Goal: Task Accomplishment & Management: Complete application form

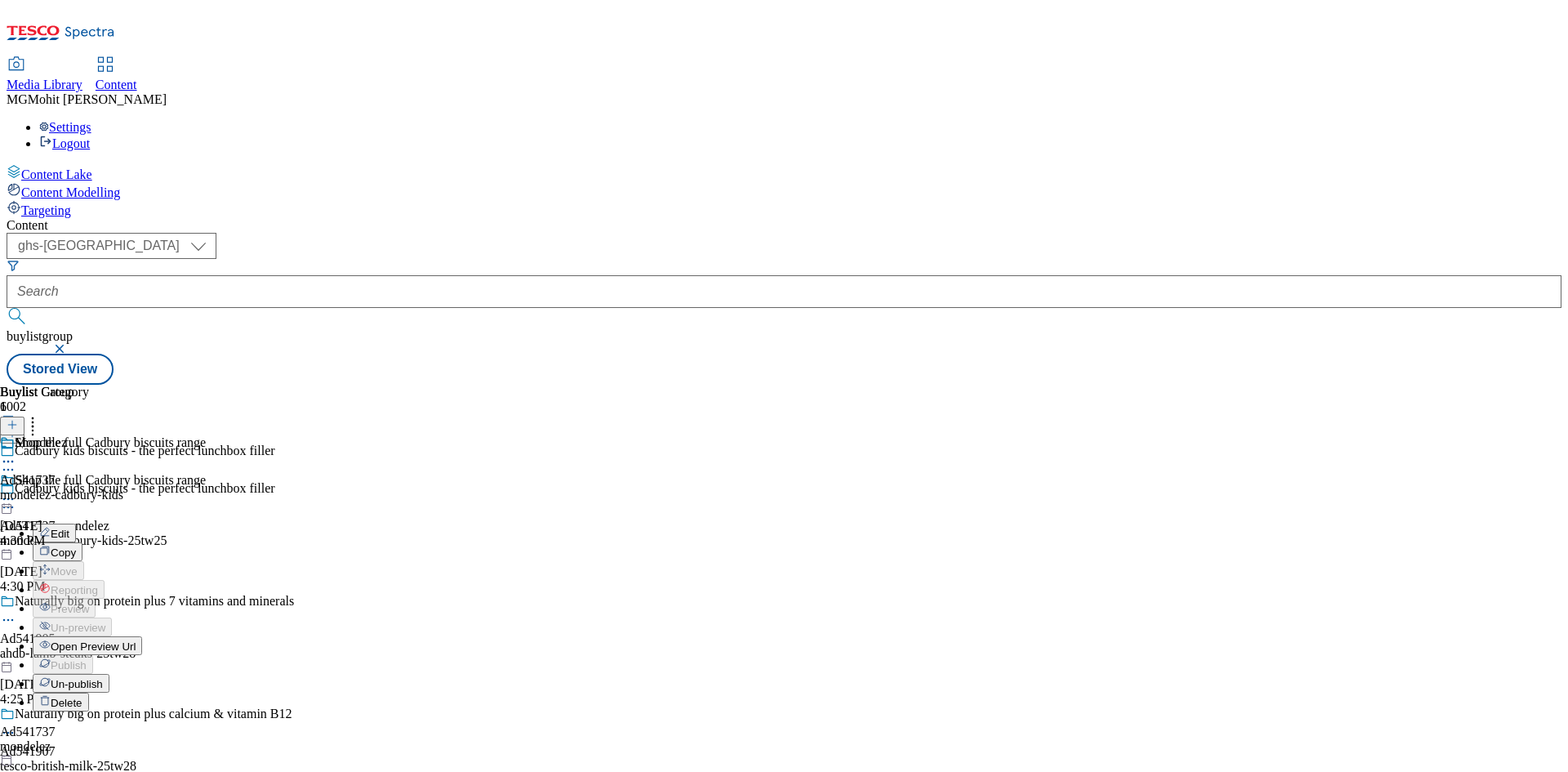
select select "ghs-[GEOGRAPHIC_DATA]"
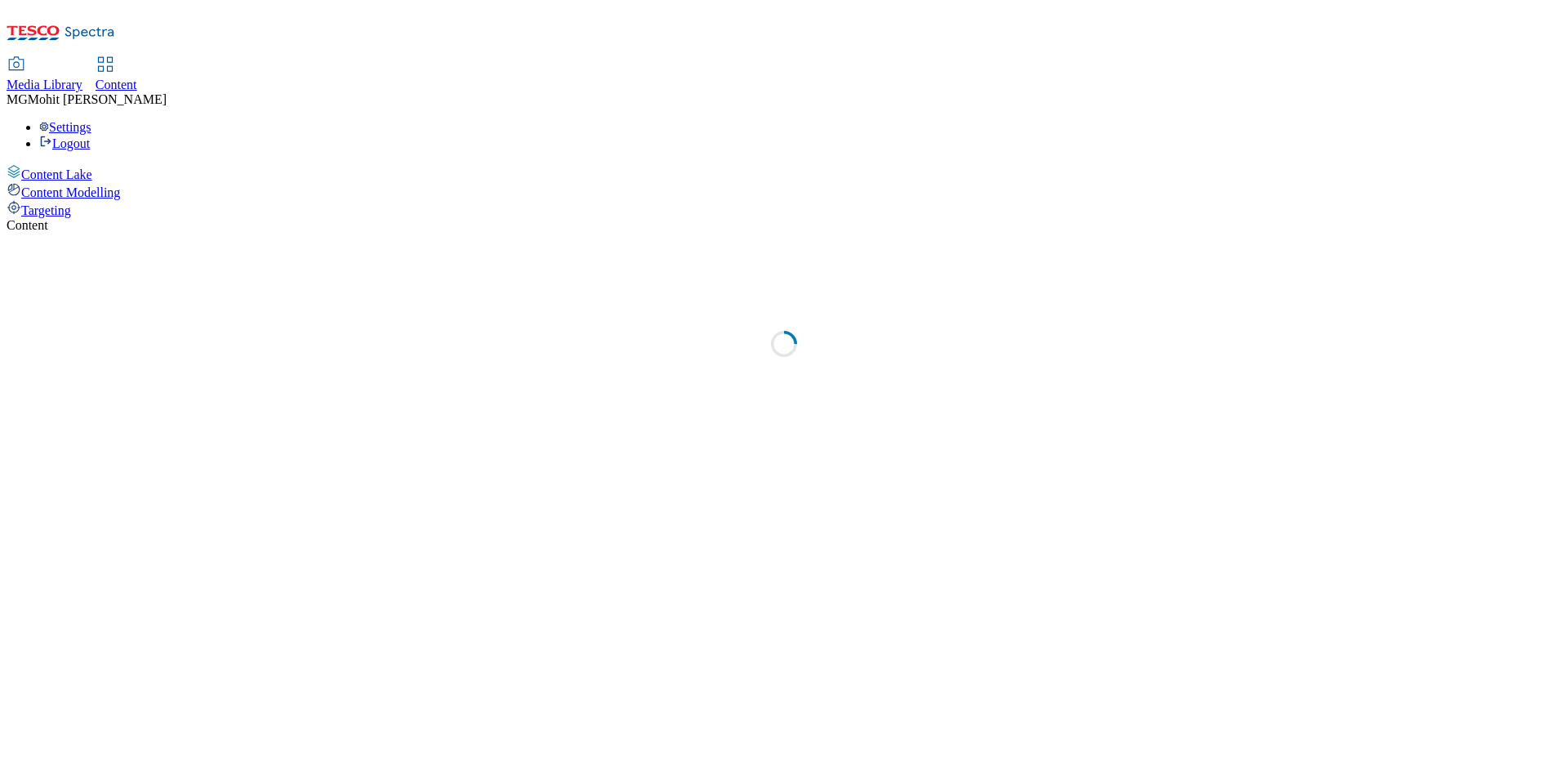
select select "ghs-[GEOGRAPHIC_DATA]"
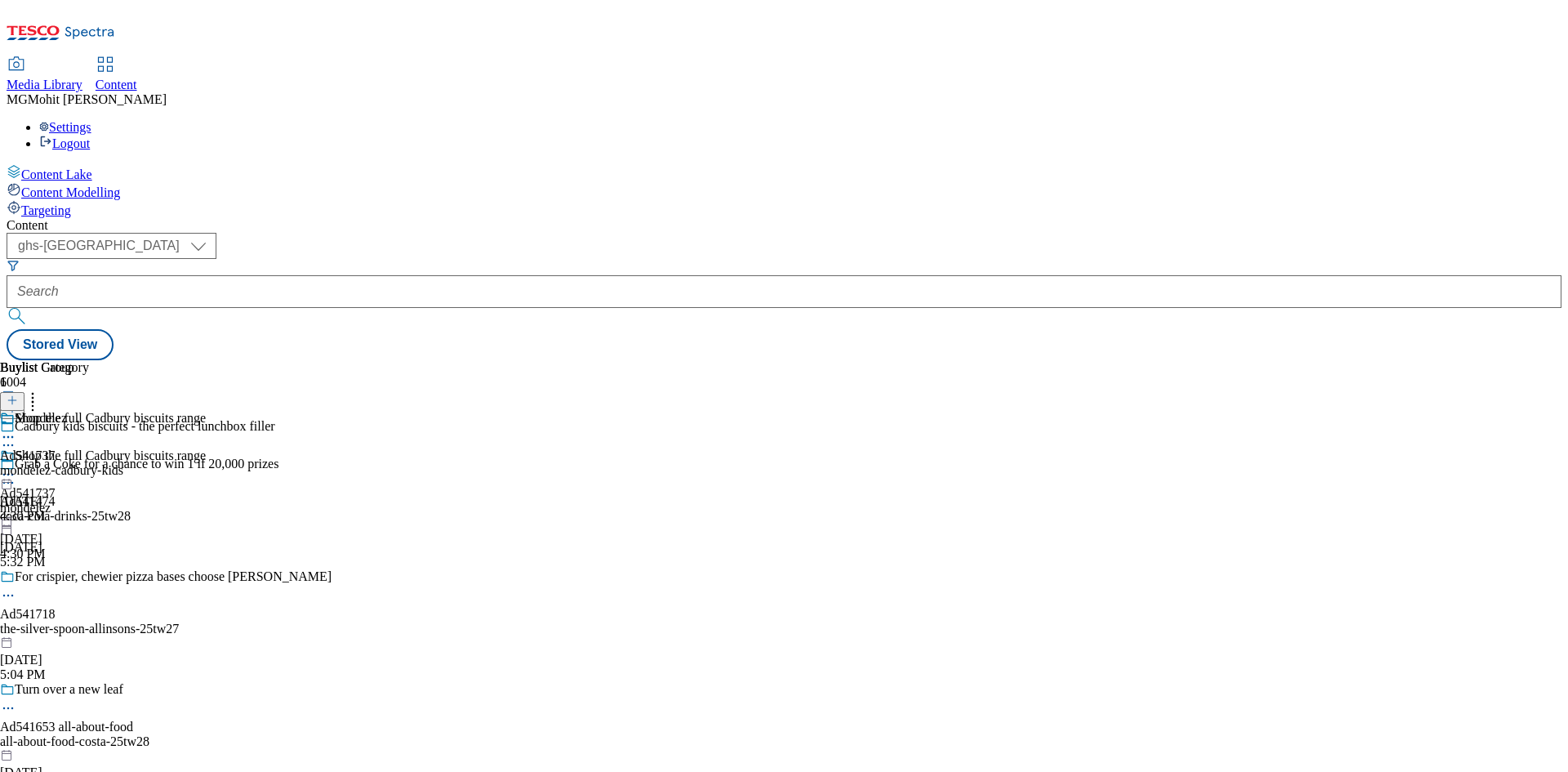
click at [16, 408] on line at bounding box center [12, 408] width 8 height 0
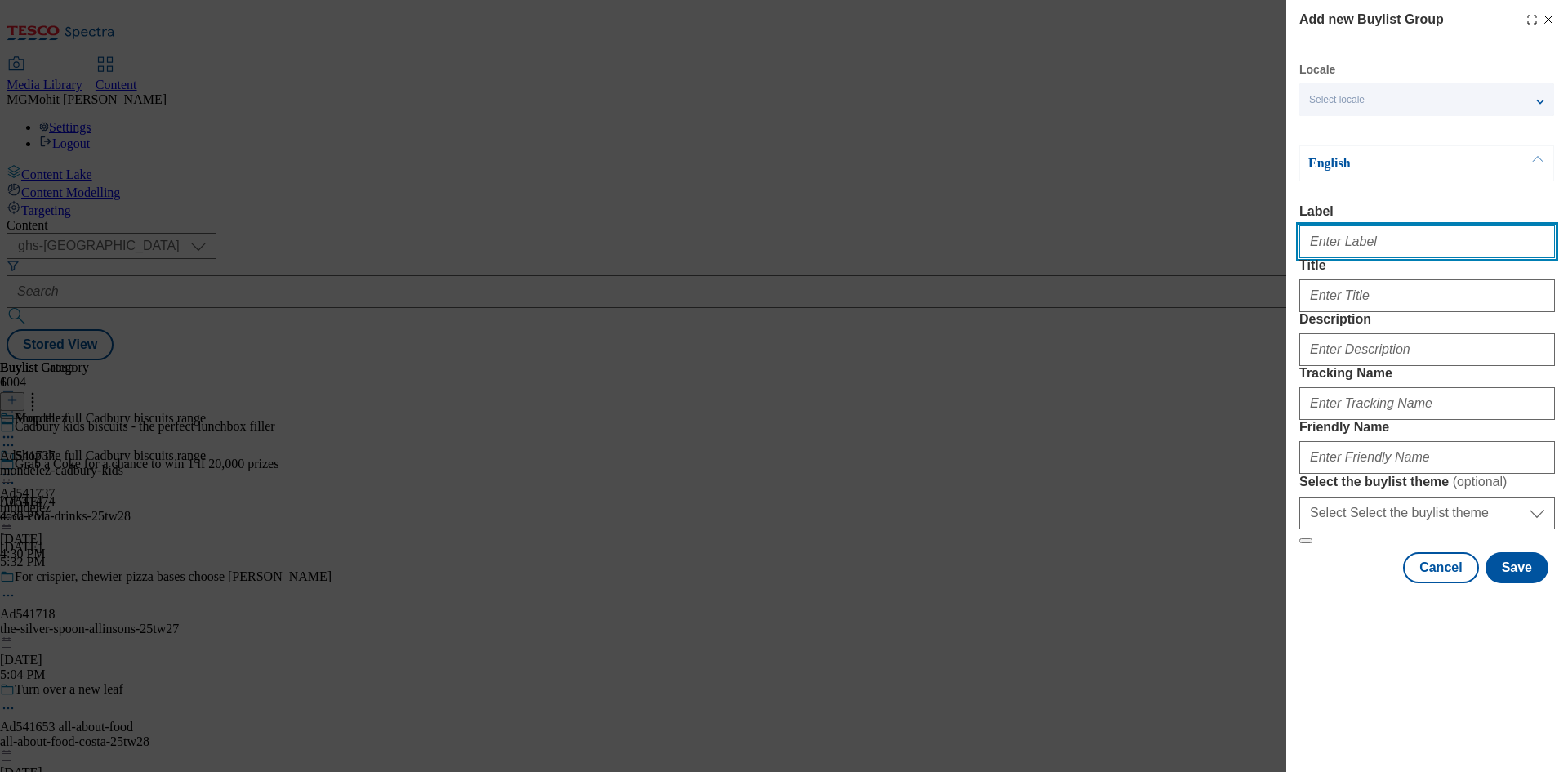
click at [1331, 247] on input "Label" at bounding box center [1427, 241] width 255 height 33
paste input "Ad541654 emmi"
type input "Ad541654 emmi"
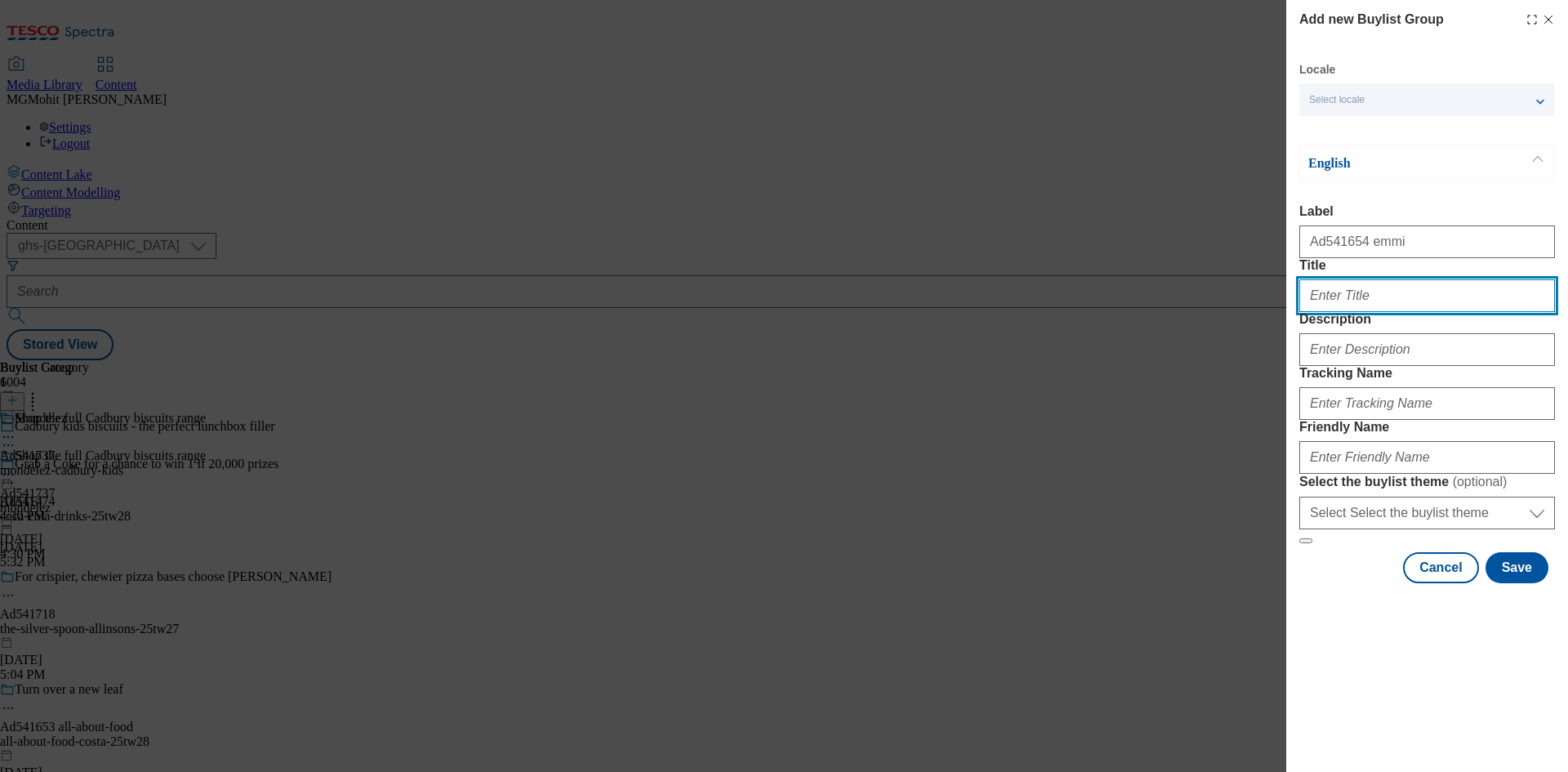
click at [1397, 312] on input "Title" at bounding box center [1427, 295] width 255 height 33
paste input "Dinner?"
type input "Dinner?"
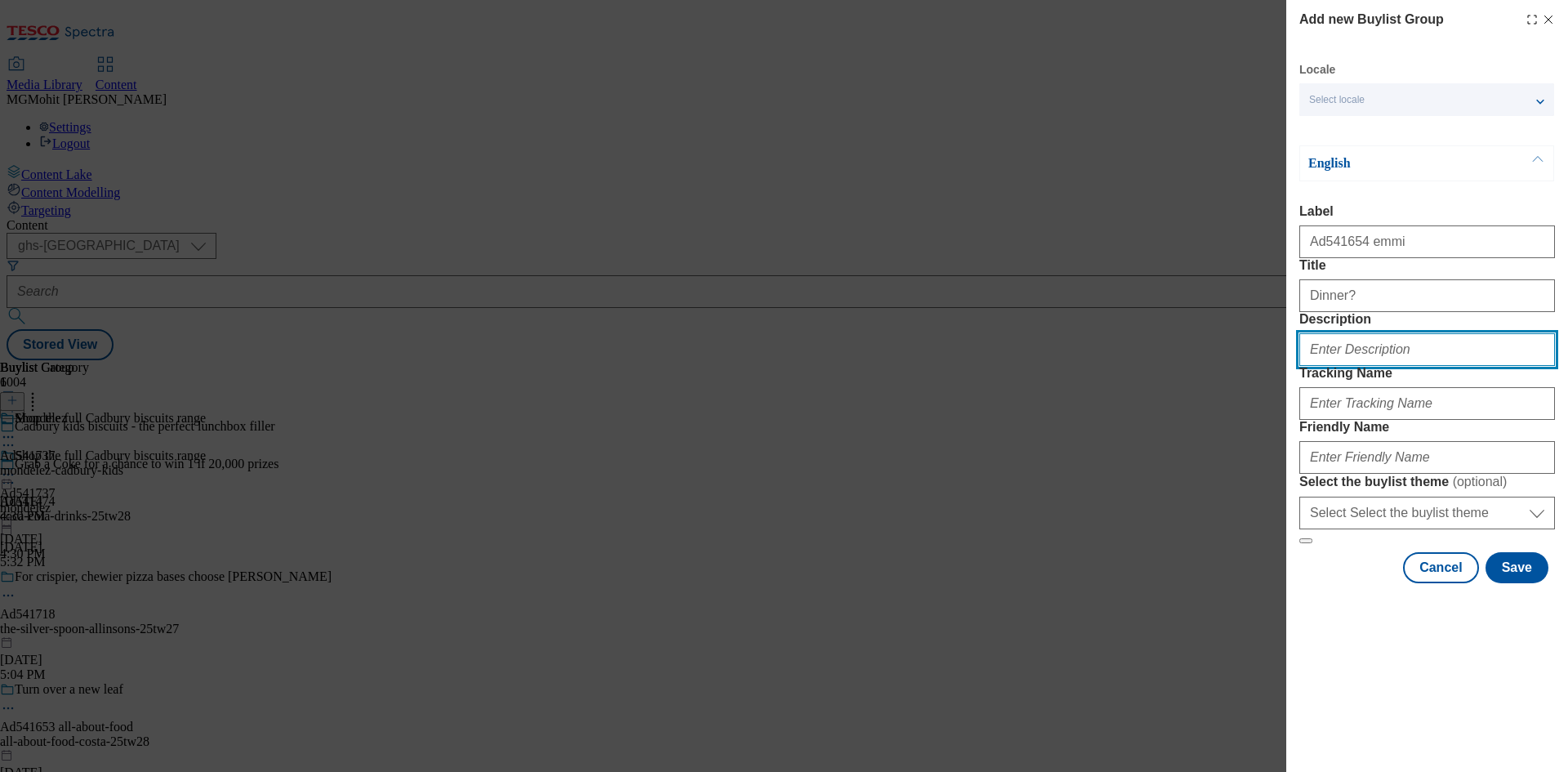
click at [1375, 366] on input "Description" at bounding box center [1427, 350] width 255 height 33
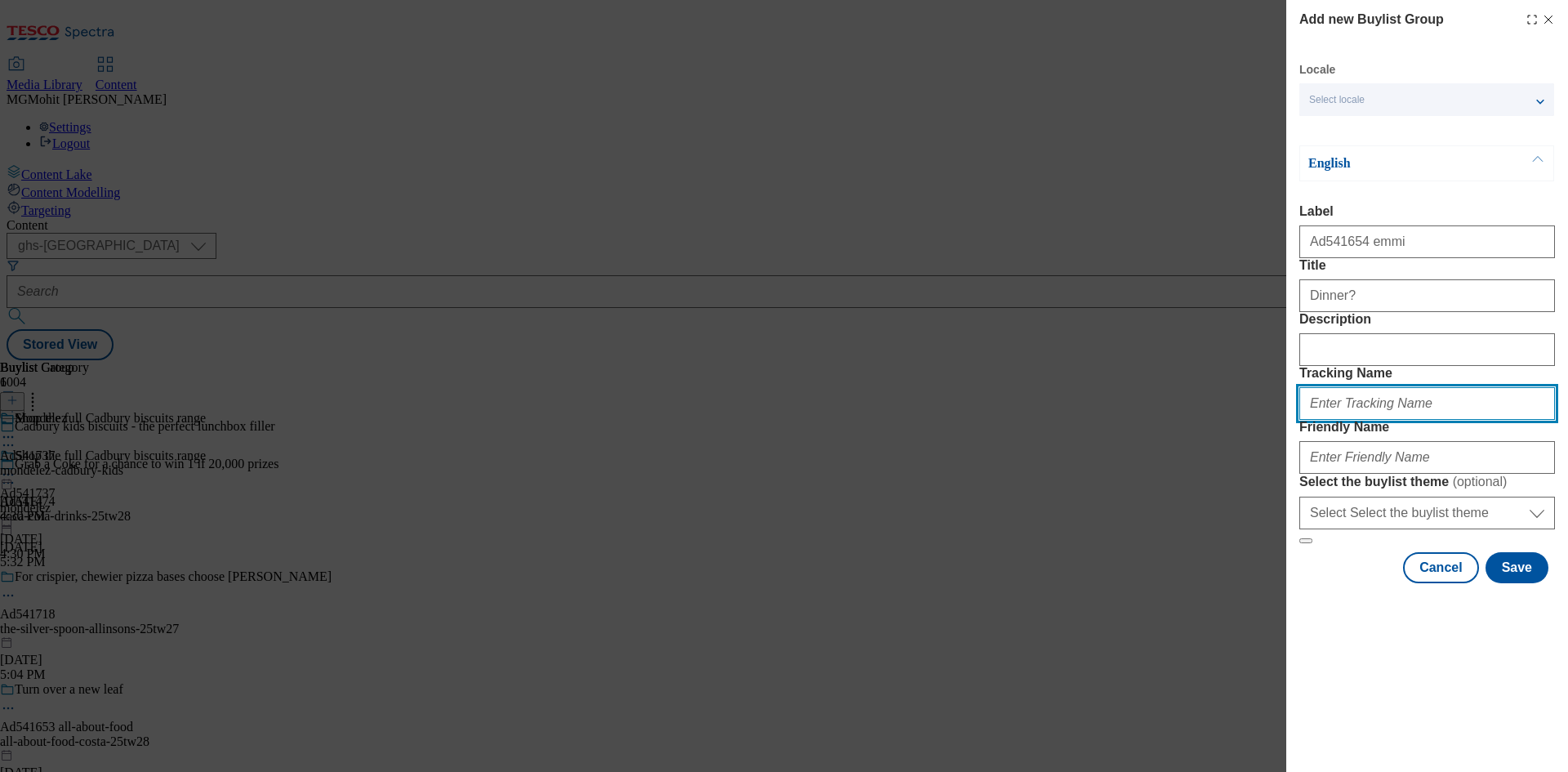
paste input "DH_AD541654"
type input "DH_AD541654"
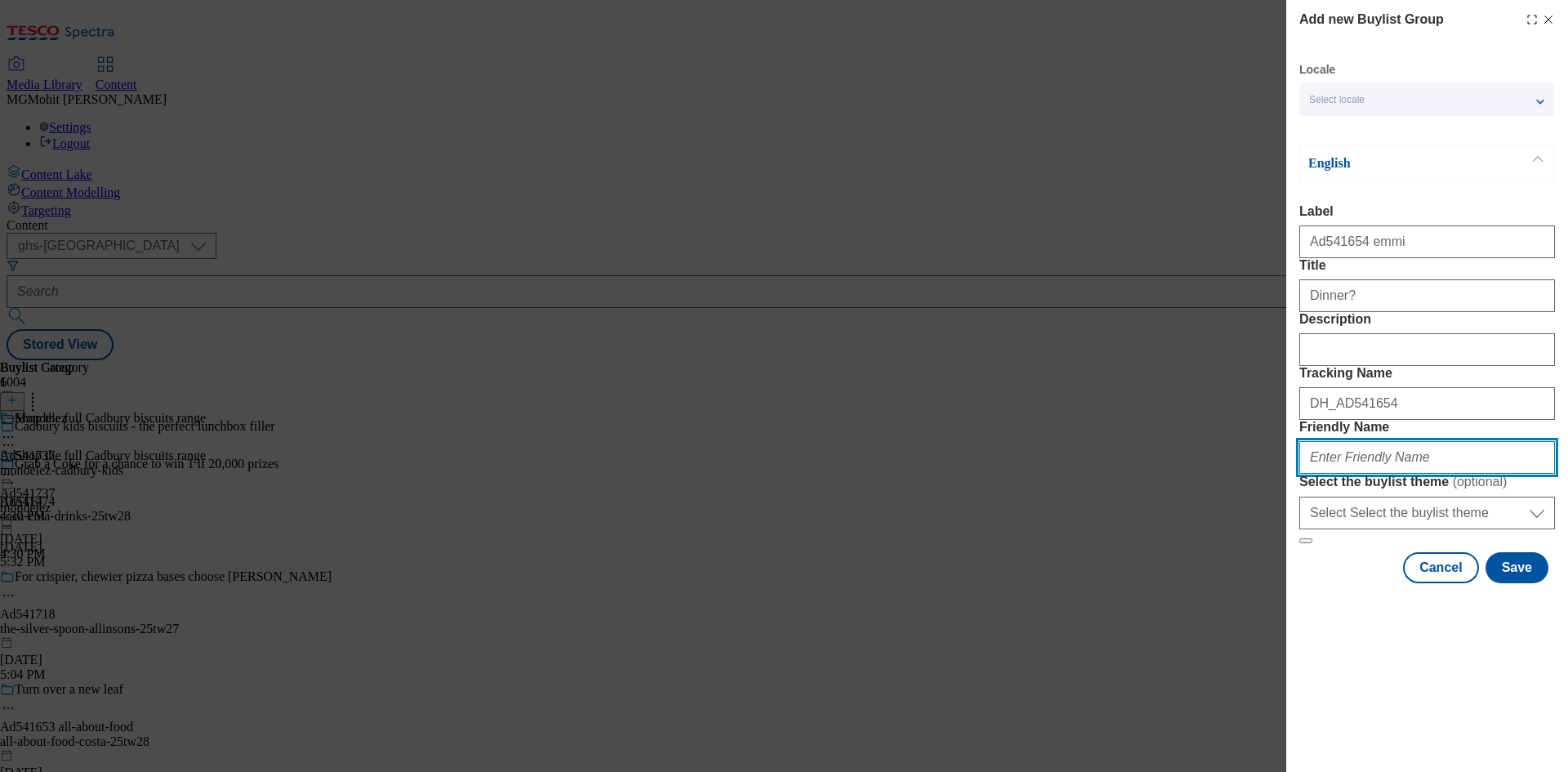
paste input "emmi-onken-deli-kitchen-25tw28"
type input "emmi-onken-deli-kitchen-25tw28"
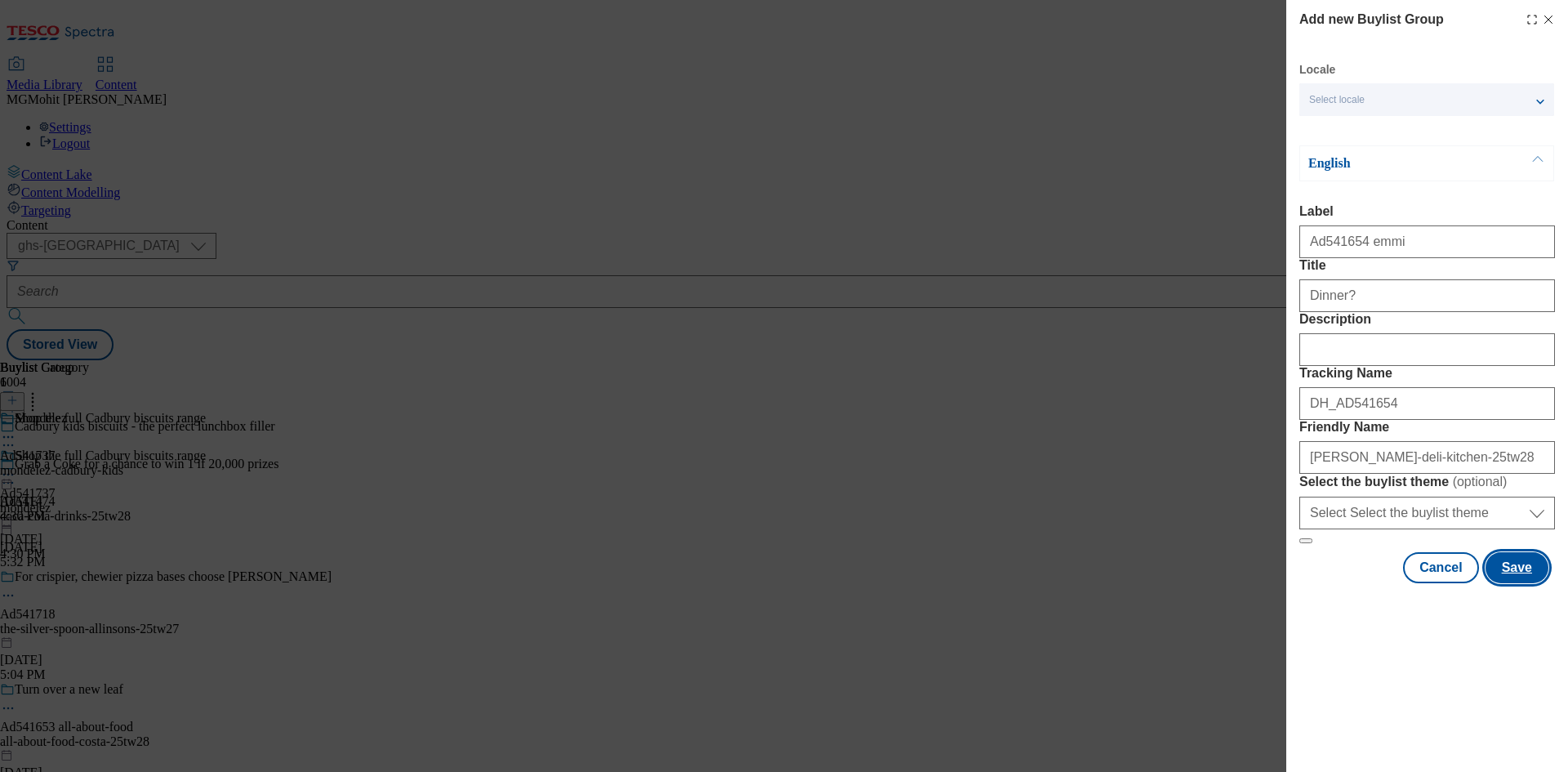
click at [1536, 584] on button "Save" at bounding box center [1517, 568] width 63 height 31
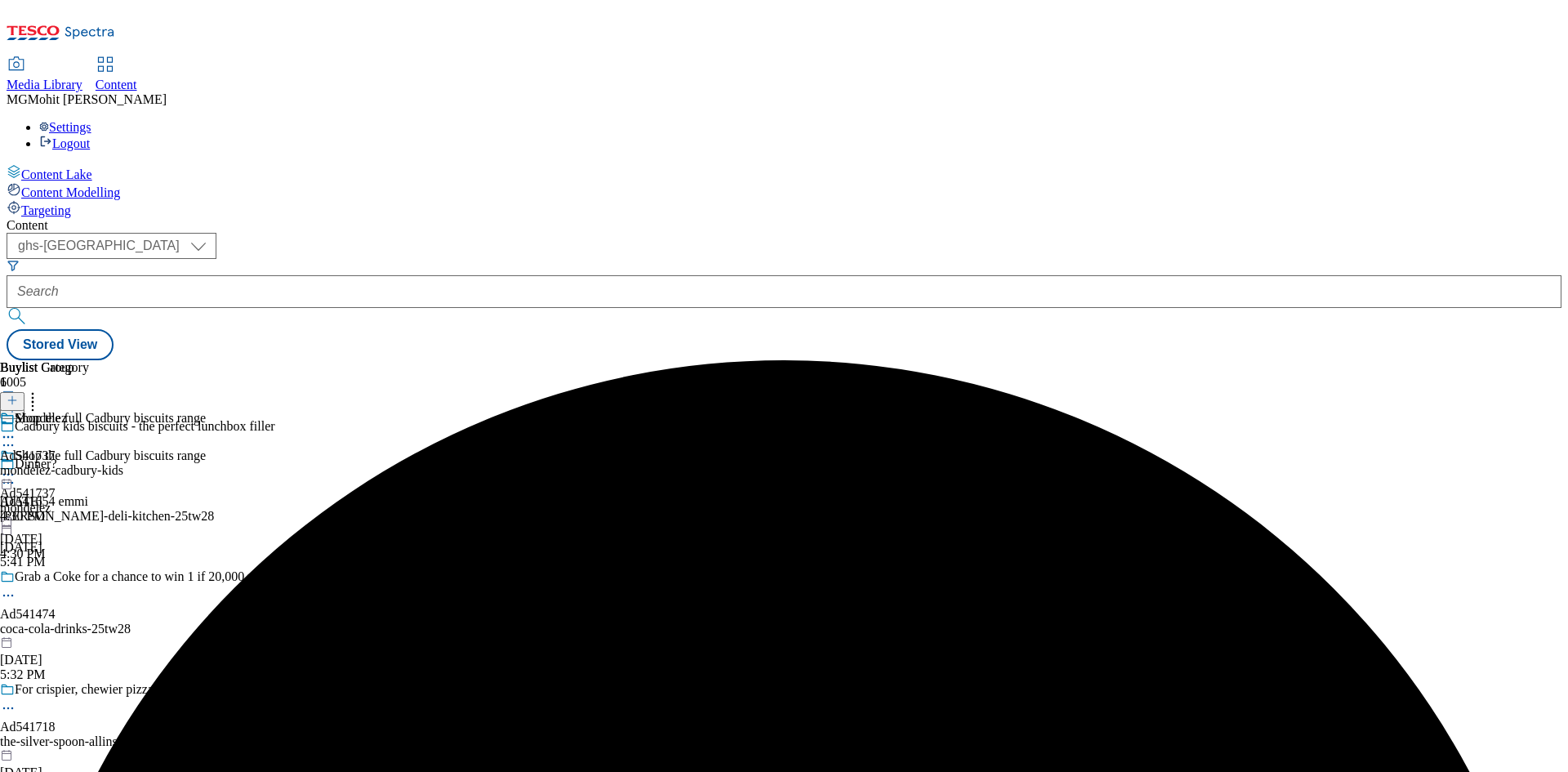
click at [332, 457] on div "Dinner? Ad541654 emmi emmi-onken-deli-kitchen-25tw28 Aug 19, 2025 5:41 PM" at bounding box center [166, 513] width 332 height 113
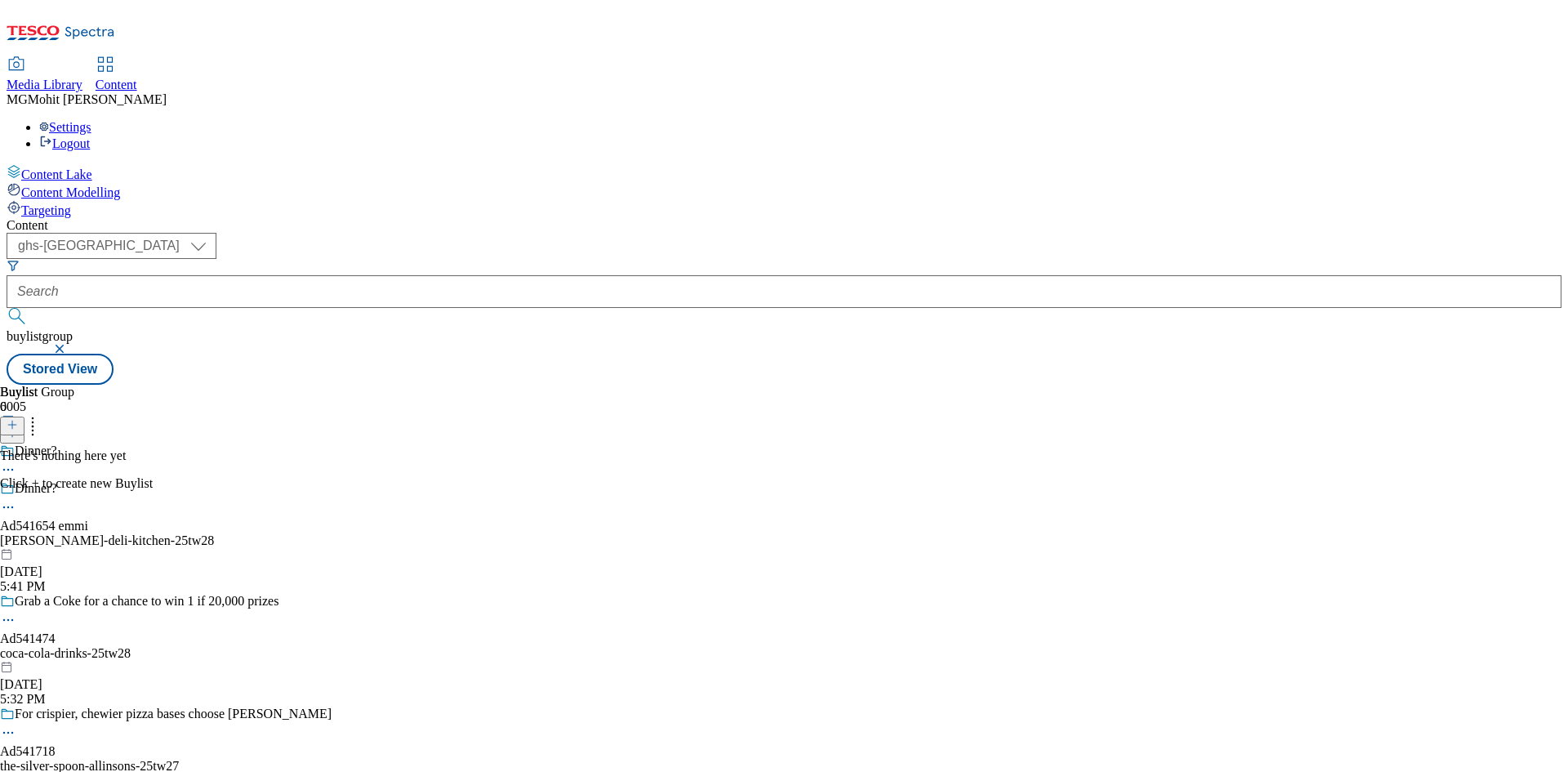
click at [18, 419] on icon at bounding box center [12, 424] width 12 height 12
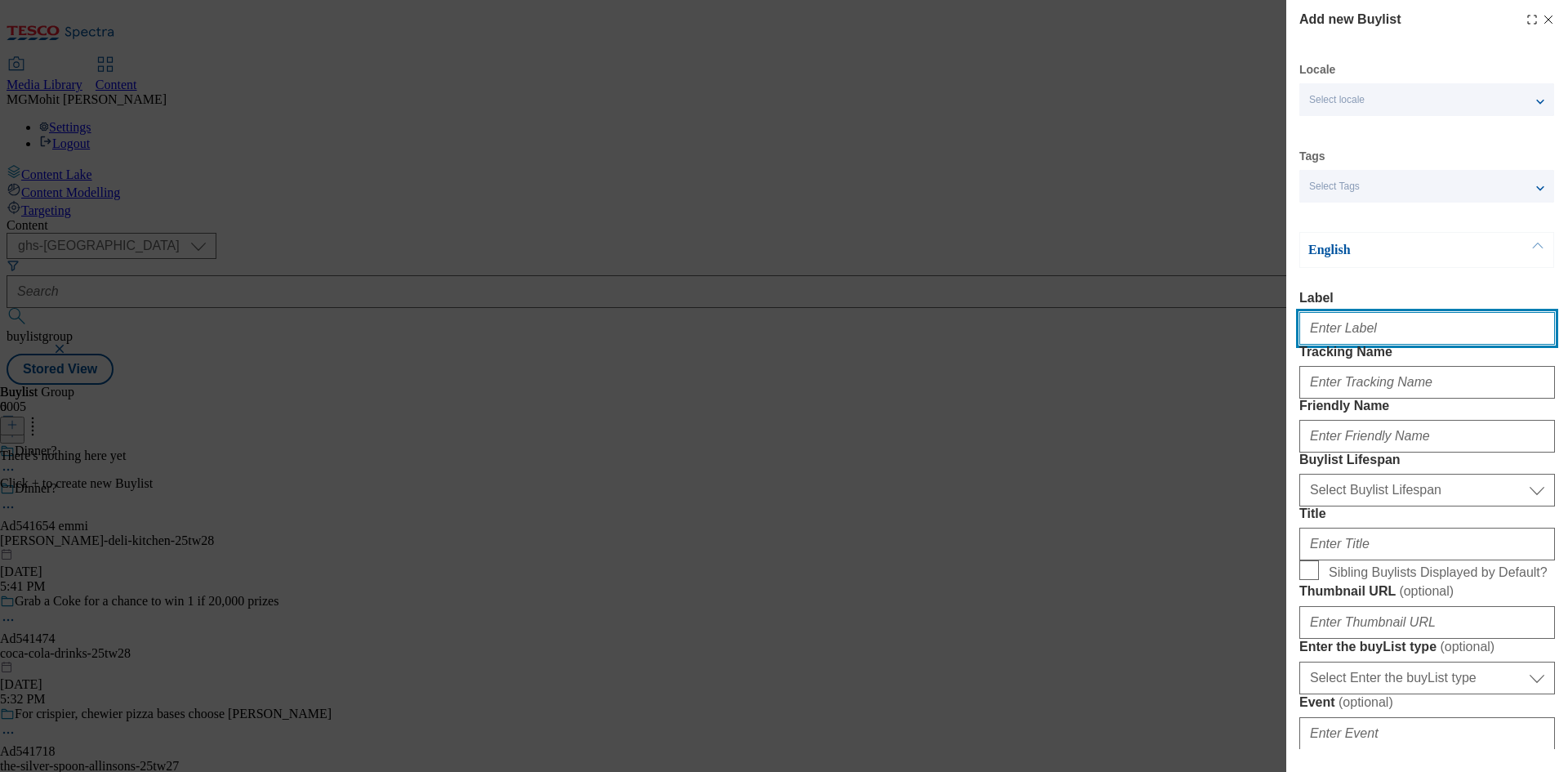
click at [1344, 333] on input "Label" at bounding box center [1427, 328] width 255 height 33
paste input "Ad541654"
type input "Ad541654"
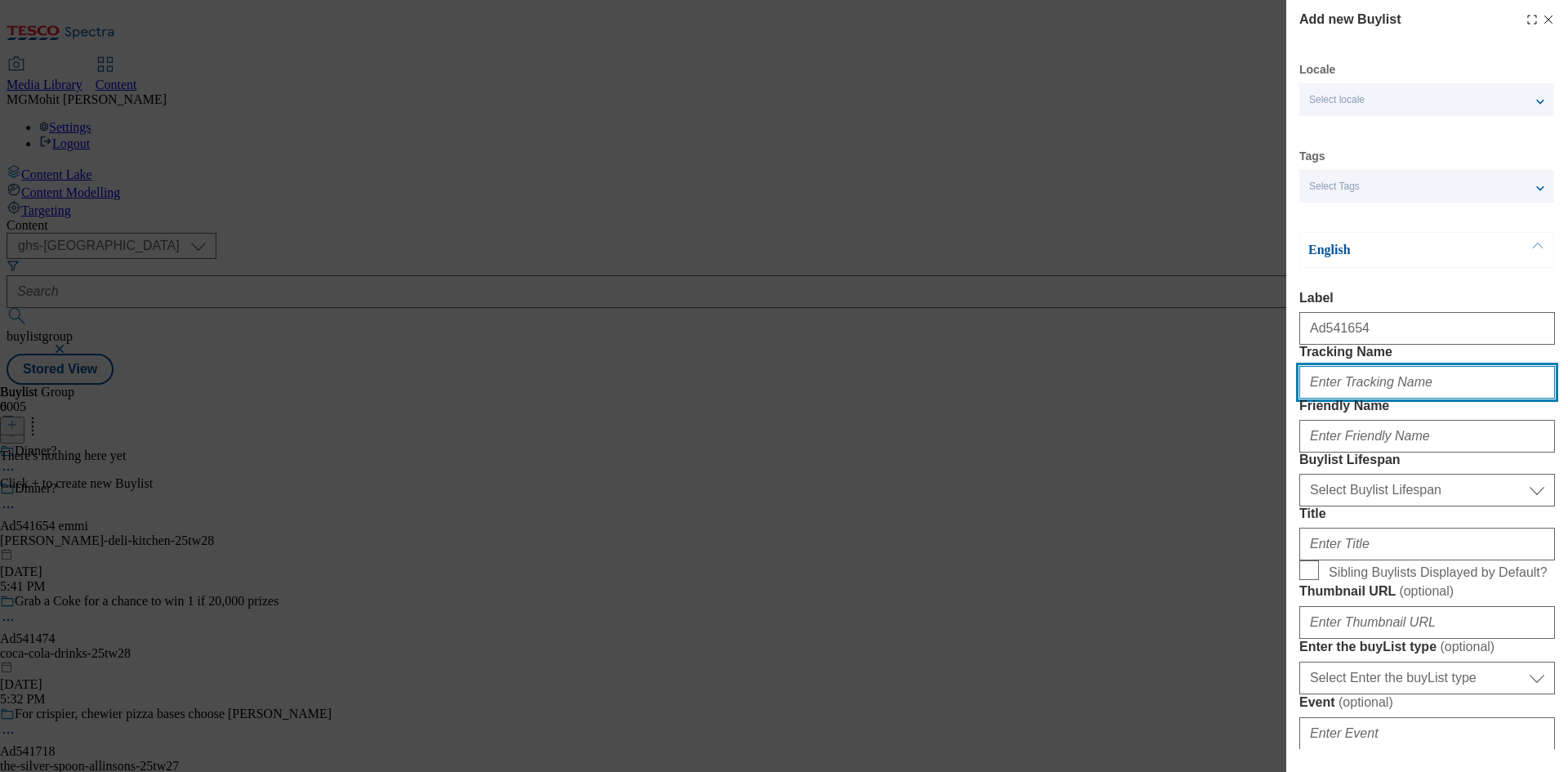
paste input "DH_AD541654"
type input "DH_AD541654"
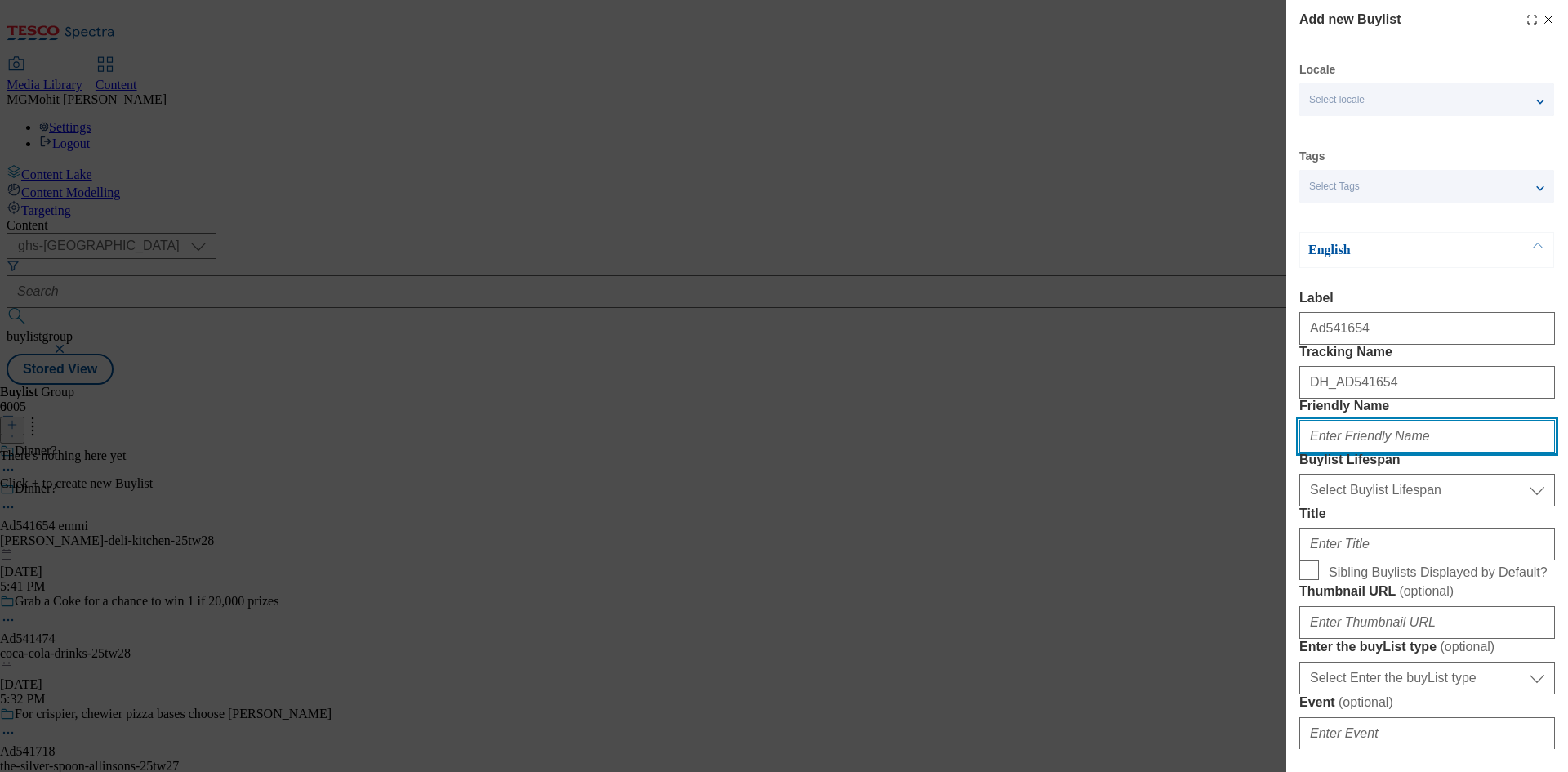
paste input "emmi"
type input "emmi"
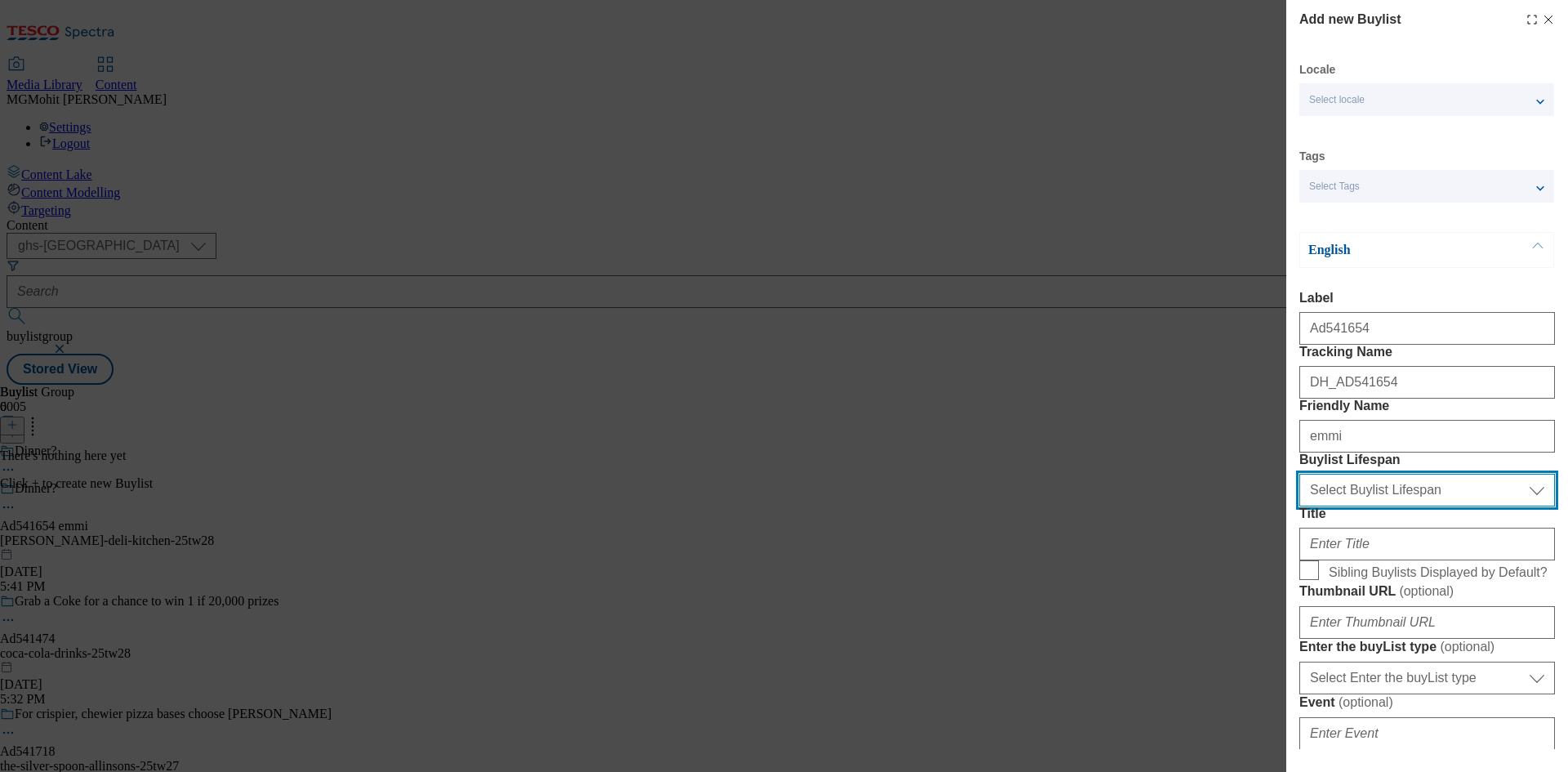
drag, startPoint x: 1404, startPoint y: 585, endPoint x: 1378, endPoint y: 594, distance: 27.5
click at [1404, 507] on select "Select Buylist Lifespan evergreen seasonal tactical" at bounding box center [1427, 490] width 255 height 33
select select "tactical"
click at [1299, 507] on select "Select Buylist Lifespan evergreen seasonal tactical" at bounding box center [1427, 490] width 255 height 33
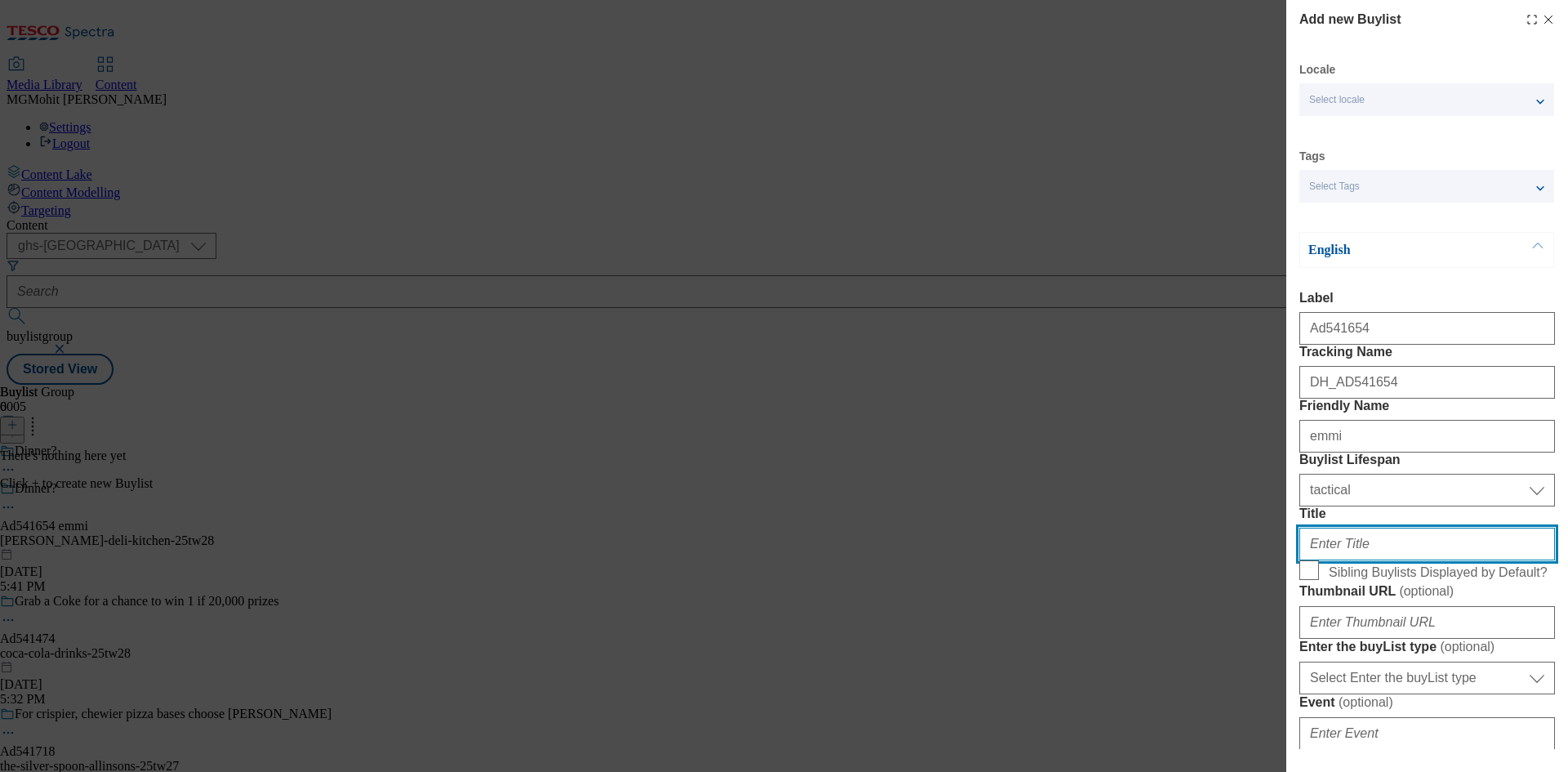
click at [1326, 561] on input "Title" at bounding box center [1427, 544] width 255 height 33
paste input "Create the ultimate kebab"
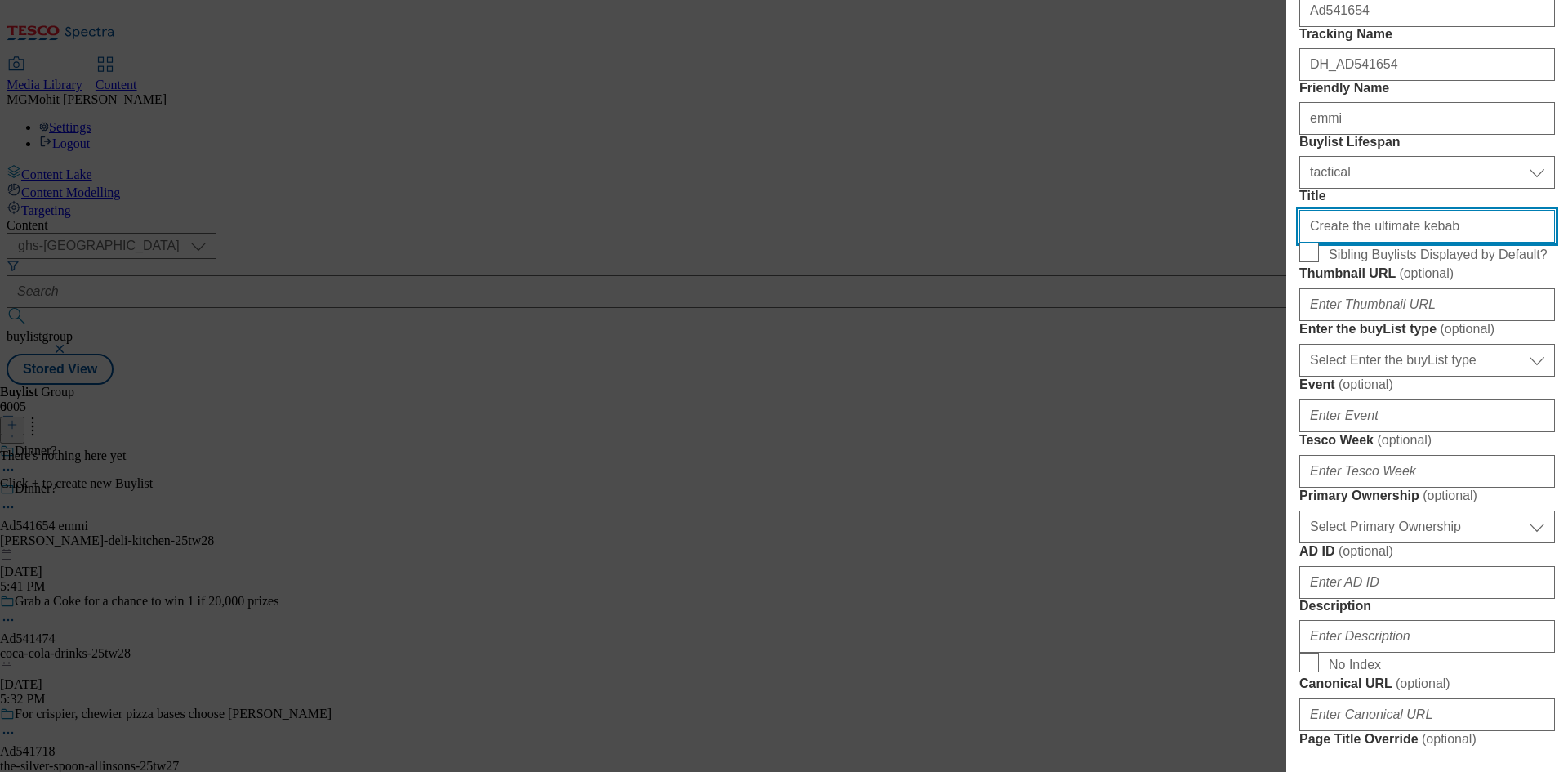
scroll to position [327, 0]
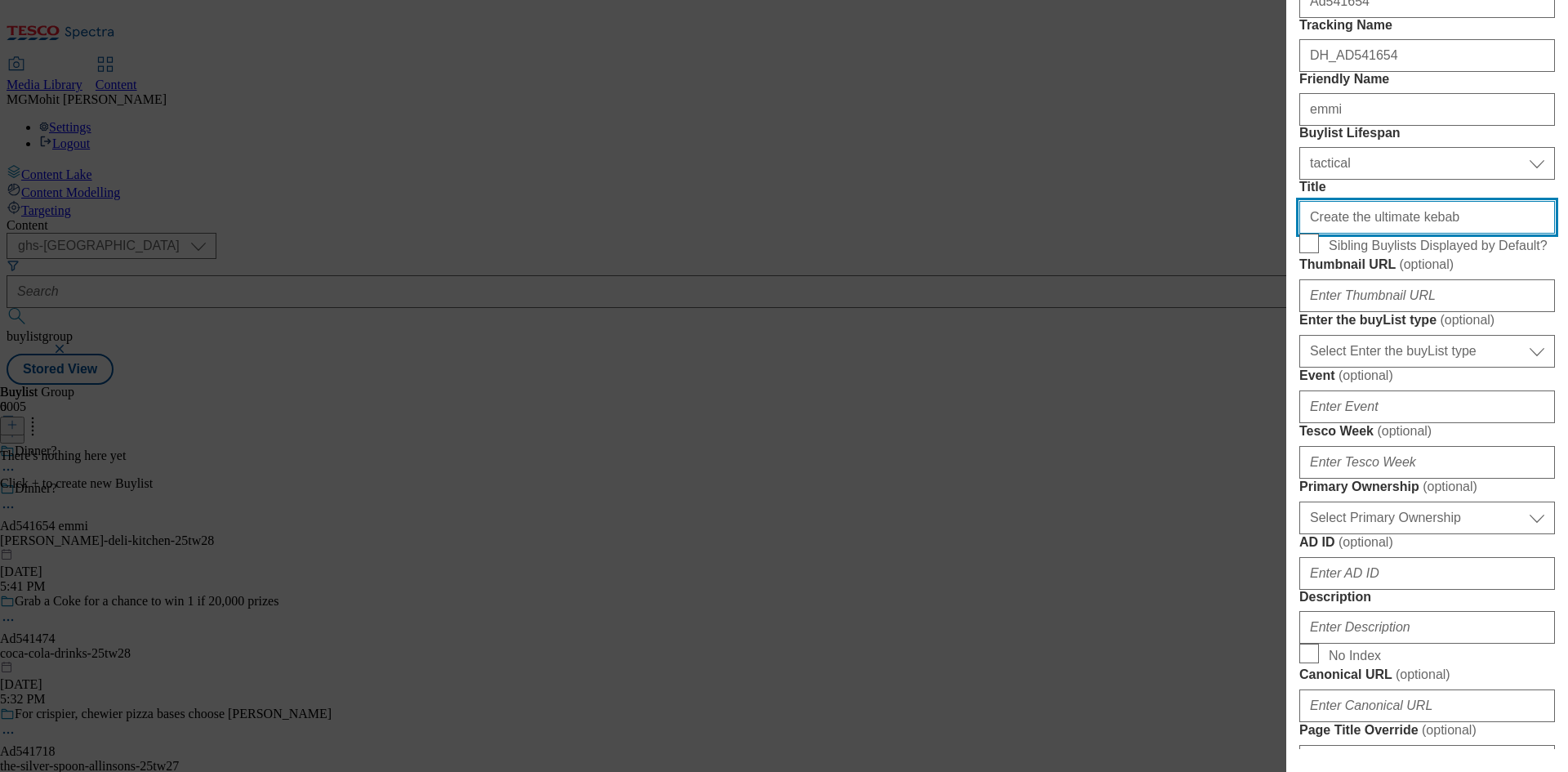
type input "Create the ultimate kebab"
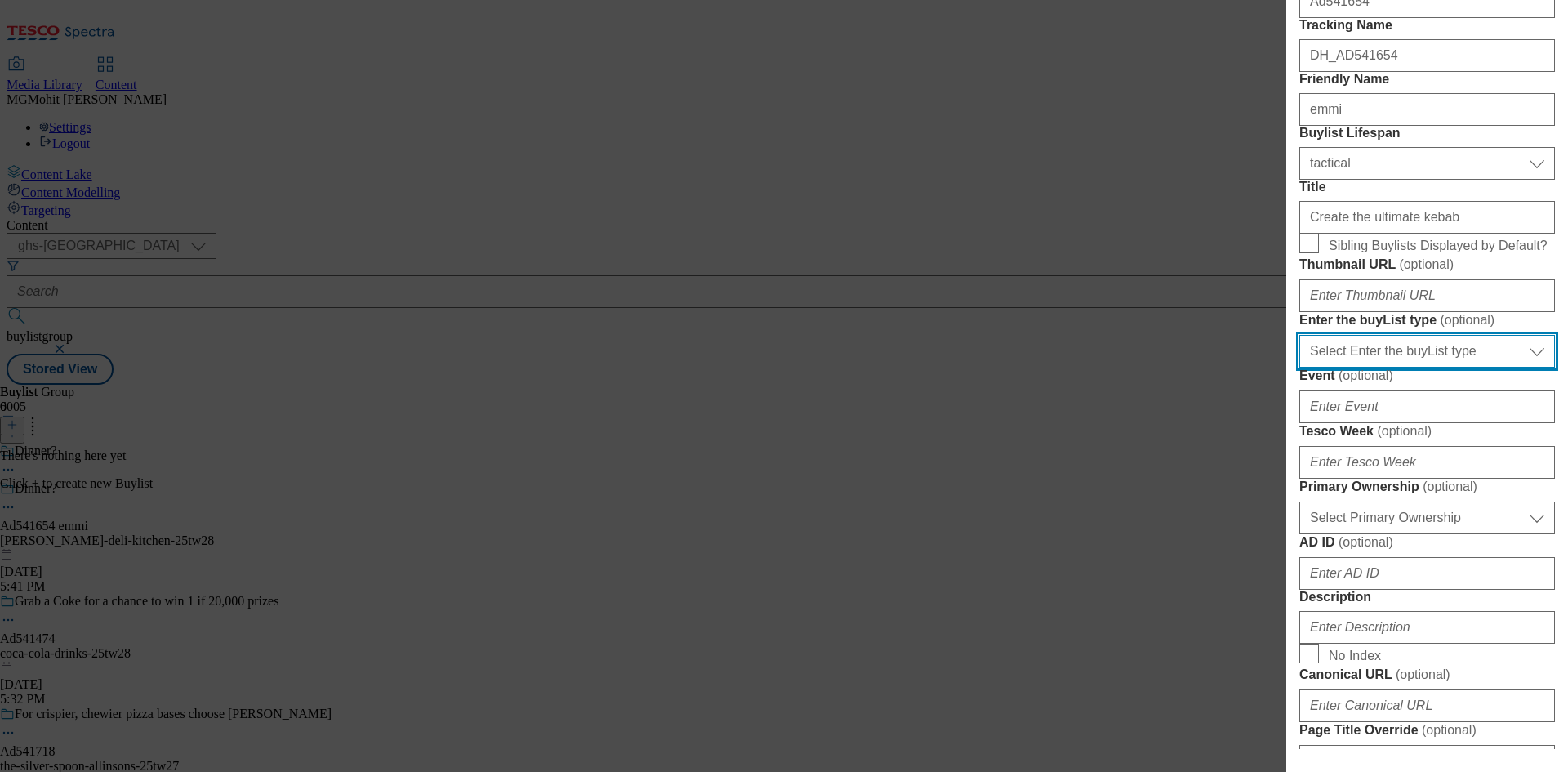
click at [1357, 367] on select "Select Enter the buyList type event supplier funded long term >4 weeks supplier…" at bounding box center [1427, 351] width 255 height 33
select select "supplier funded short term 1-3 weeks"
click at [1299, 367] on select "Select Enter the buyList type event supplier funded long term >4 weeks supplier…" at bounding box center [1427, 351] width 255 height 33
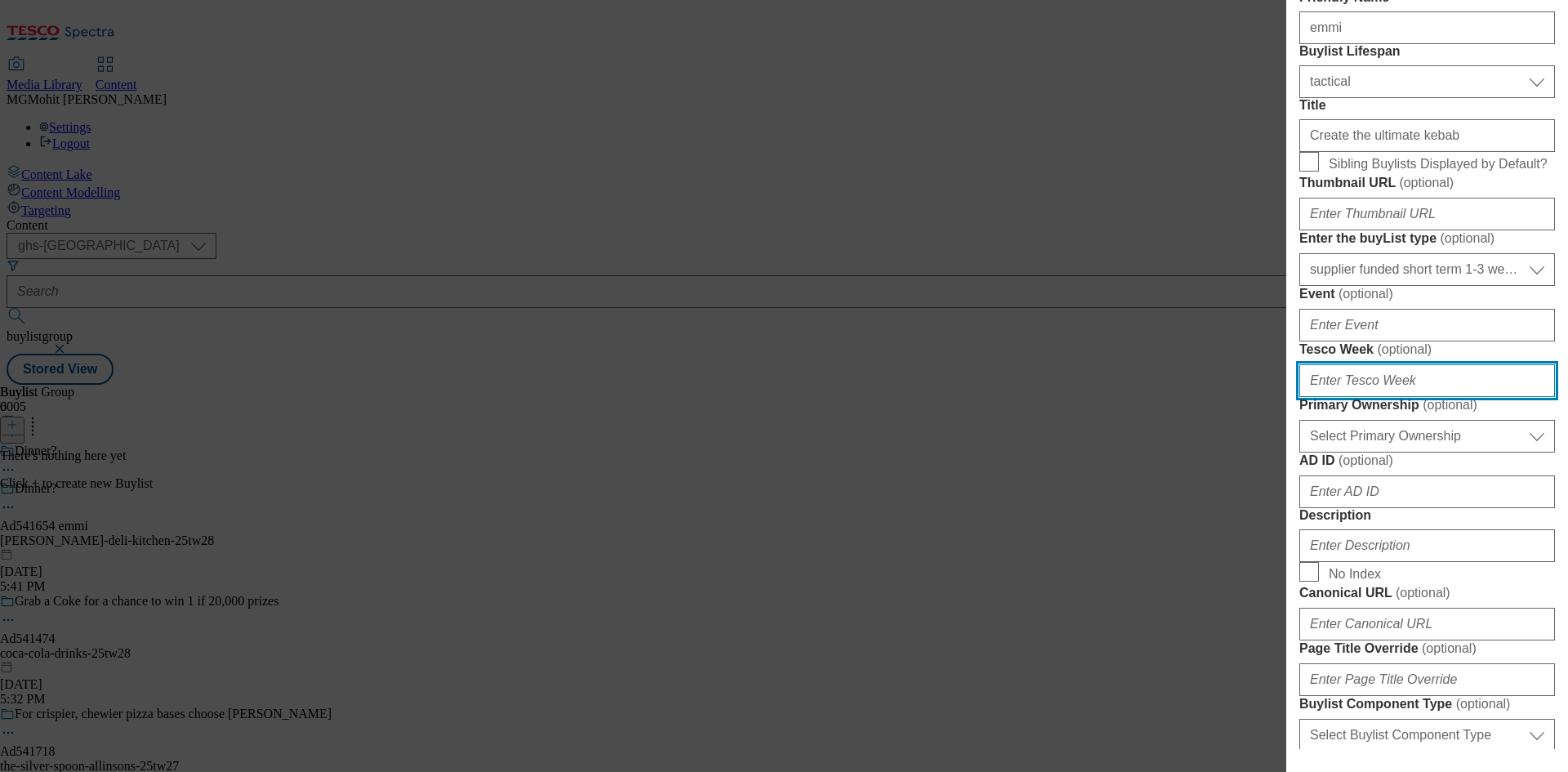
click at [1345, 398] on input "Tesco Week ( optional )" at bounding box center [1427, 381] width 255 height 33
type input "28"
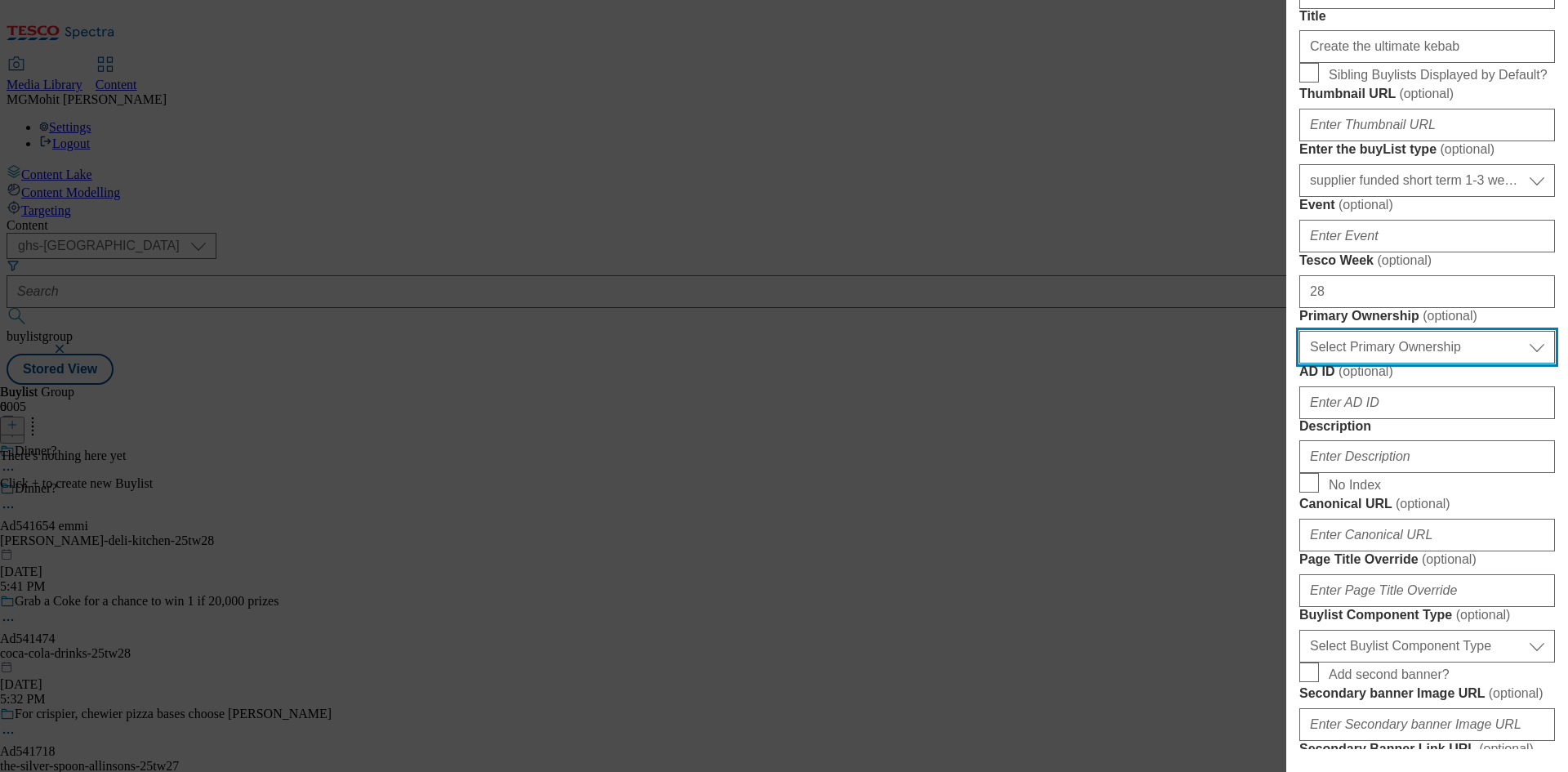
scroll to position [736, 0]
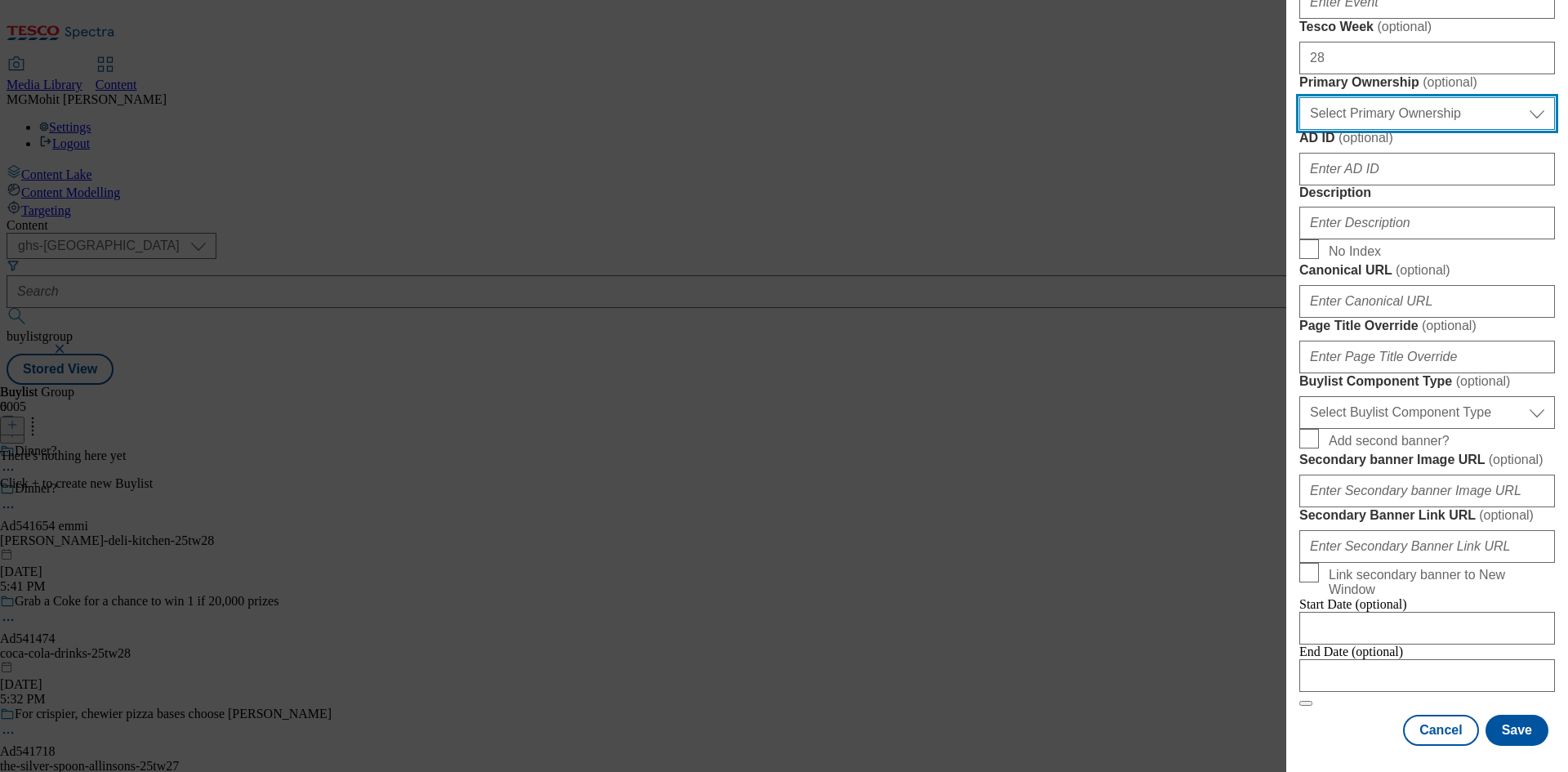
click at [1371, 130] on select "Select Primary Ownership tesco dunnhumby" at bounding box center [1427, 114] width 255 height 33
select select "dunnhumby"
click at [1299, 130] on select "Select Primary Ownership tesco dunnhumby" at bounding box center [1427, 114] width 255 height 33
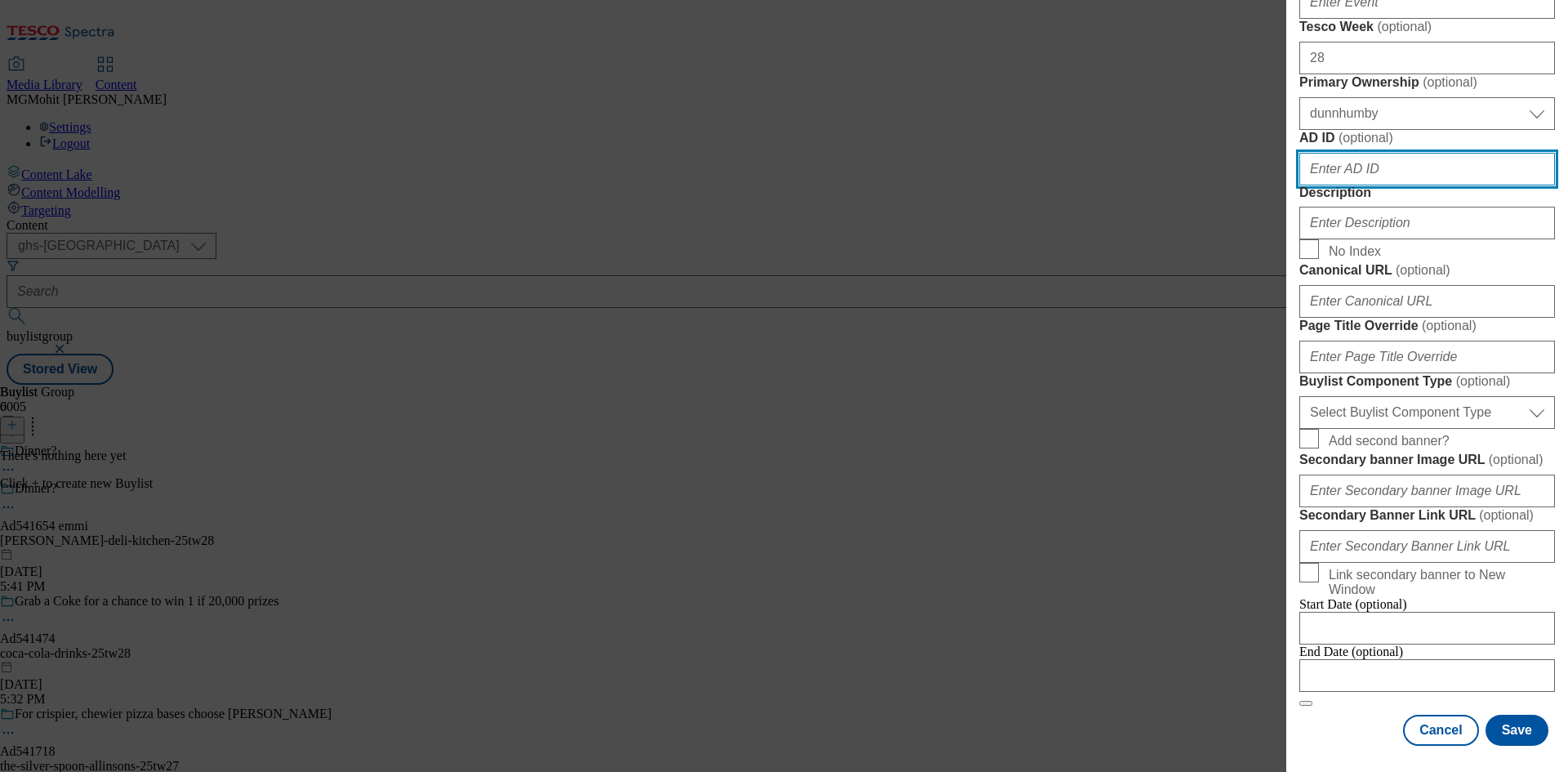
click at [1355, 185] on input "AD ID ( optional )" at bounding box center [1427, 169] width 255 height 33
paste input "541654"
type input "541654"
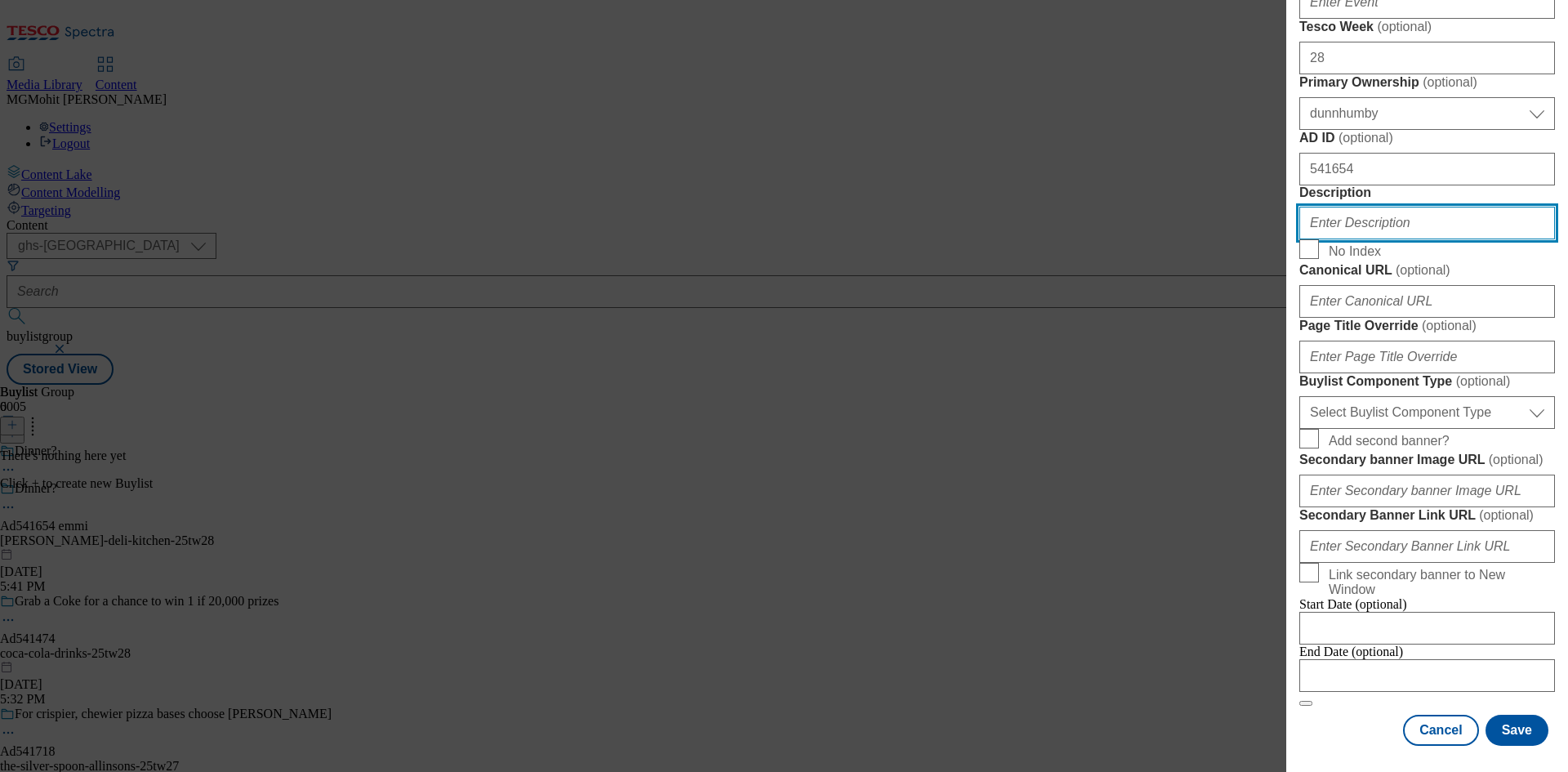
click at [1342, 240] on input "Description" at bounding box center [1427, 223] width 255 height 33
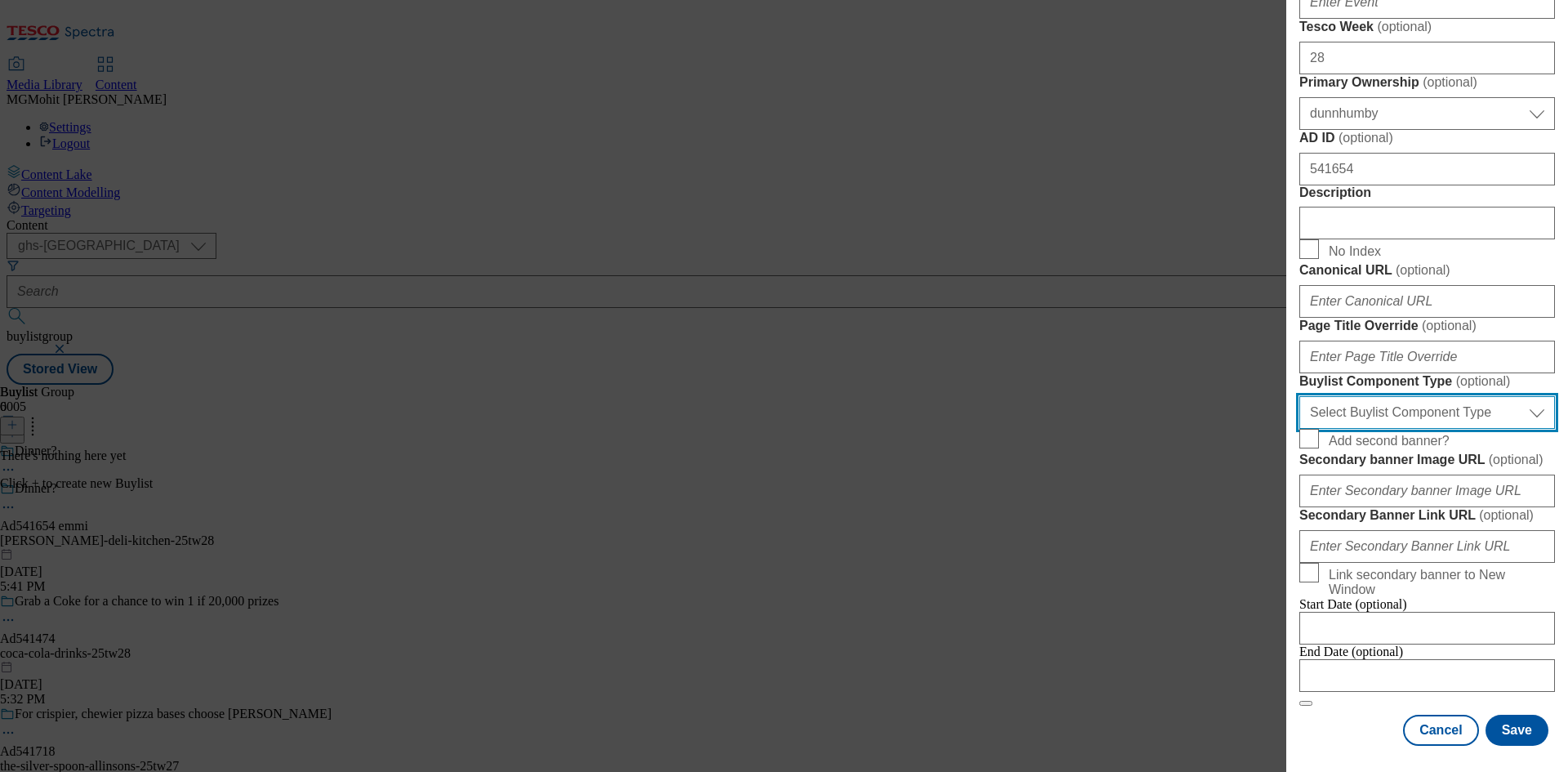
drag, startPoint x: 1361, startPoint y: 426, endPoint x: 1349, endPoint y: 441, distance: 19.2
click at [1361, 426] on select "Select Buylist Component Type Banner Competition Header Meal" at bounding box center [1427, 413] width 255 height 33
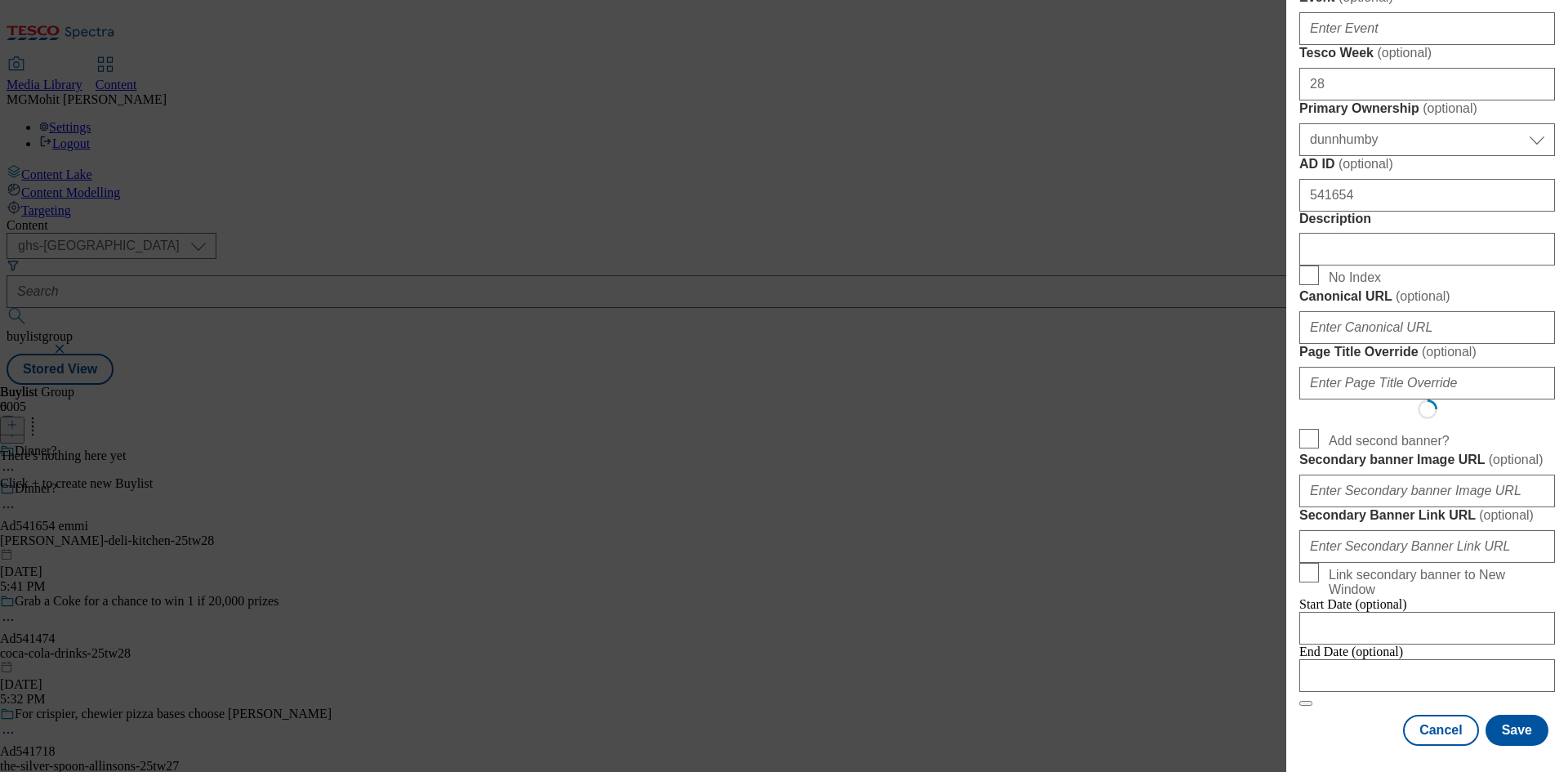
scroll to position [0, 0]
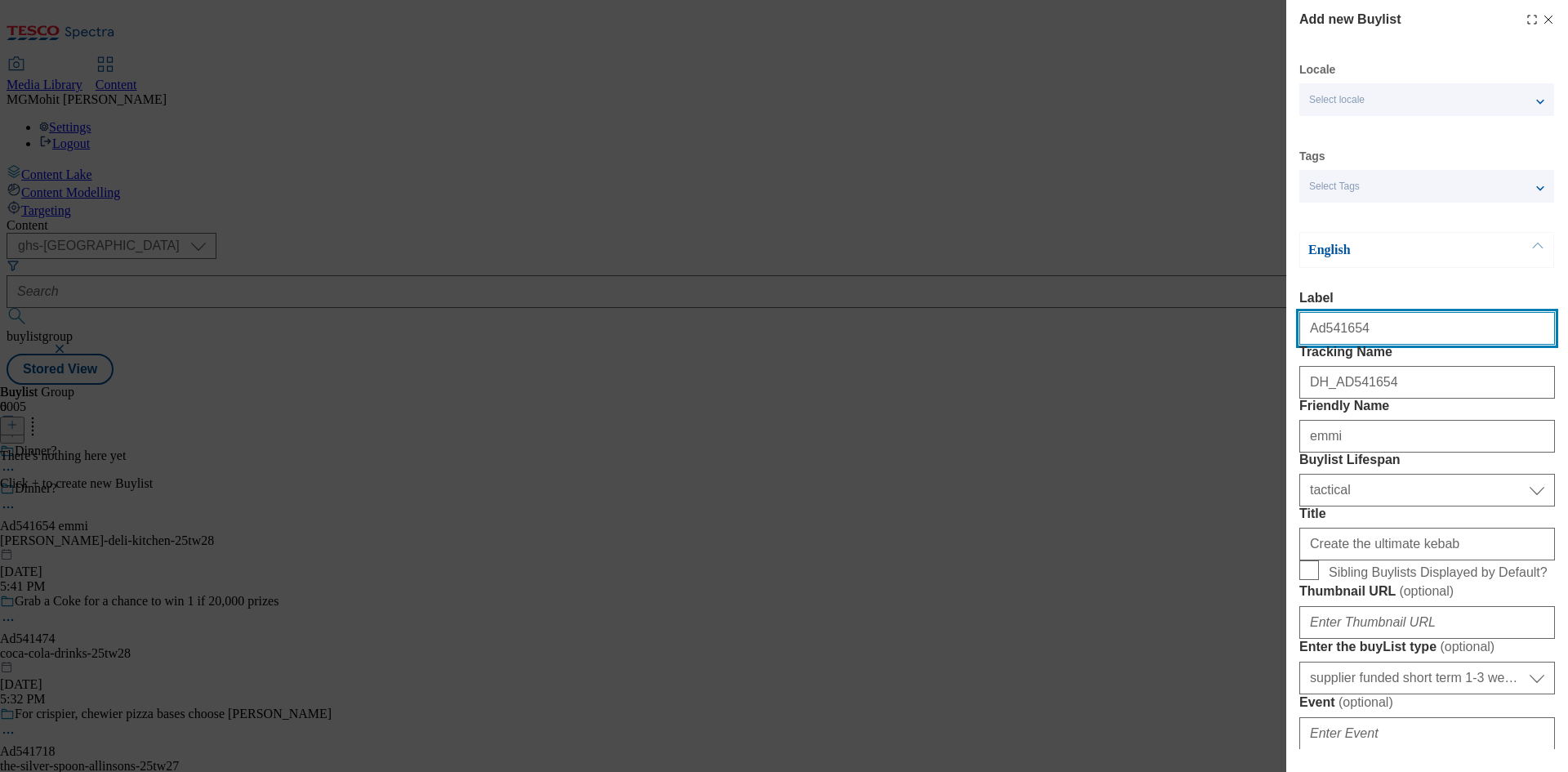
select select "Banner"
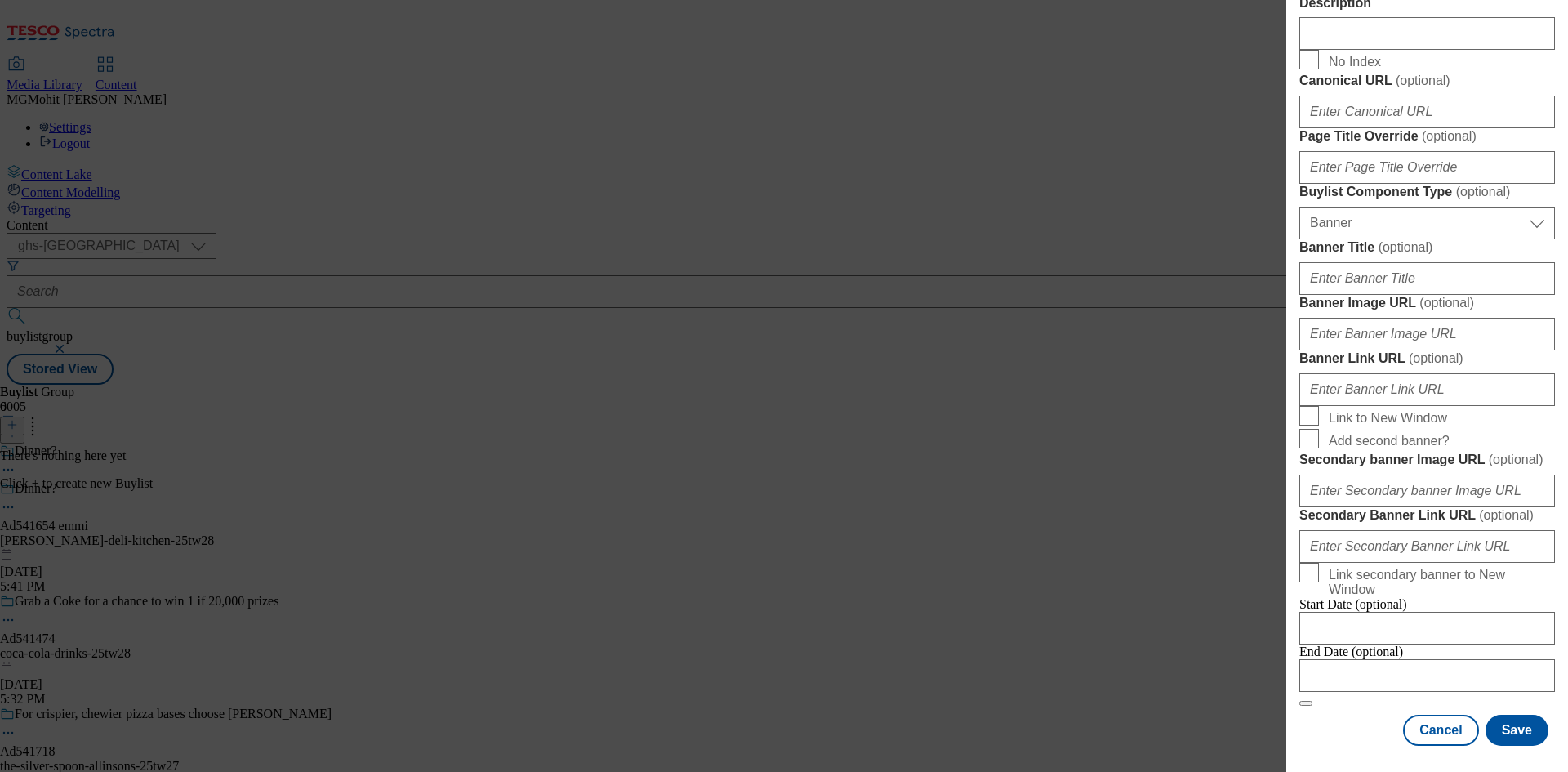
scroll to position [1619, 0]
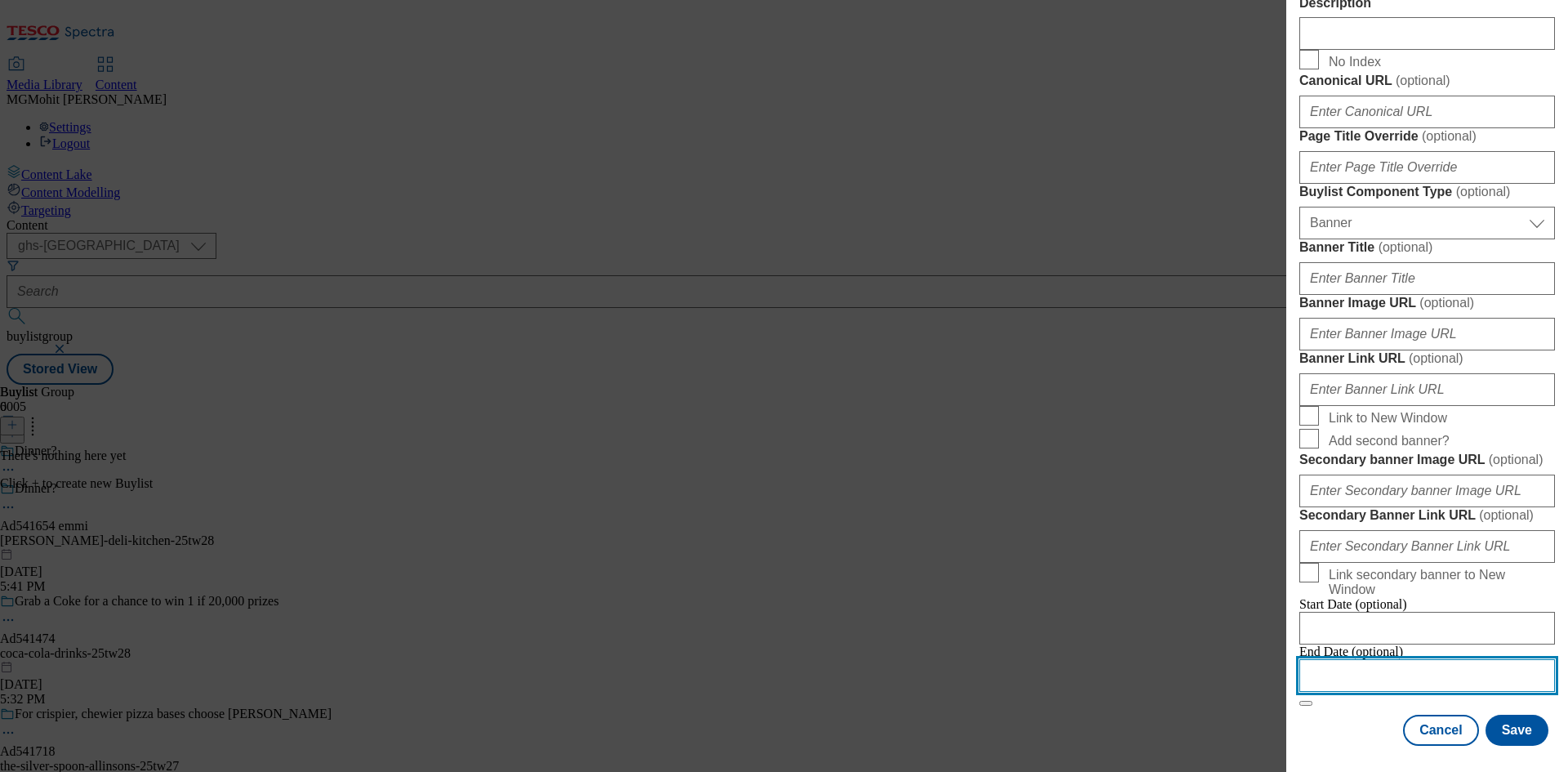
click at [1368, 660] on input "Modal" at bounding box center [1427, 675] width 255 height 33
select select "2025"
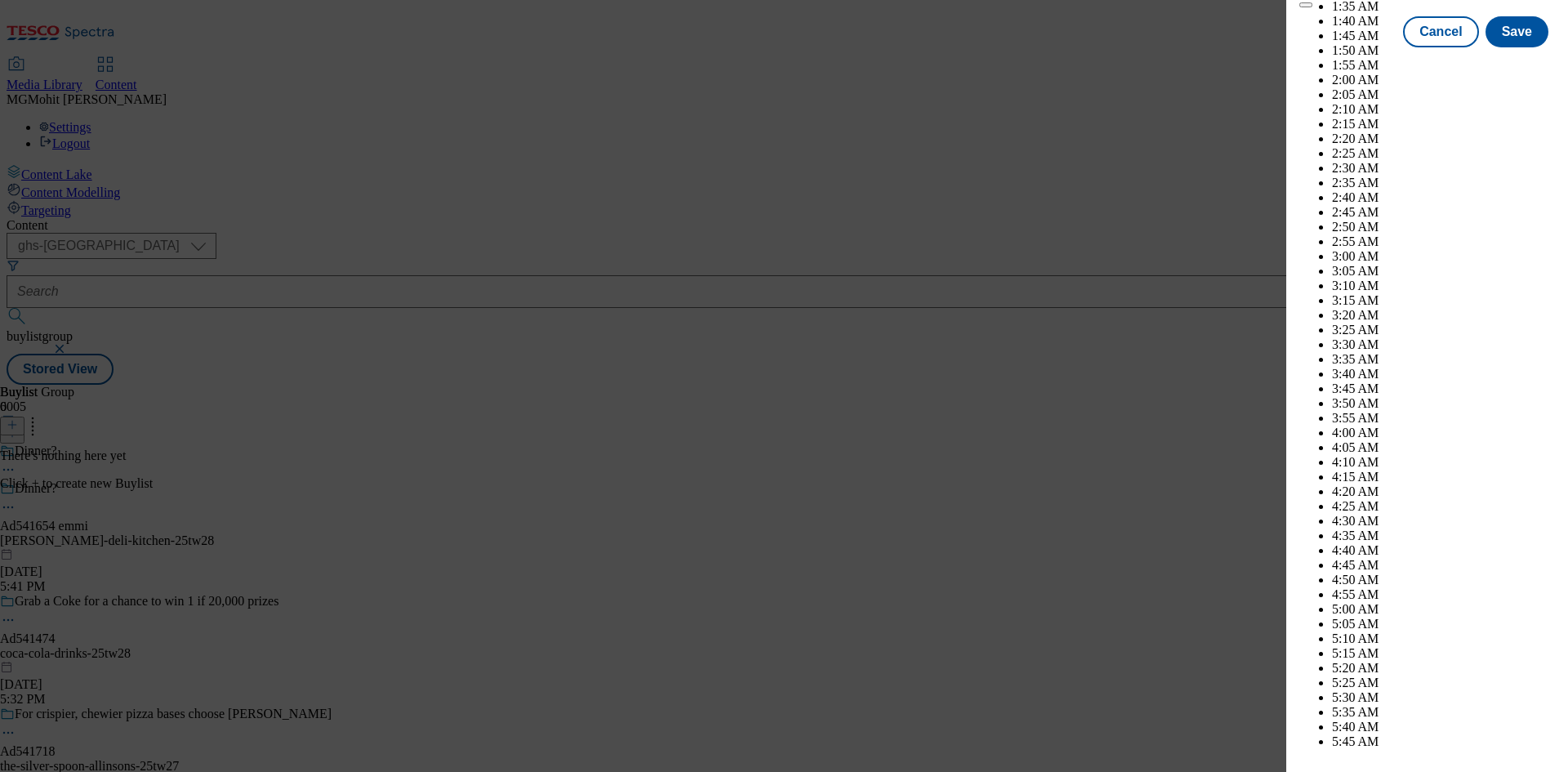
scroll to position [6400, 0]
select select "November"
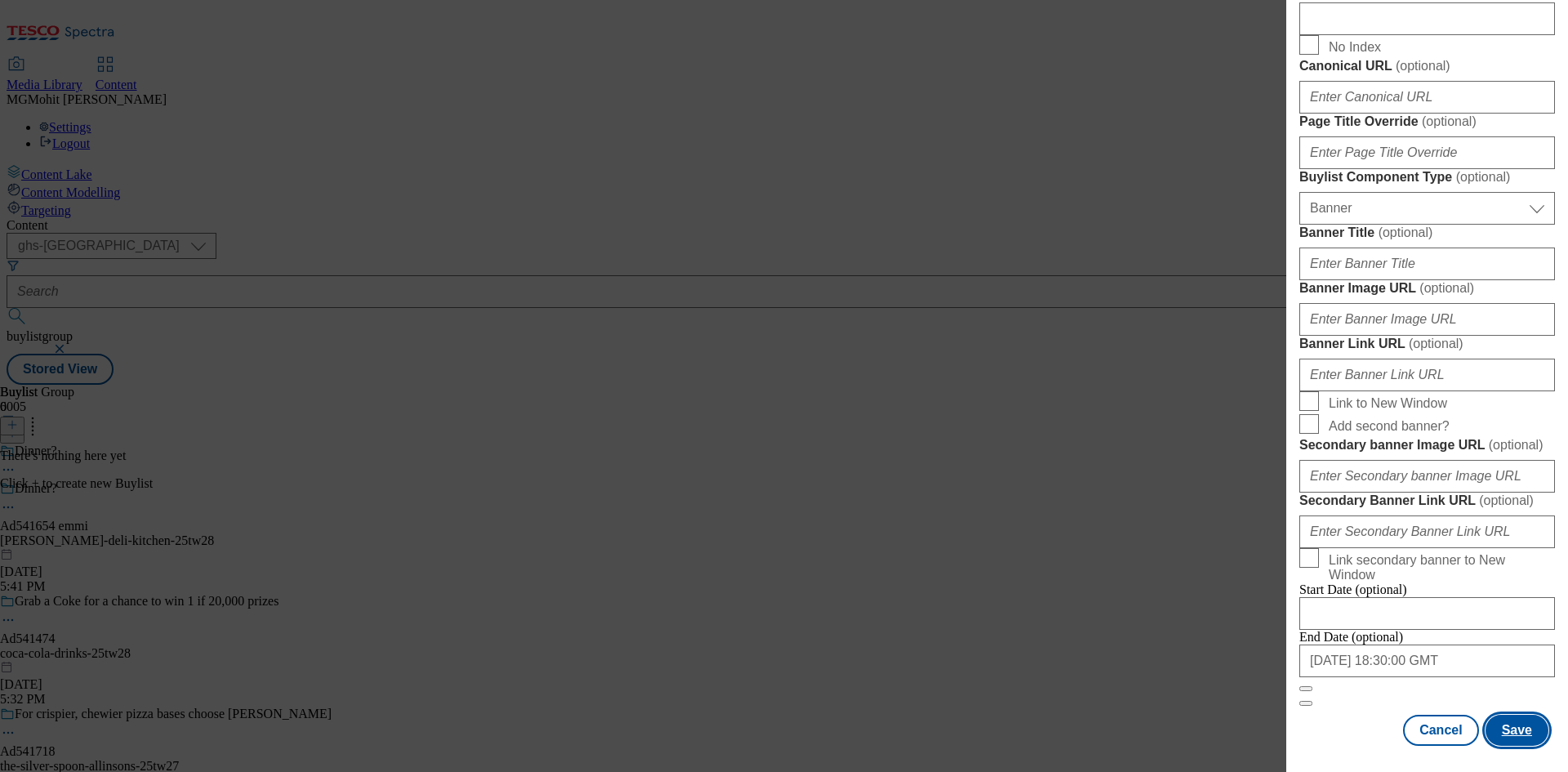
click at [1504, 730] on button "Save" at bounding box center [1517, 730] width 63 height 31
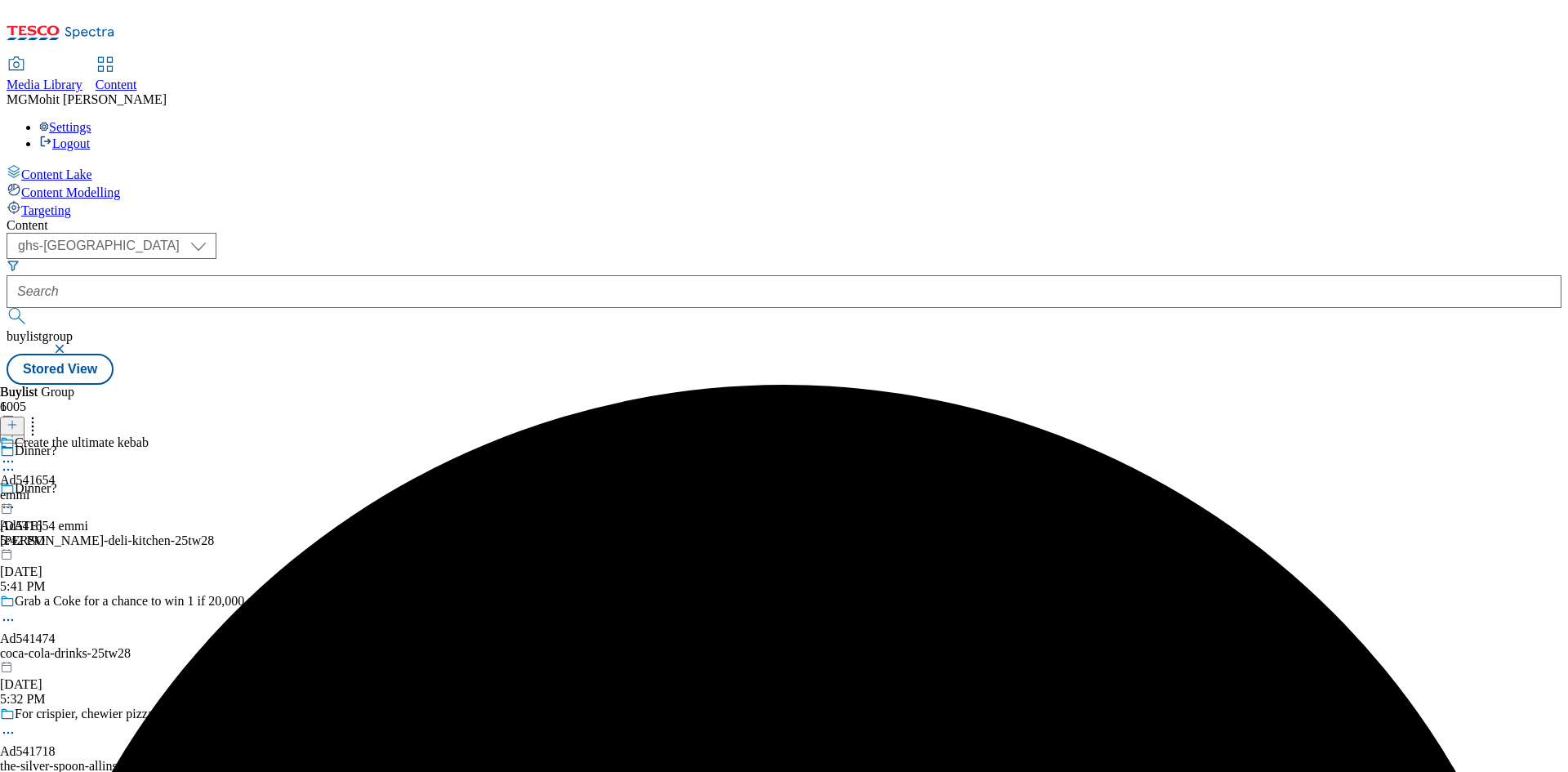
click at [149, 488] on div "emmi" at bounding box center [74, 495] width 149 height 15
click at [18, 419] on icon at bounding box center [12, 424] width 12 height 12
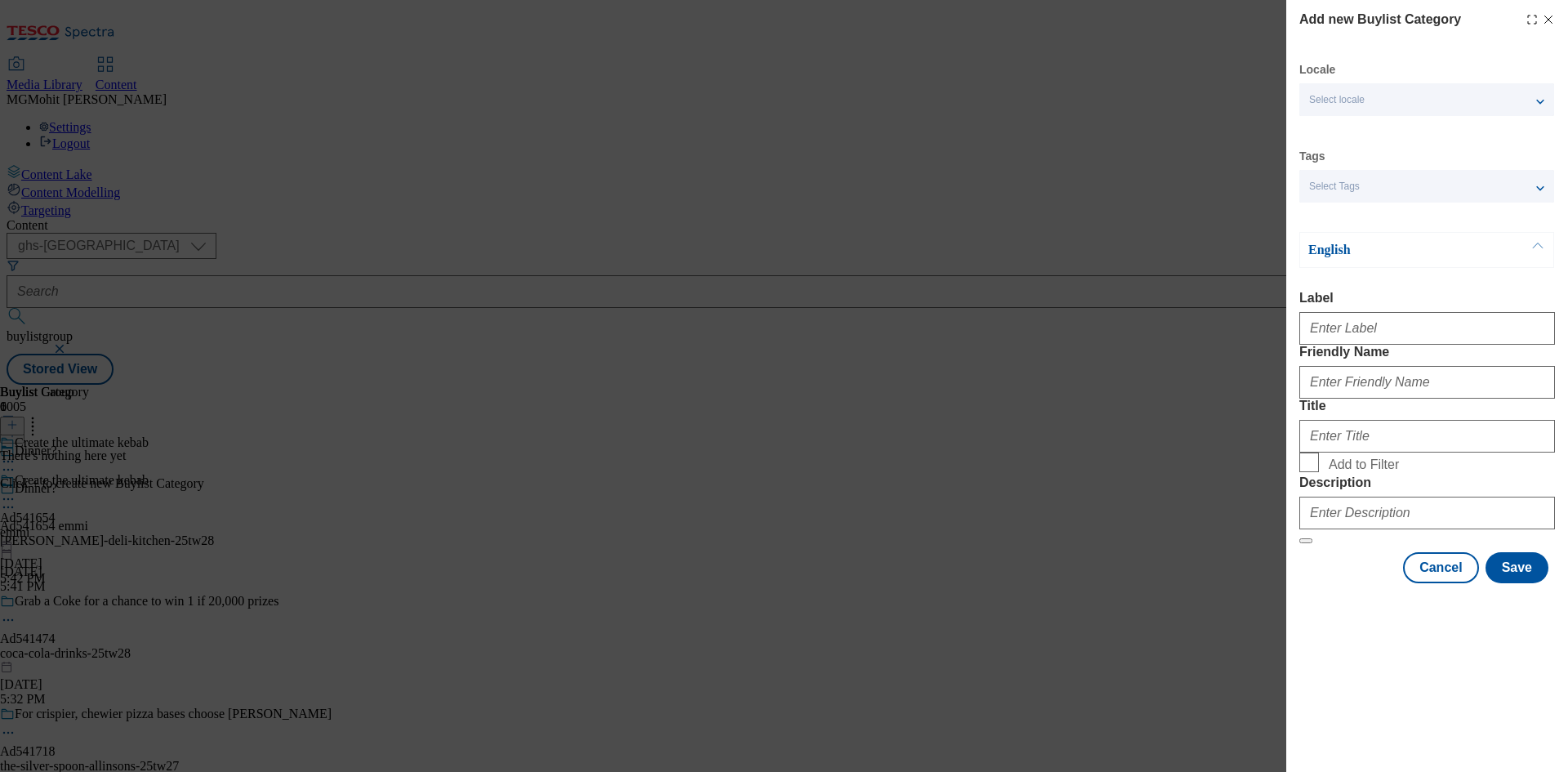
click at [1340, 345] on div "Modal" at bounding box center [1427, 325] width 255 height 39
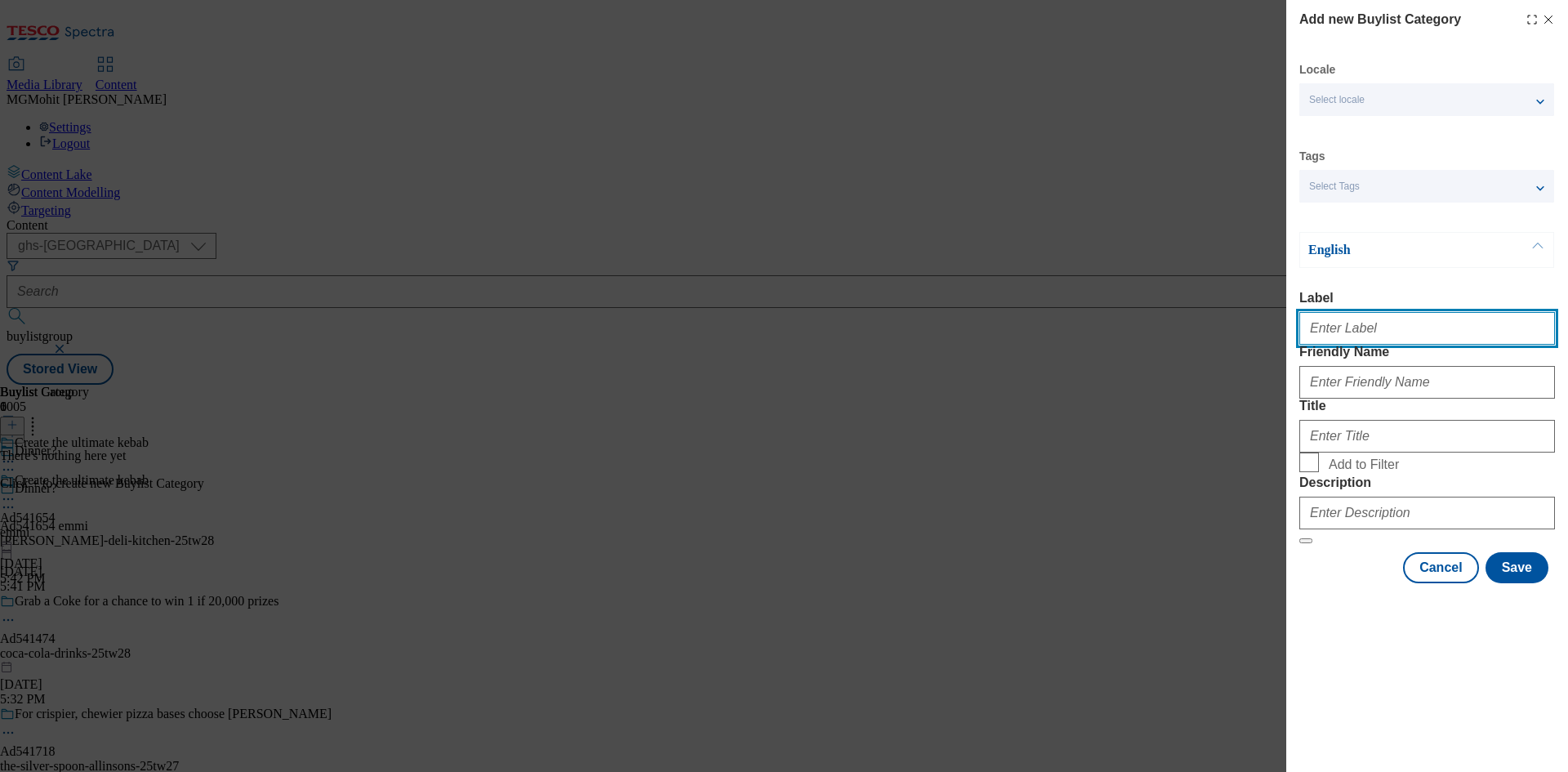
click at [1351, 342] on input "Label" at bounding box center [1427, 328] width 255 height 33
paste input "Ad541654"
type input "Ad541654"
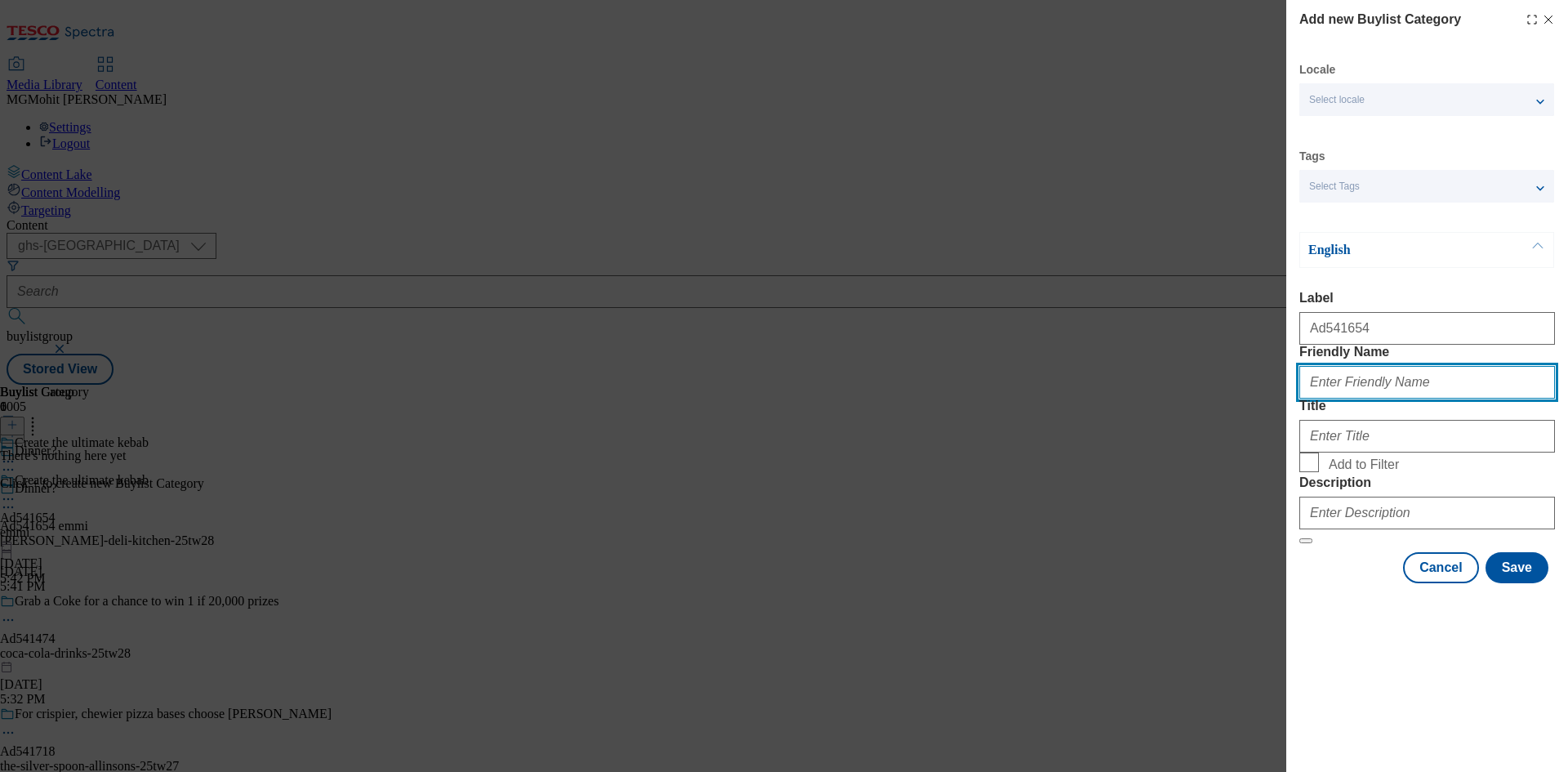
paste input "emmi-onken-deli-kitchen"
type input "emmi-onken-deli-kitchen"
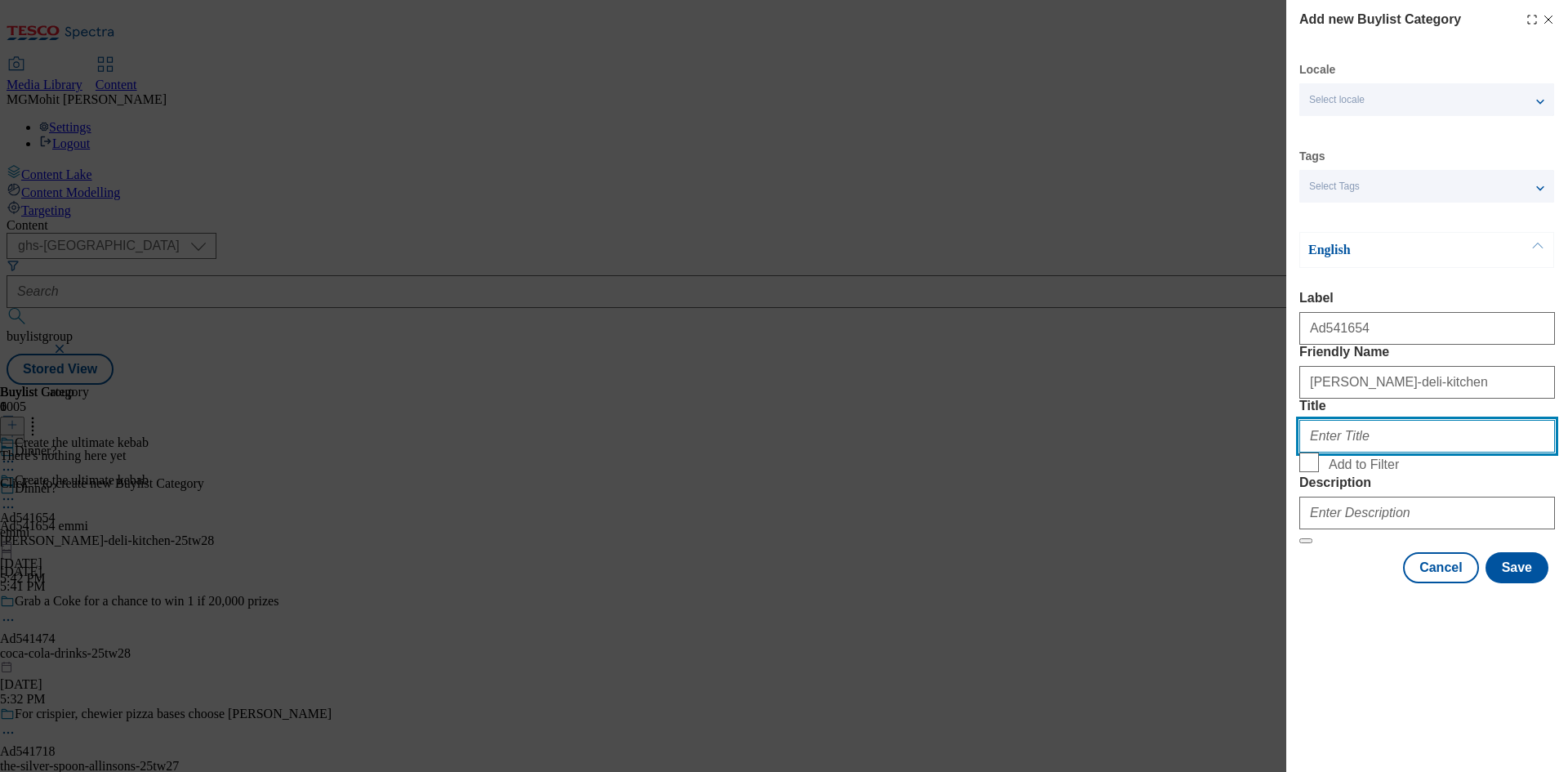
click at [1349, 453] on input "Title" at bounding box center [1427, 436] width 255 height 33
paste input "Emmi"
type input "Emmi"
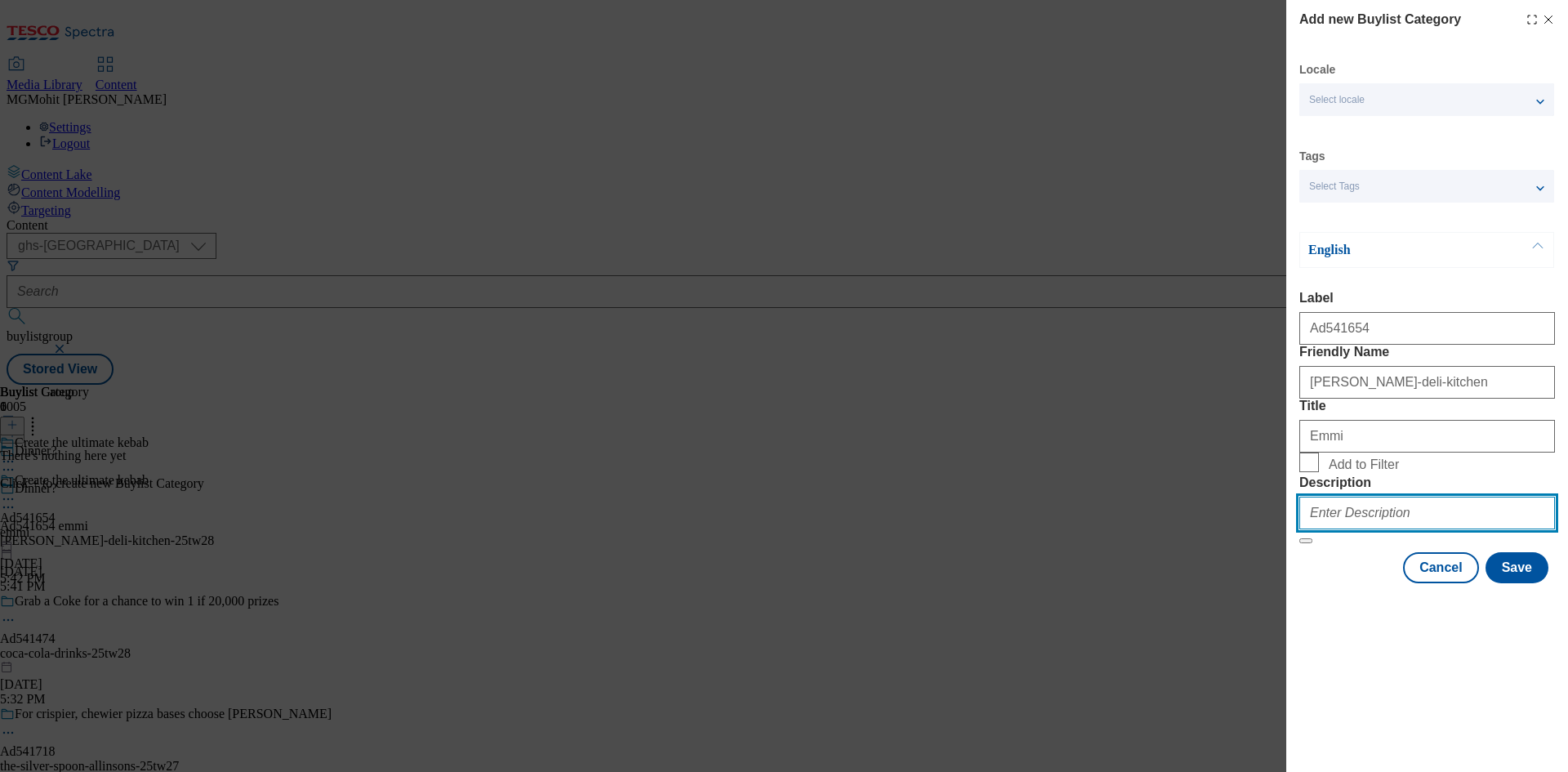
click at [1347, 530] on input "Description" at bounding box center [1427, 513] width 255 height 33
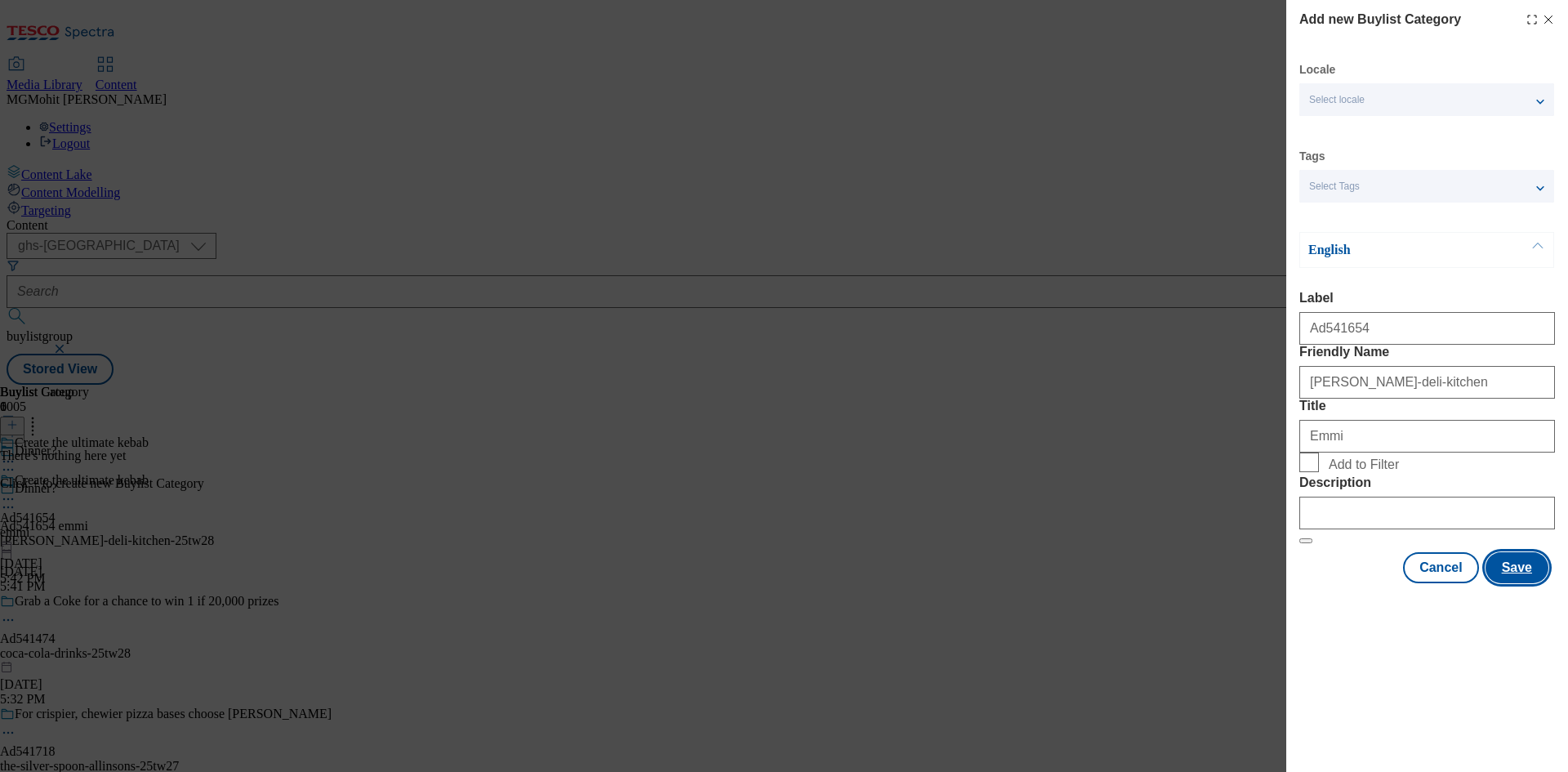
click at [1526, 584] on button "Save" at bounding box center [1517, 568] width 63 height 31
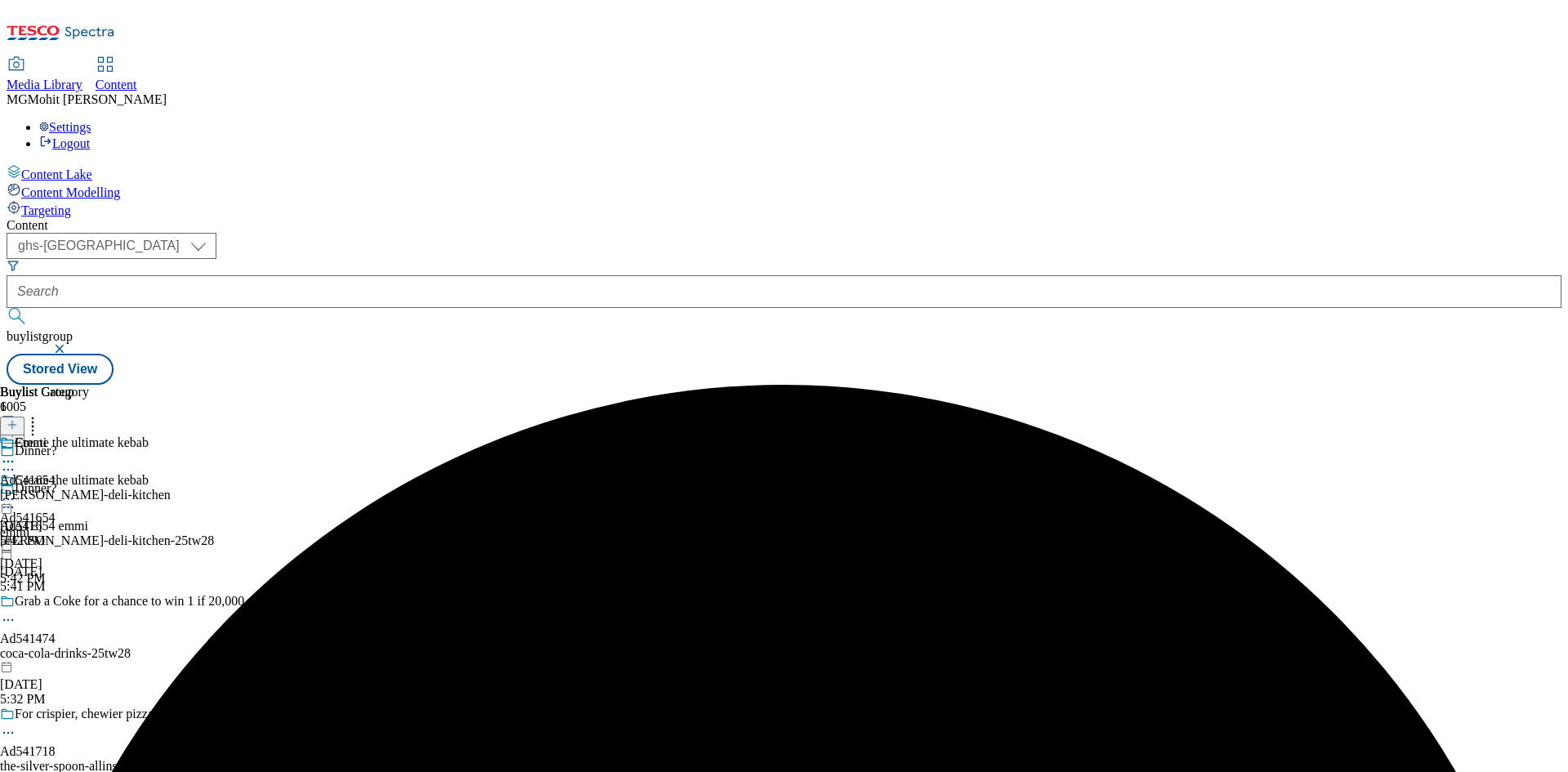
click at [170, 488] on div "emmi-onken-deli-kitchen" at bounding box center [85, 495] width 170 height 15
click at [18, 419] on icon at bounding box center [12, 424] width 12 height 12
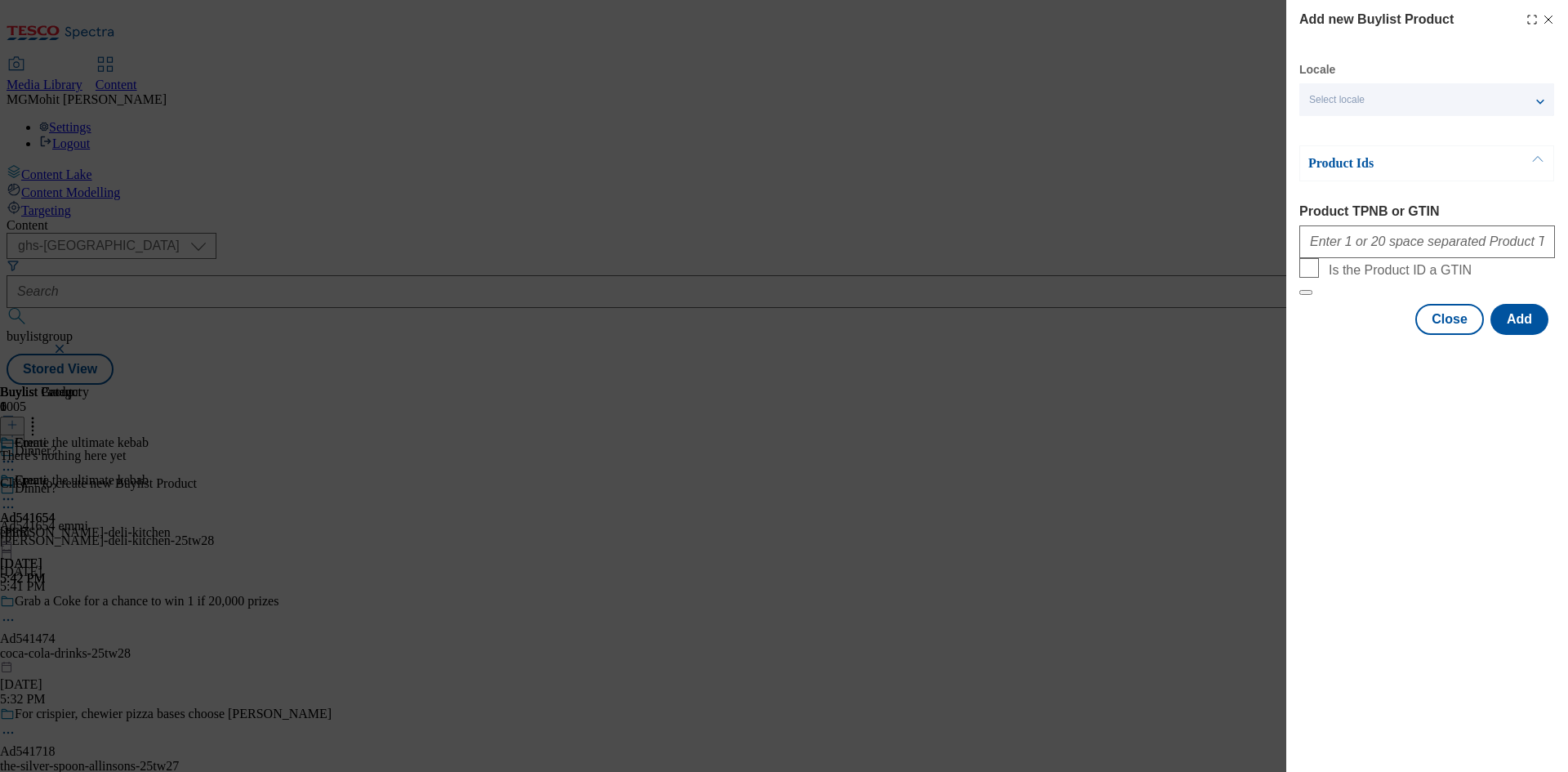
click at [1381, 266] on form "Product TPNB or GTIN Is the Product ID a GTIN" at bounding box center [1427, 249] width 255 height 91
click at [1396, 245] on input "Product TPNB or GTIN" at bounding box center [1427, 241] width 255 height 33
paste input "94040575 87586924"
type input "94040575 87586924"
click at [1513, 335] on button "Add" at bounding box center [1519, 319] width 58 height 31
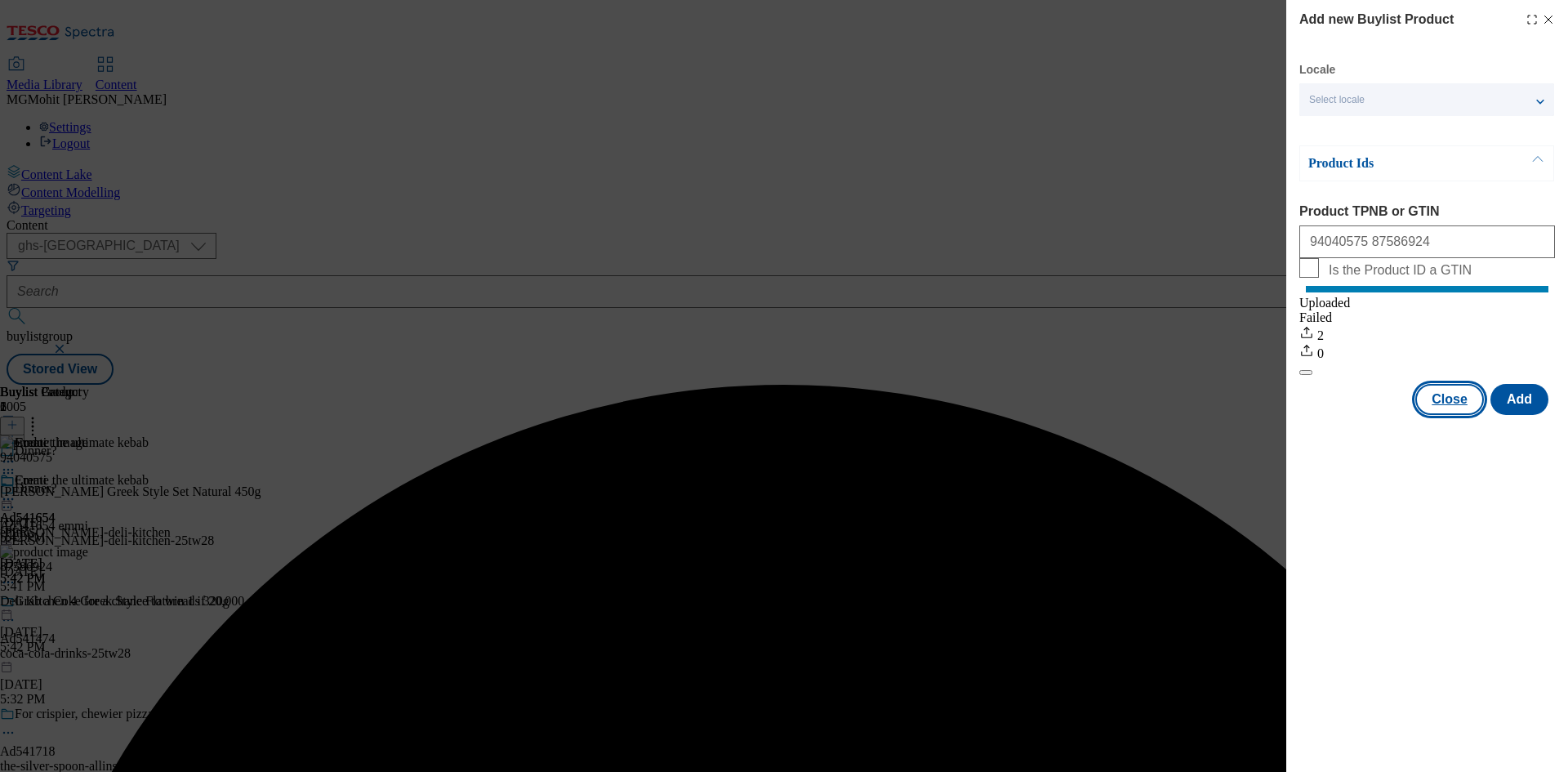
click at [1448, 415] on button "Close" at bounding box center [1449, 399] width 68 height 31
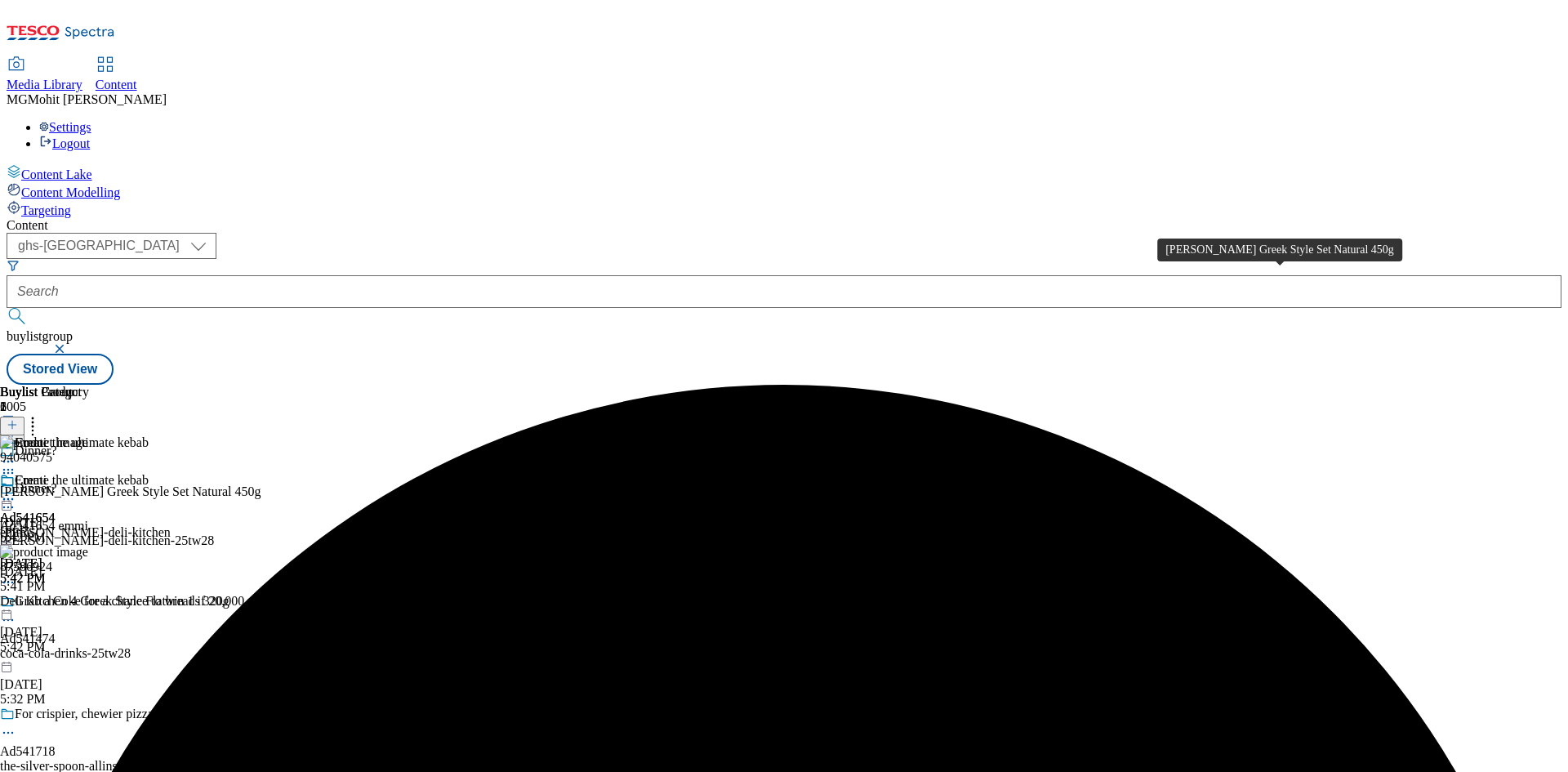
click at [262, 484] on div "Onken Greek Style Set Natural 450g" at bounding box center [130, 492] width 262 height 15
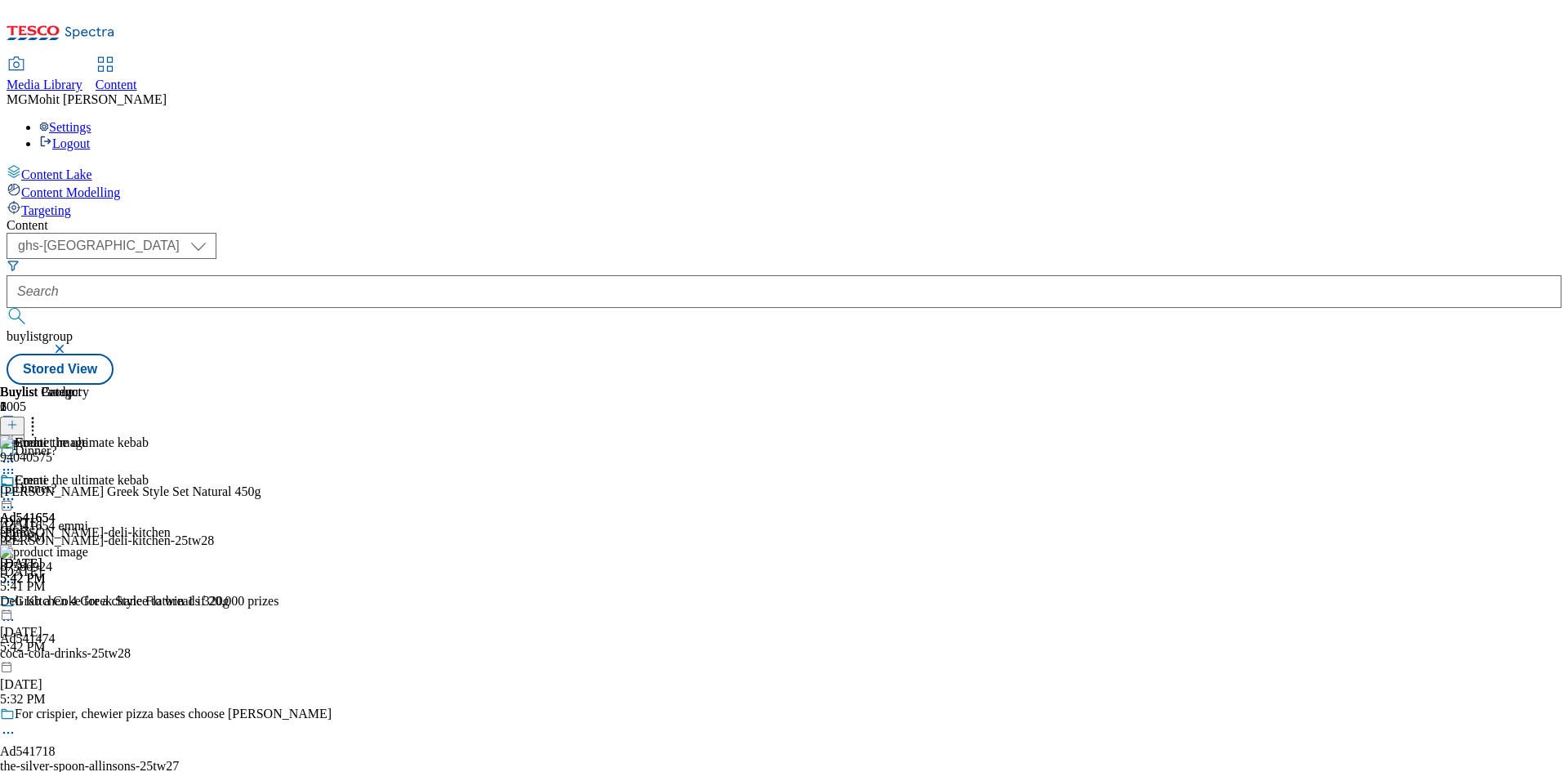
drag, startPoint x: 1067, startPoint y: 256, endPoint x: 1049, endPoint y: 264, distance: 19.7
click at [16, 491] on icon at bounding box center [8, 499] width 16 height 16
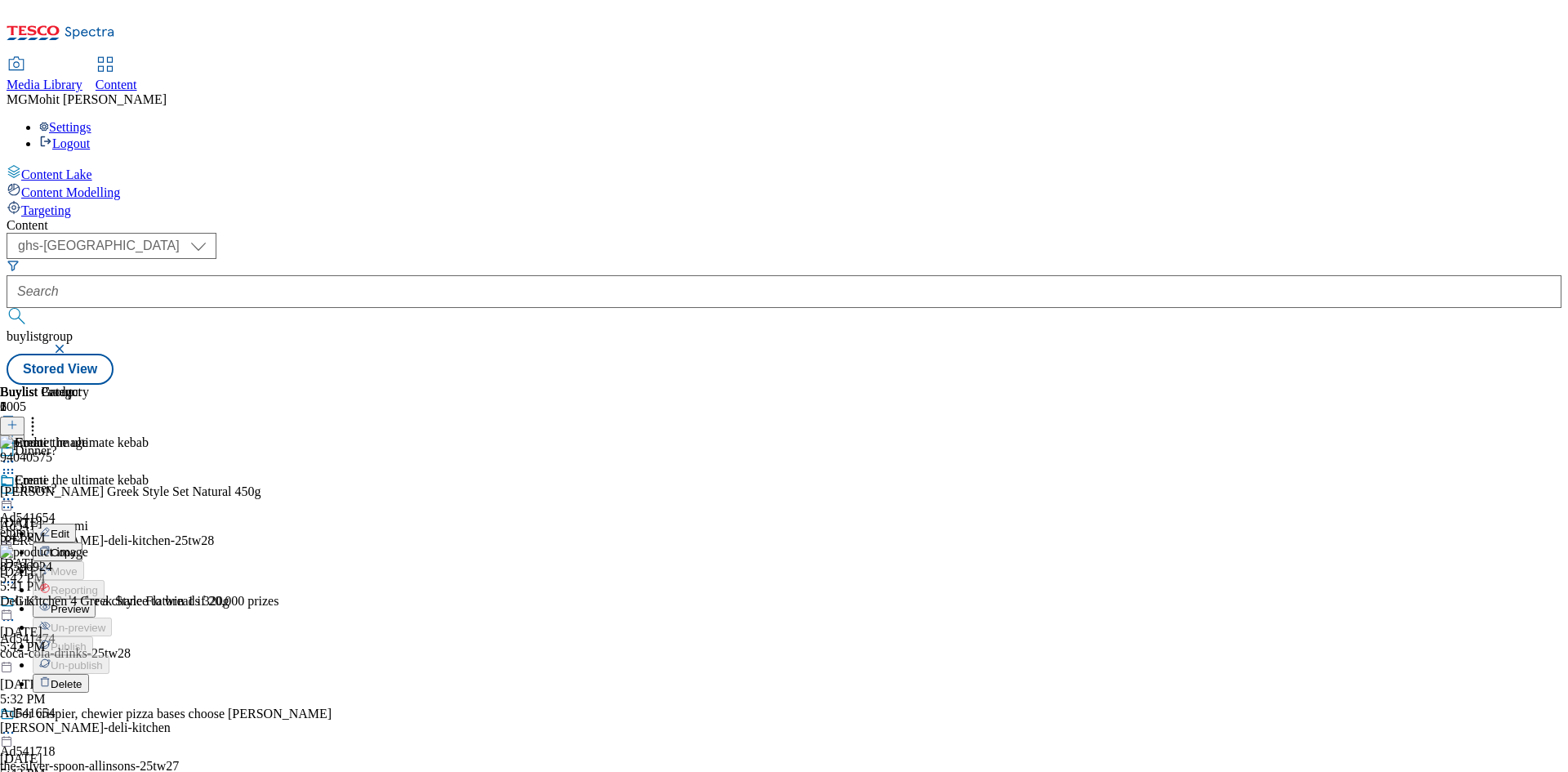
click at [69, 528] on span "Edit" at bounding box center [59, 534] width 19 height 12
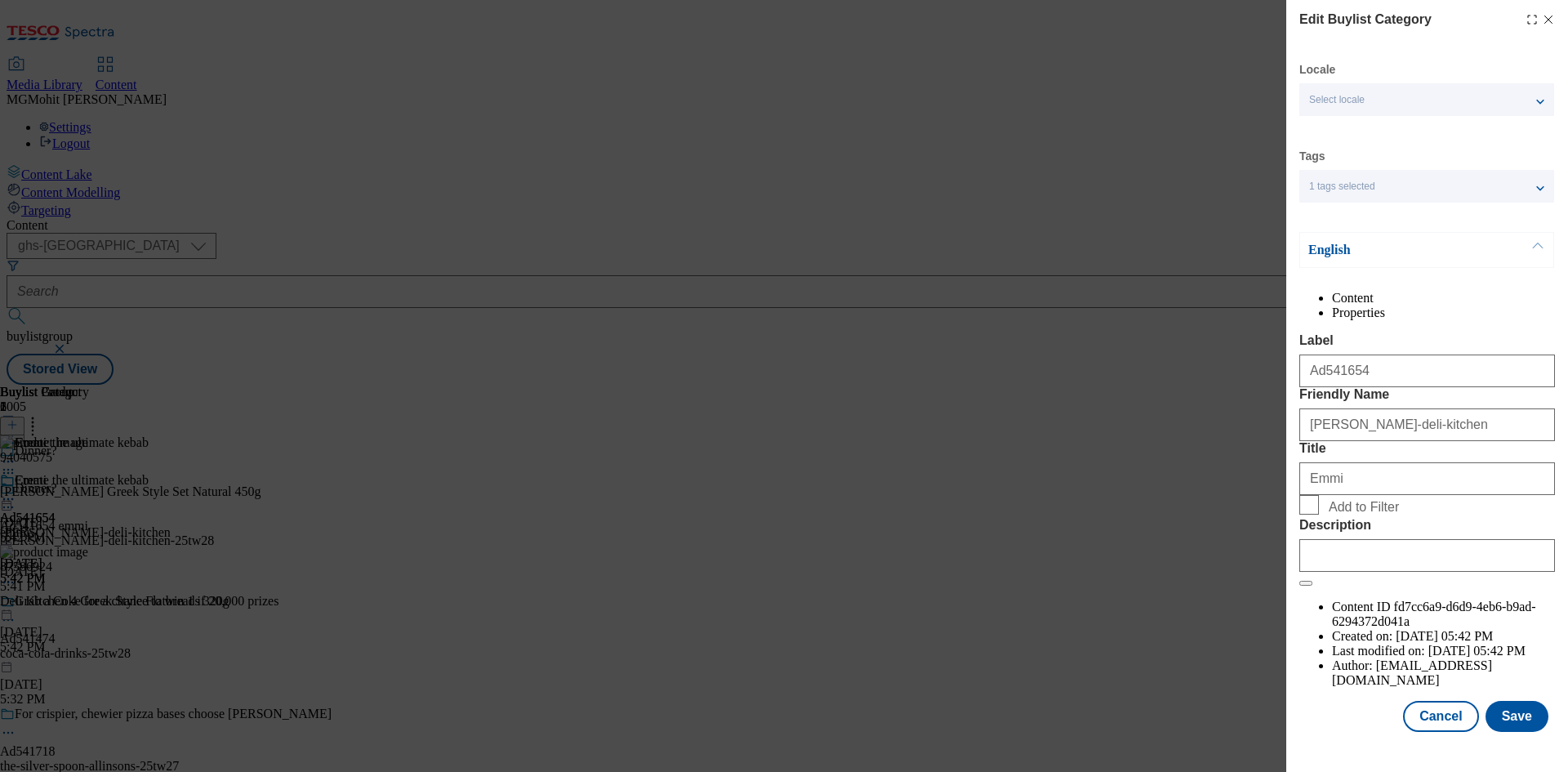
scroll to position [32, 0]
click at [1356, 572] on input "Description" at bounding box center [1427, 555] width 255 height 33
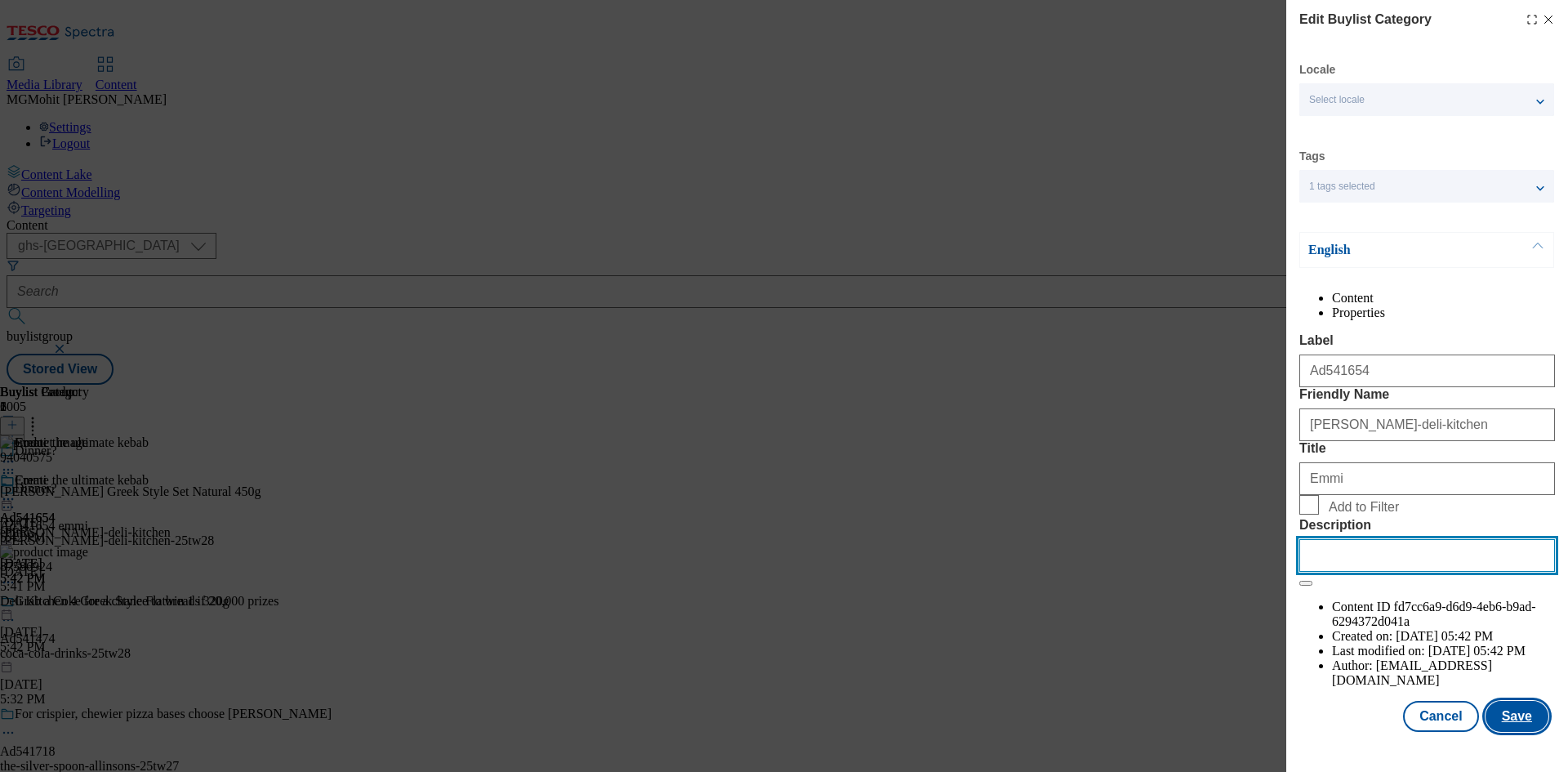
paste input "Onken Greek Style Set Natural 450g"
type input "Onken Greek Style Set Natural 450g"
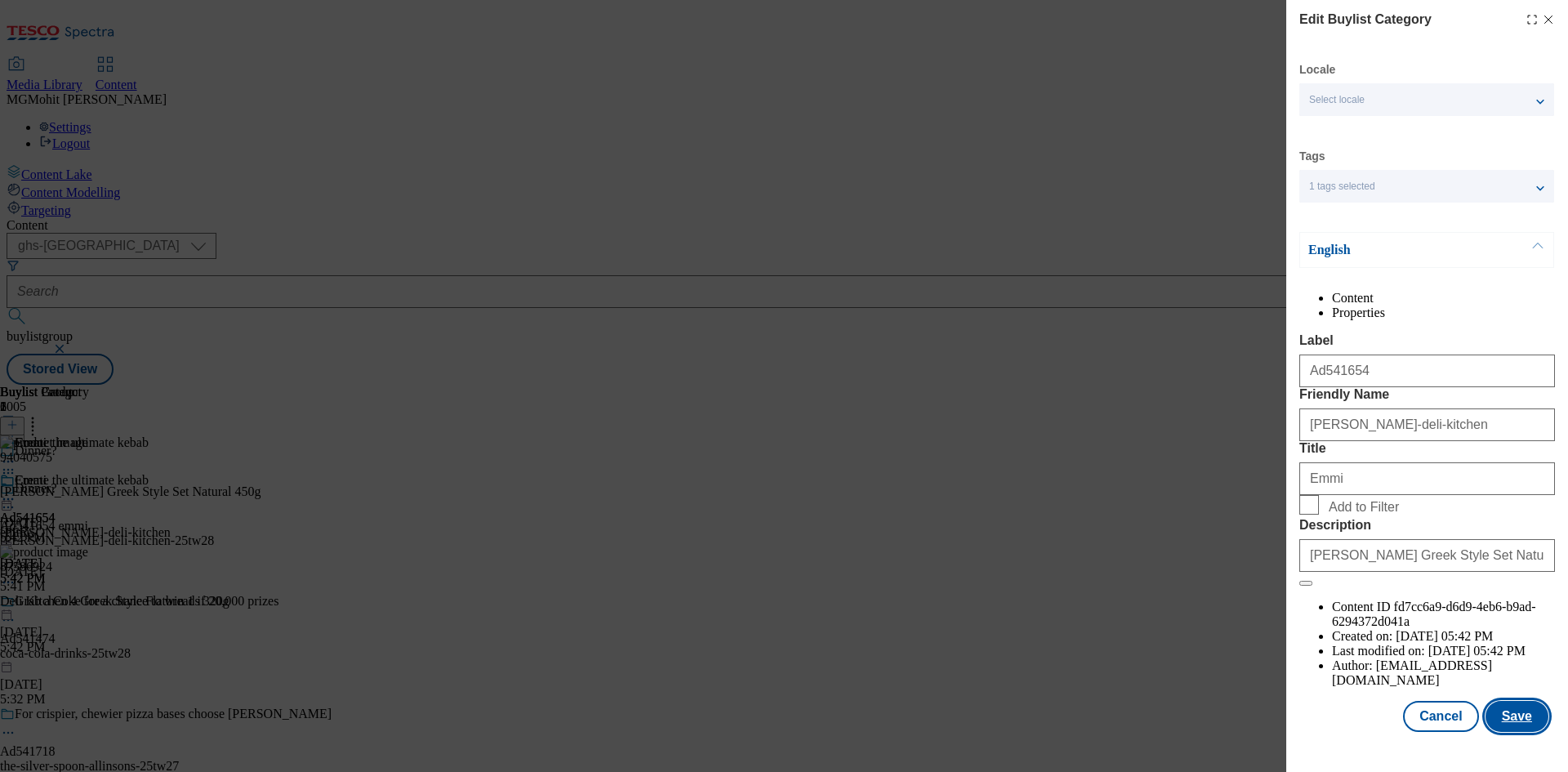
click at [1505, 729] on button "Save" at bounding box center [1517, 716] width 63 height 31
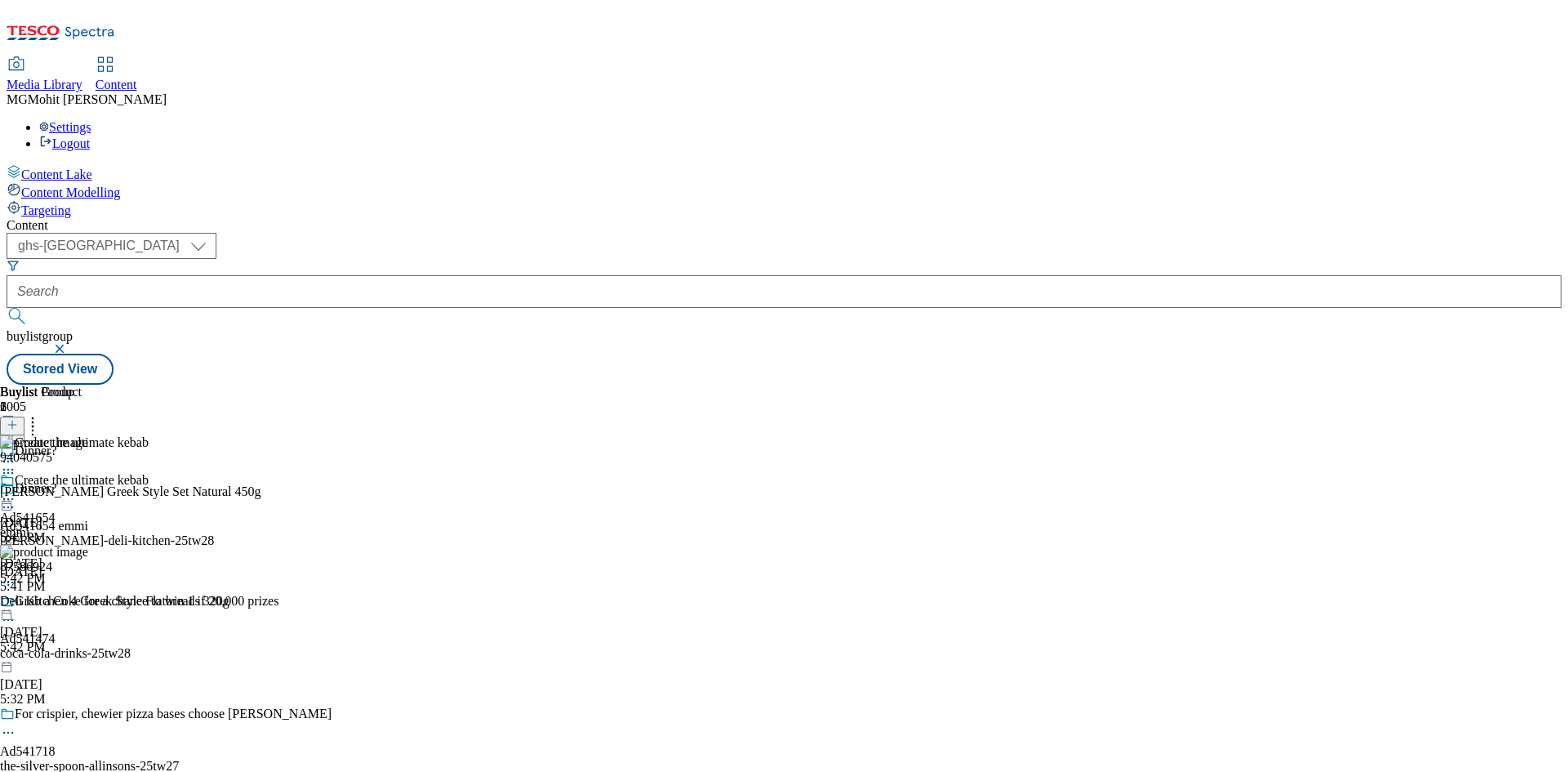
click at [149, 473] on div "Create the ultimate kebab Ad541654 emmi Aug 19, 2025 5:42 PM" at bounding box center [74, 529] width 149 height 113
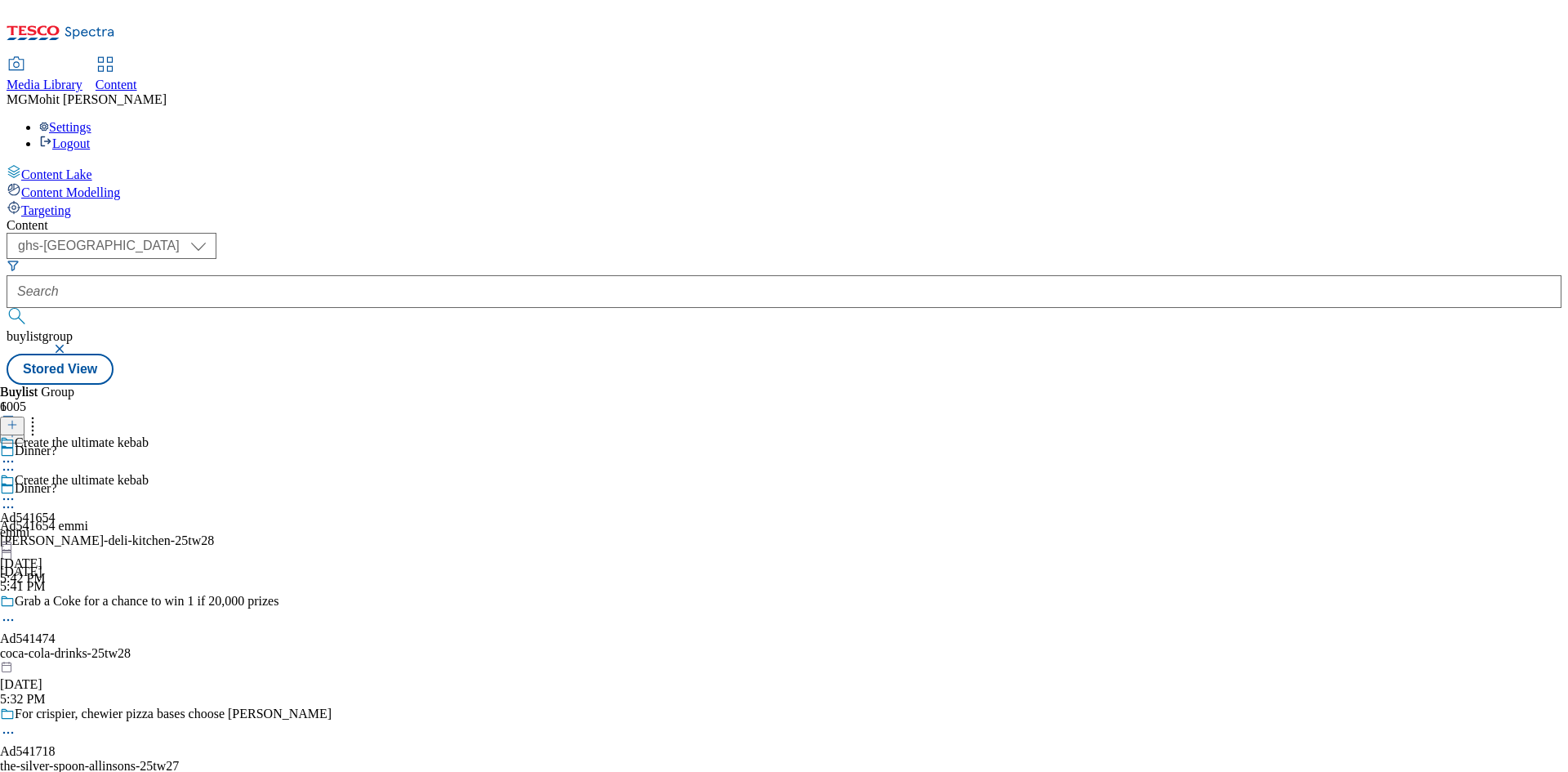
click at [332, 533] on div "emmi-onken-deli-kitchen-25tw28" at bounding box center [166, 540] width 332 height 15
click at [16, 491] on icon at bounding box center [8, 499] width 16 height 16
click at [69, 528] on span "Edit" at bounding box center [59, 534] width 19 height 12
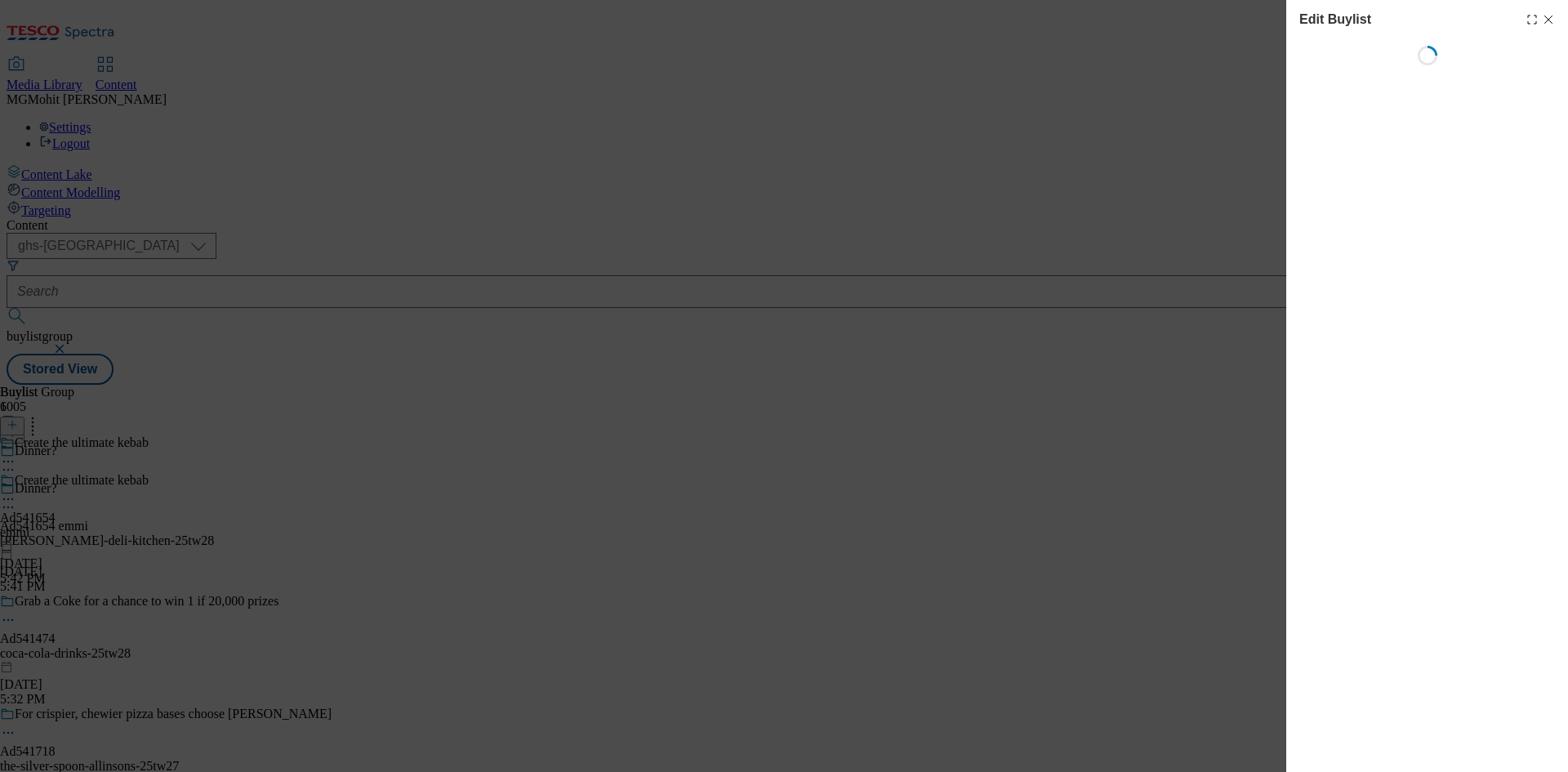
select select "tactical"
select select "supplier funded short term 1-3 weeks"
select select "dunnhumby"
select select "Banner"
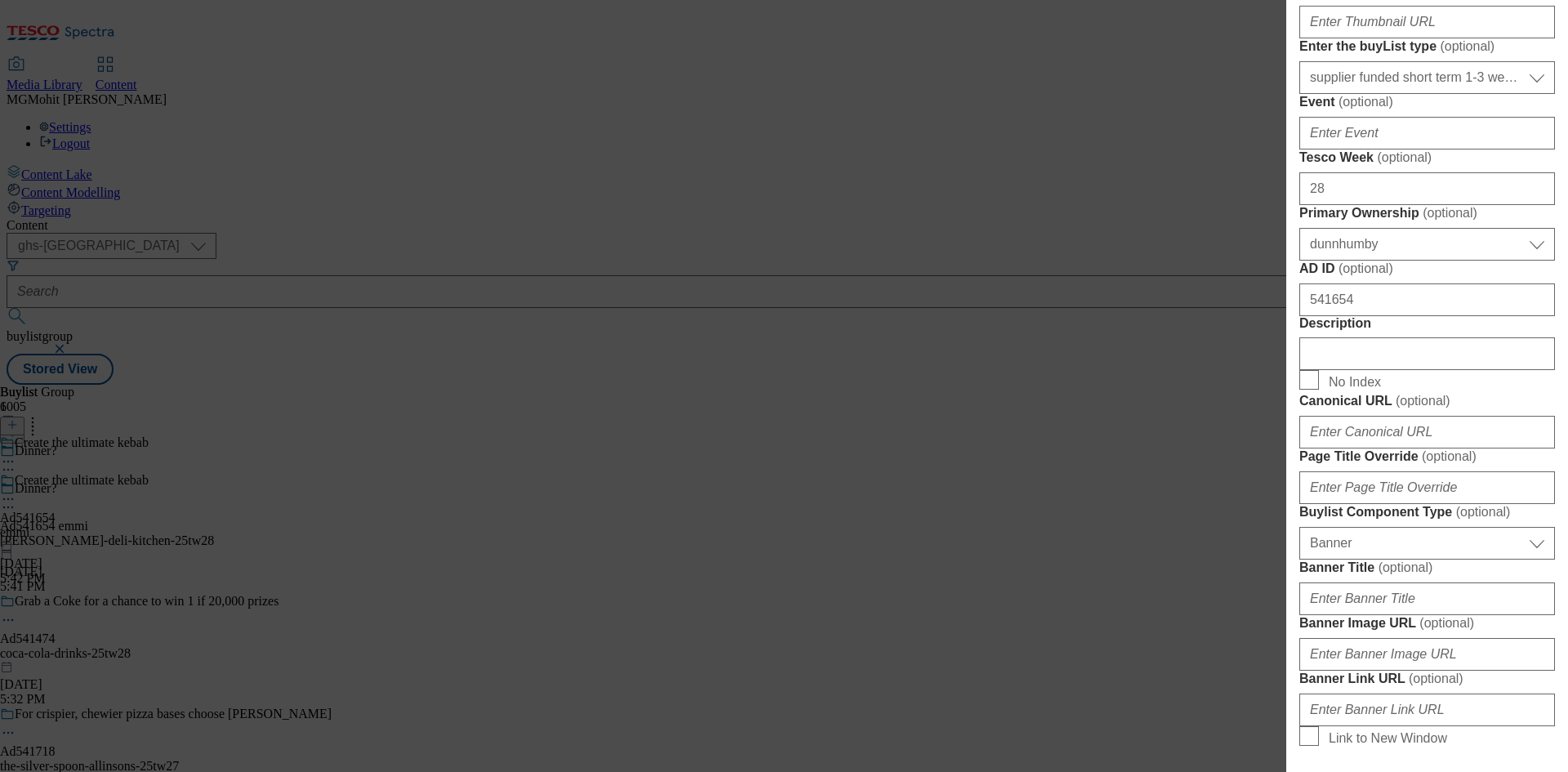
scroll to position [899, 0]
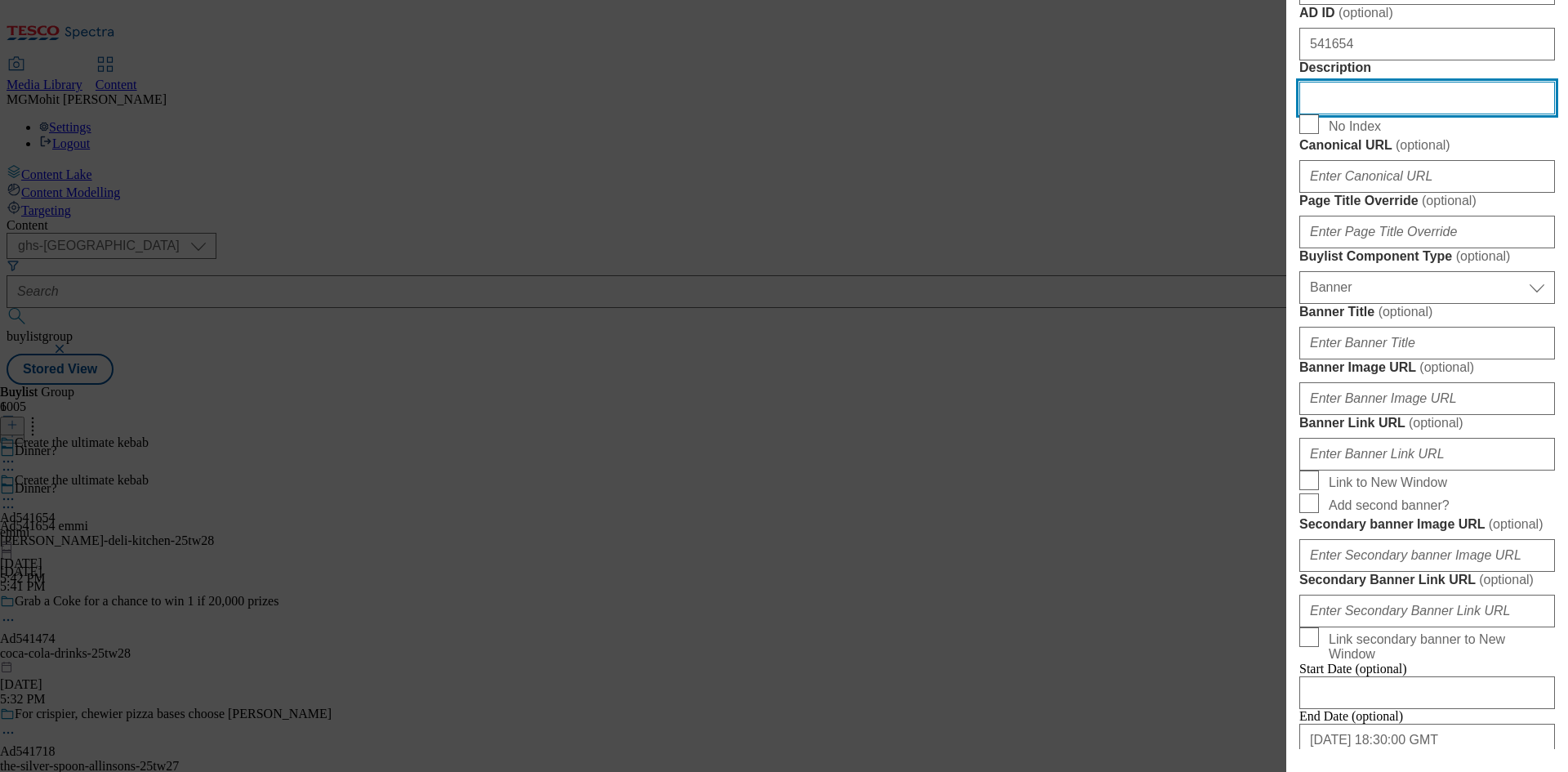
click at [1340, 114] on input "Description" at bounding box center [1427, 98] width 255 height 33
paste input "Onken Greek Style Set Natural 450g"
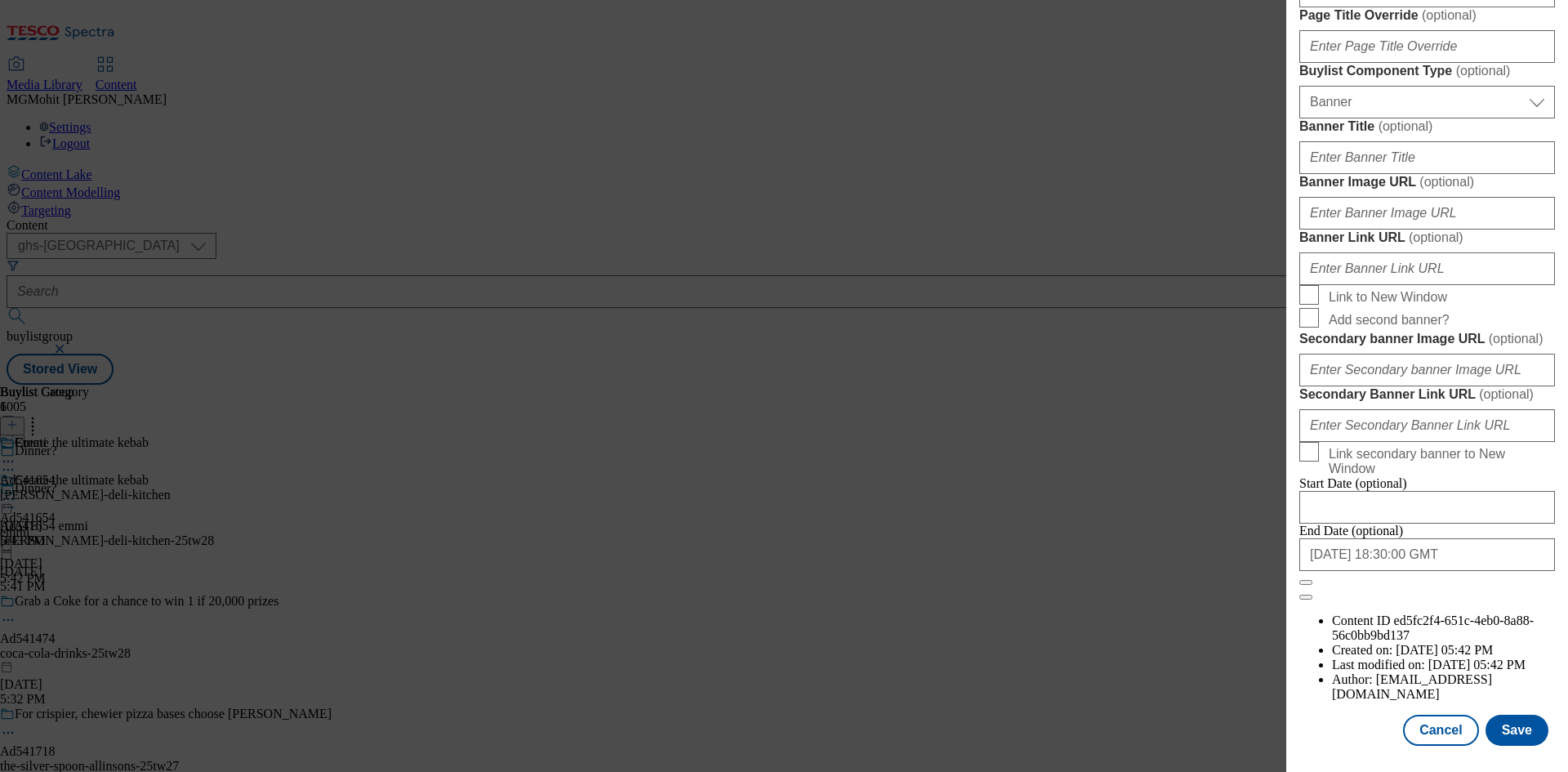
scroll to position [1691, 0]
type input "Onken Greek Style Set Natural 450g"
click at [1506, 731] on button "Save" at bounding box center [1517, 730] width 63 height 31
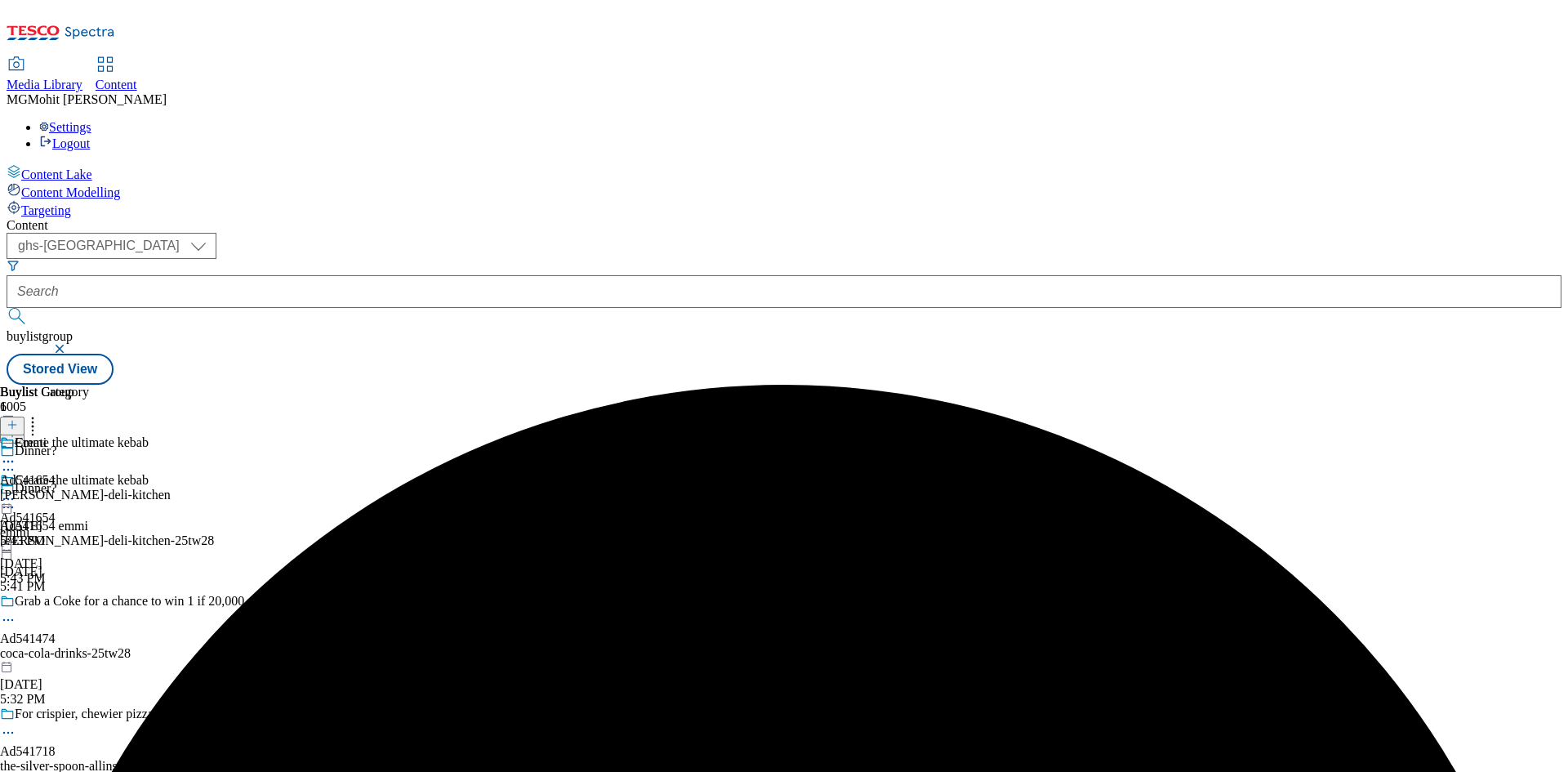
click at [16, 453] on icon at bounding box center [8, 461] width 16 height 16
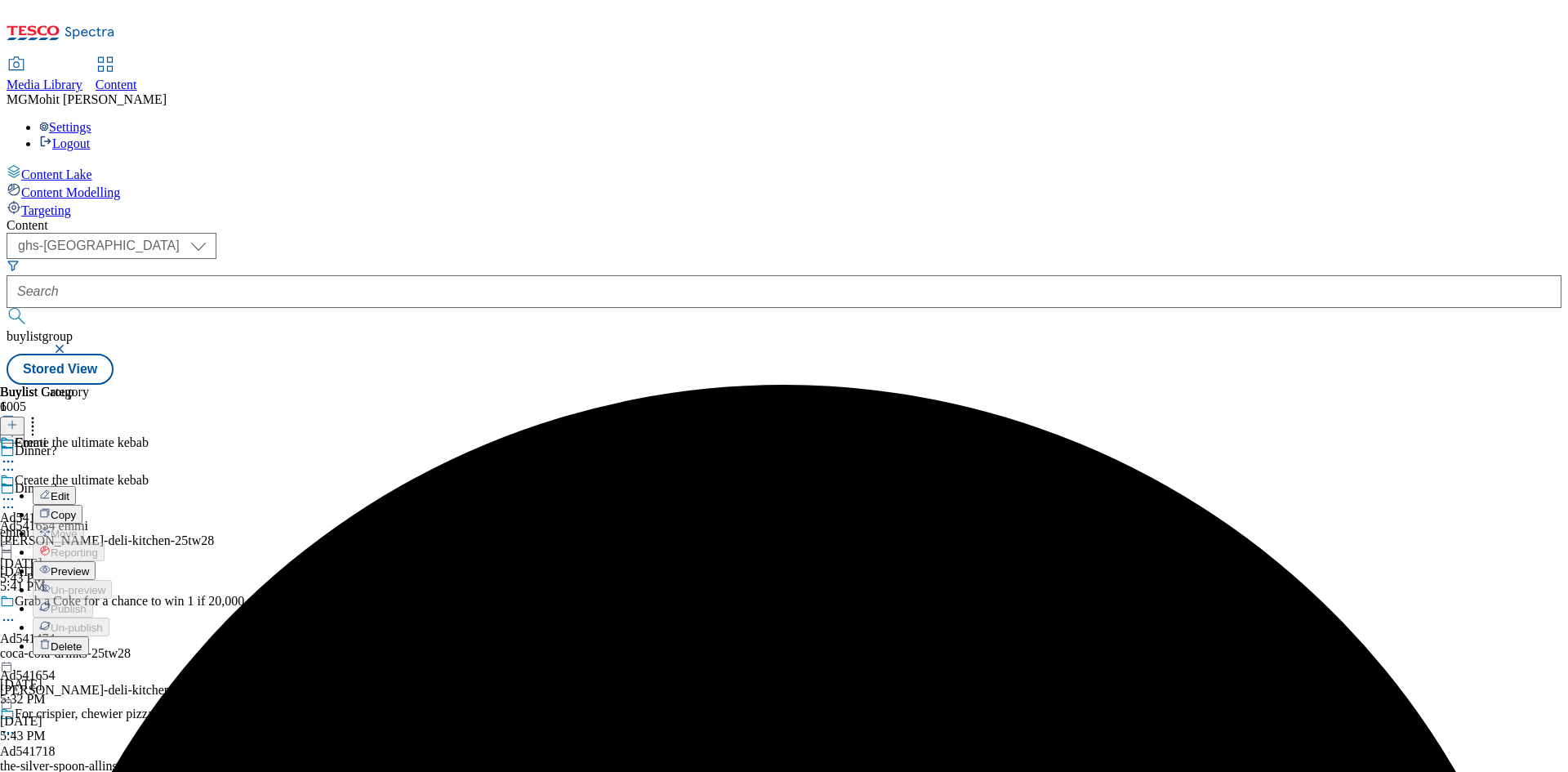
click at [69, 491] on span "Edit" at bounding box center [59, 497] width 19 height 12
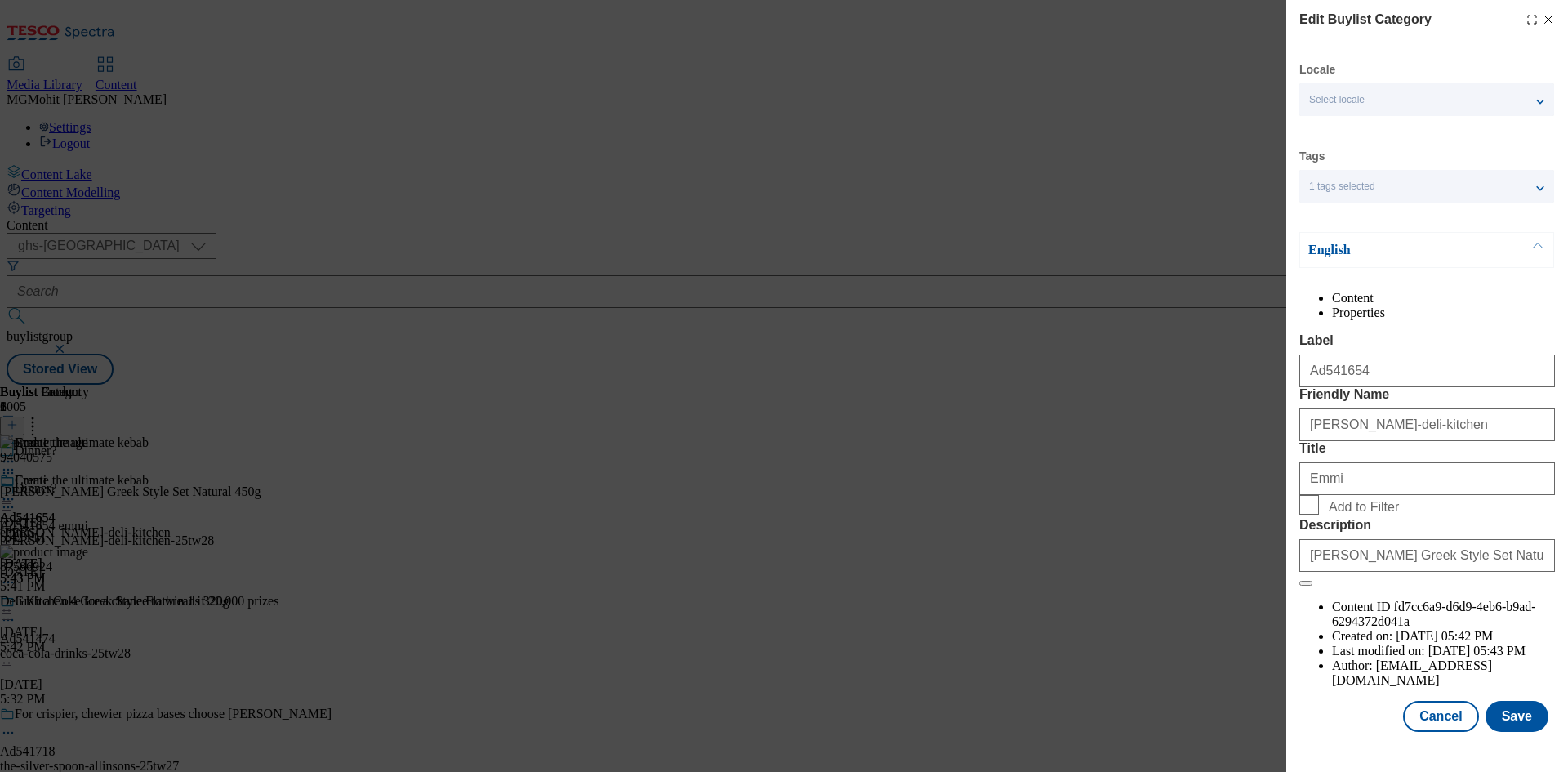
scroll to position [32, 0]
click at [1425, 729] on button "Cancel" at bounding box center [1440, 716] width 75 height 31
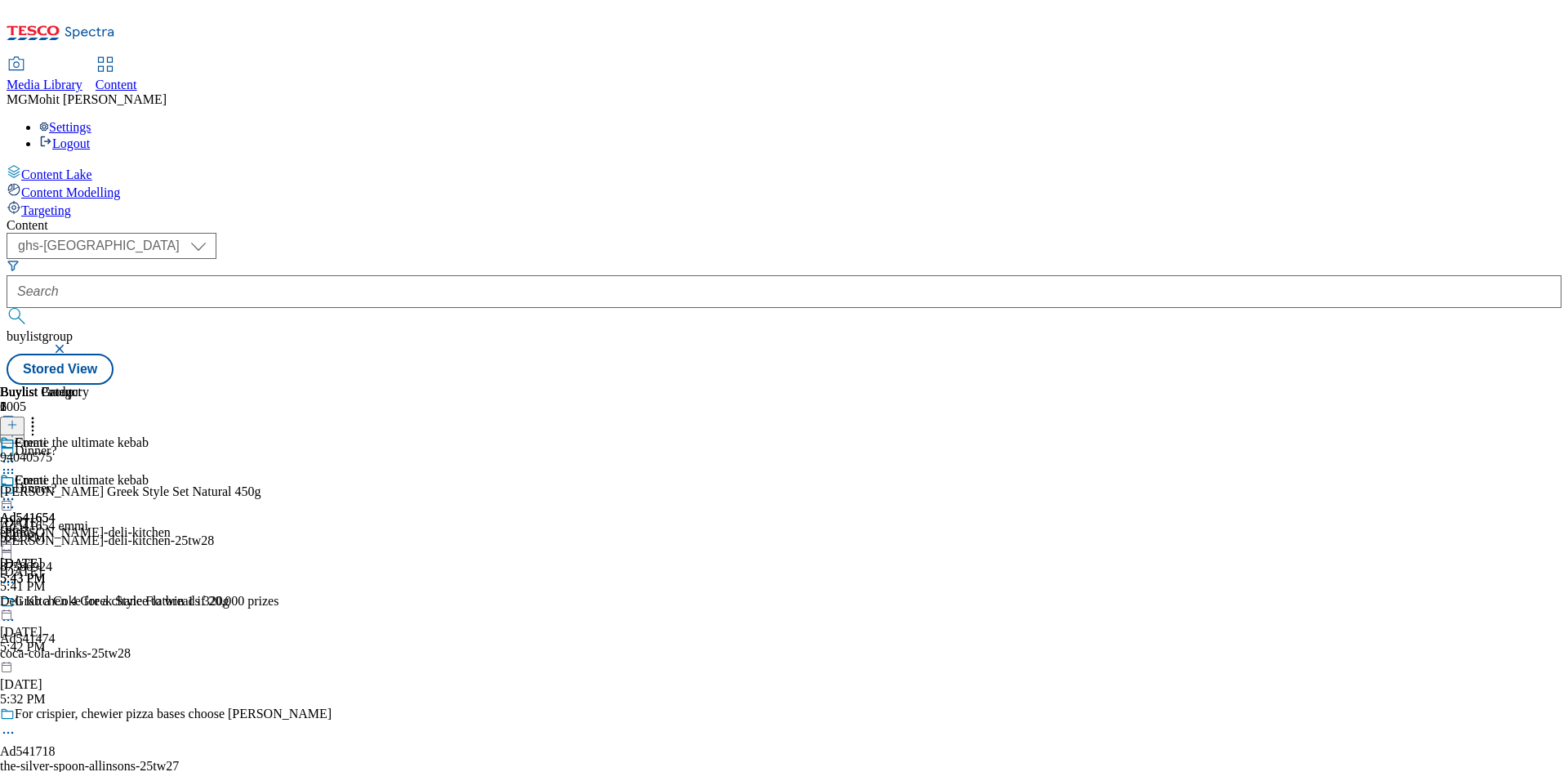
scroll to position [0, 0]
click at [16, 500] on icon at bounding box center [8, 508] width 16 height 16
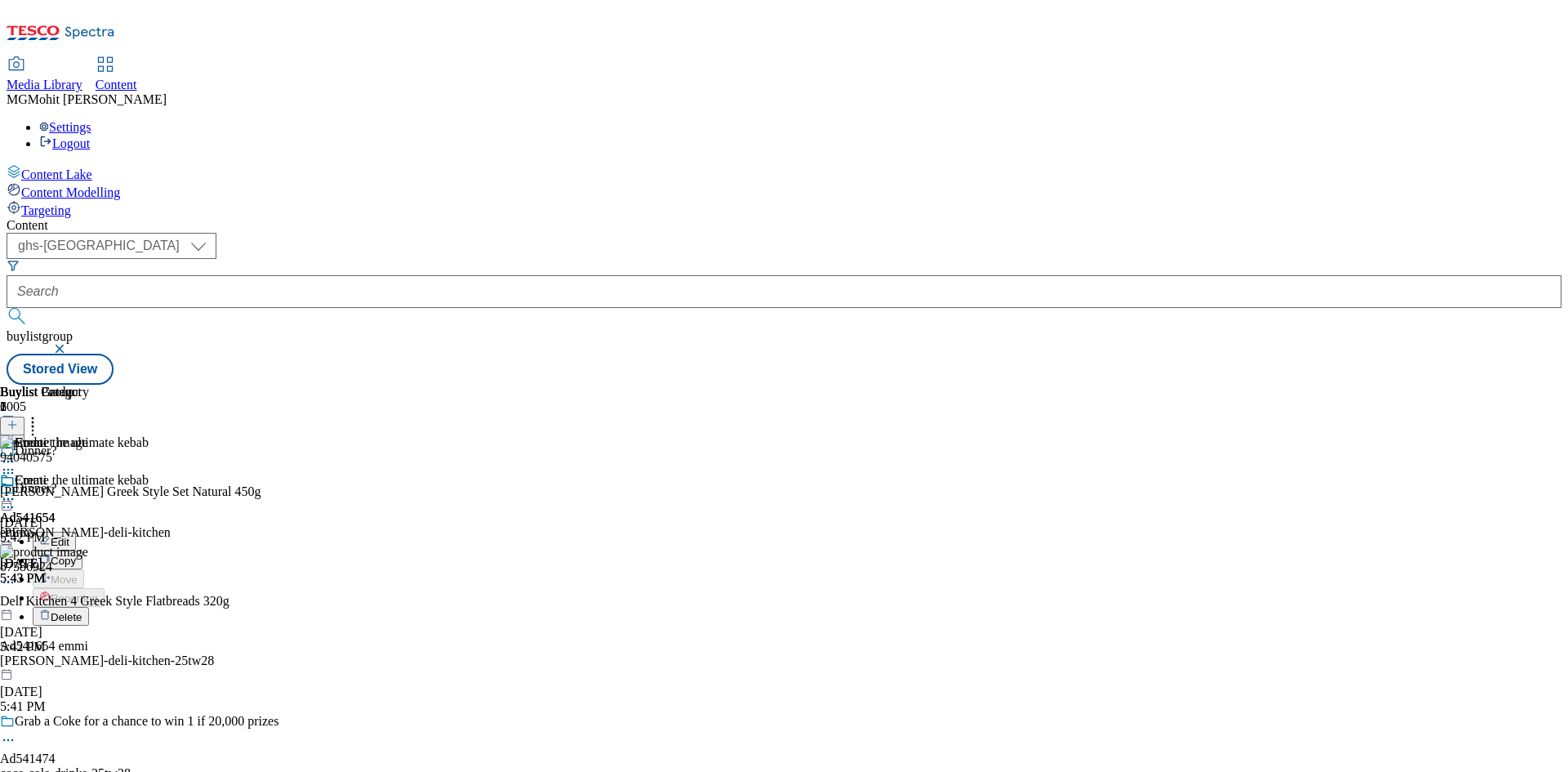
click at [69, 536] on span "Edit" at bounding box center [59, 542] width 19 height 12
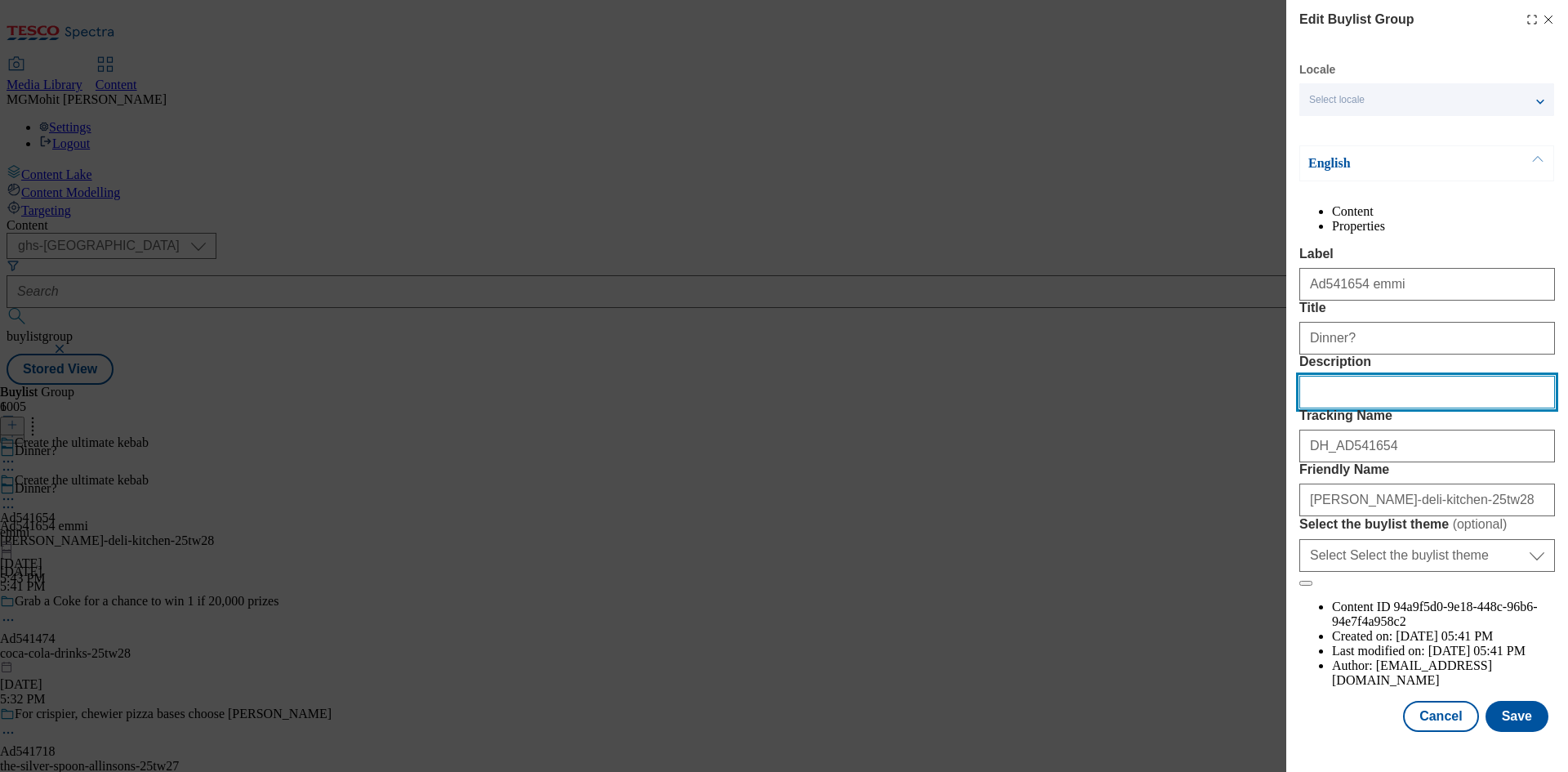
click at [1347, 408] on input "Description" at bounding box center [1427, 392] width 255 height 33
paste input "Onken Greek Style Set Natural 450g"
type input "Onken Greek Style Set Natural 450g"
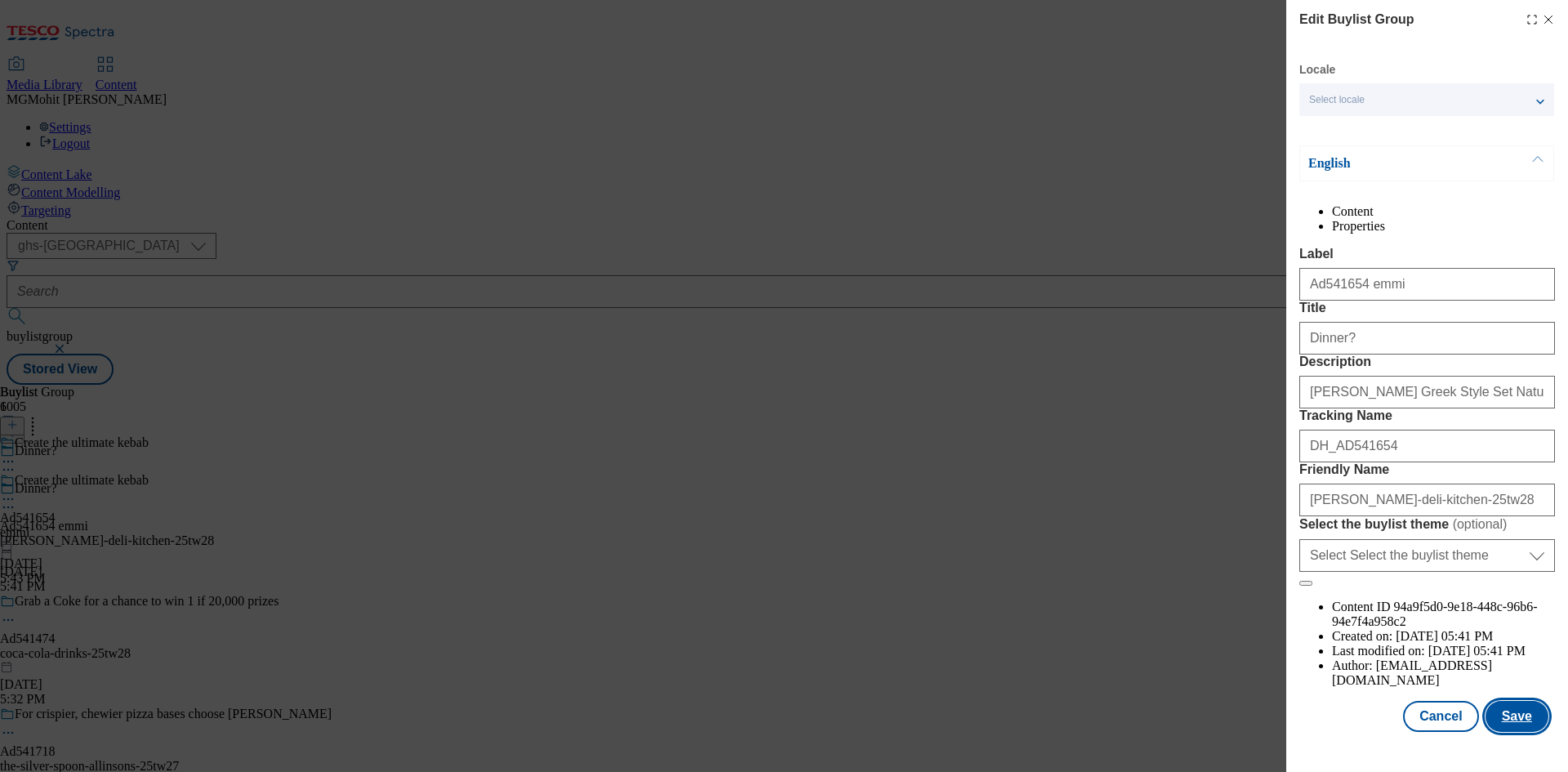
click at [1500, 731] on button "Save" at bounding box center [1517, 716] width 63 height 31
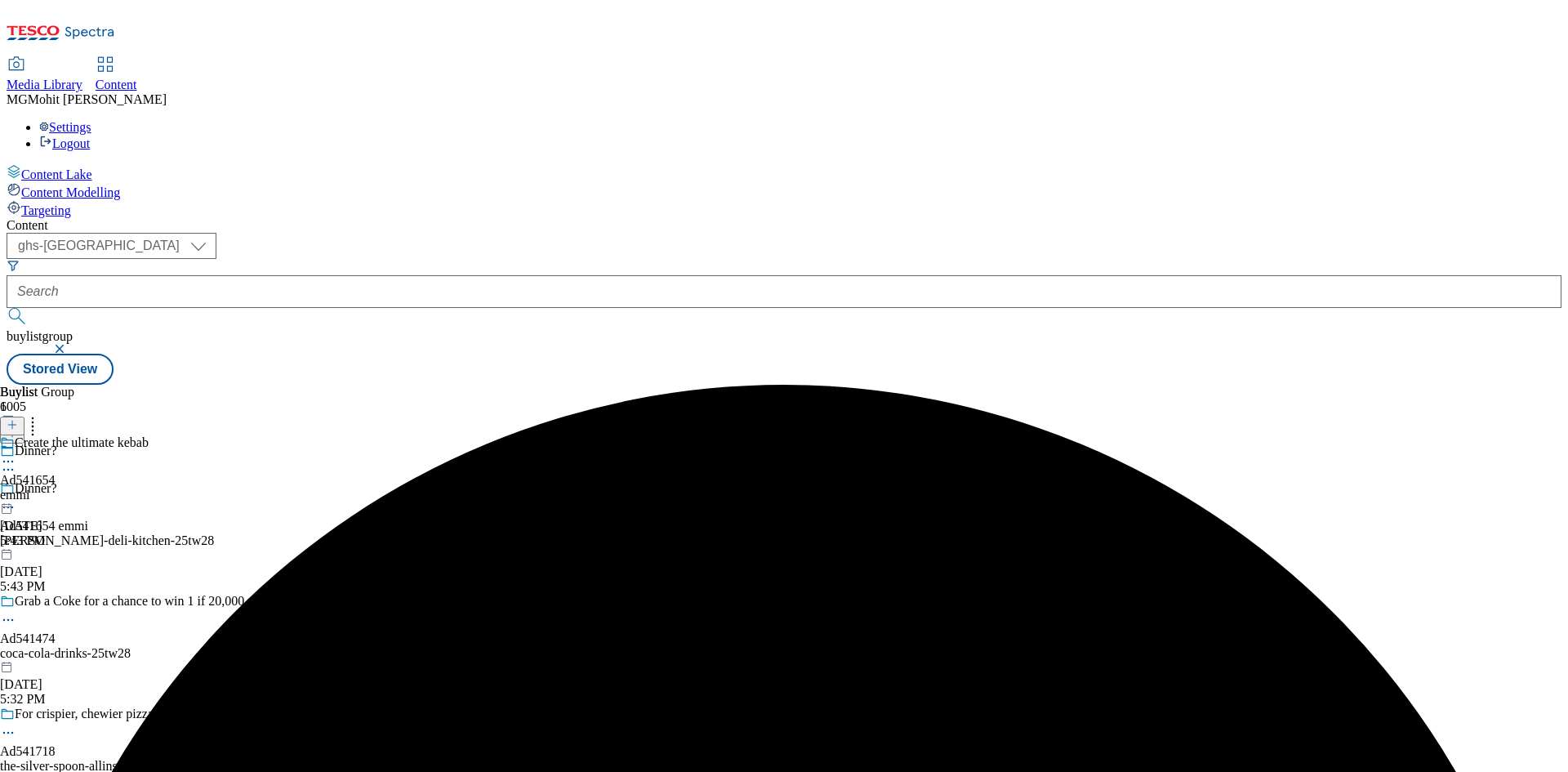
click at [16, 453] on icon at bounding box center [8, 461] width 16 height 16
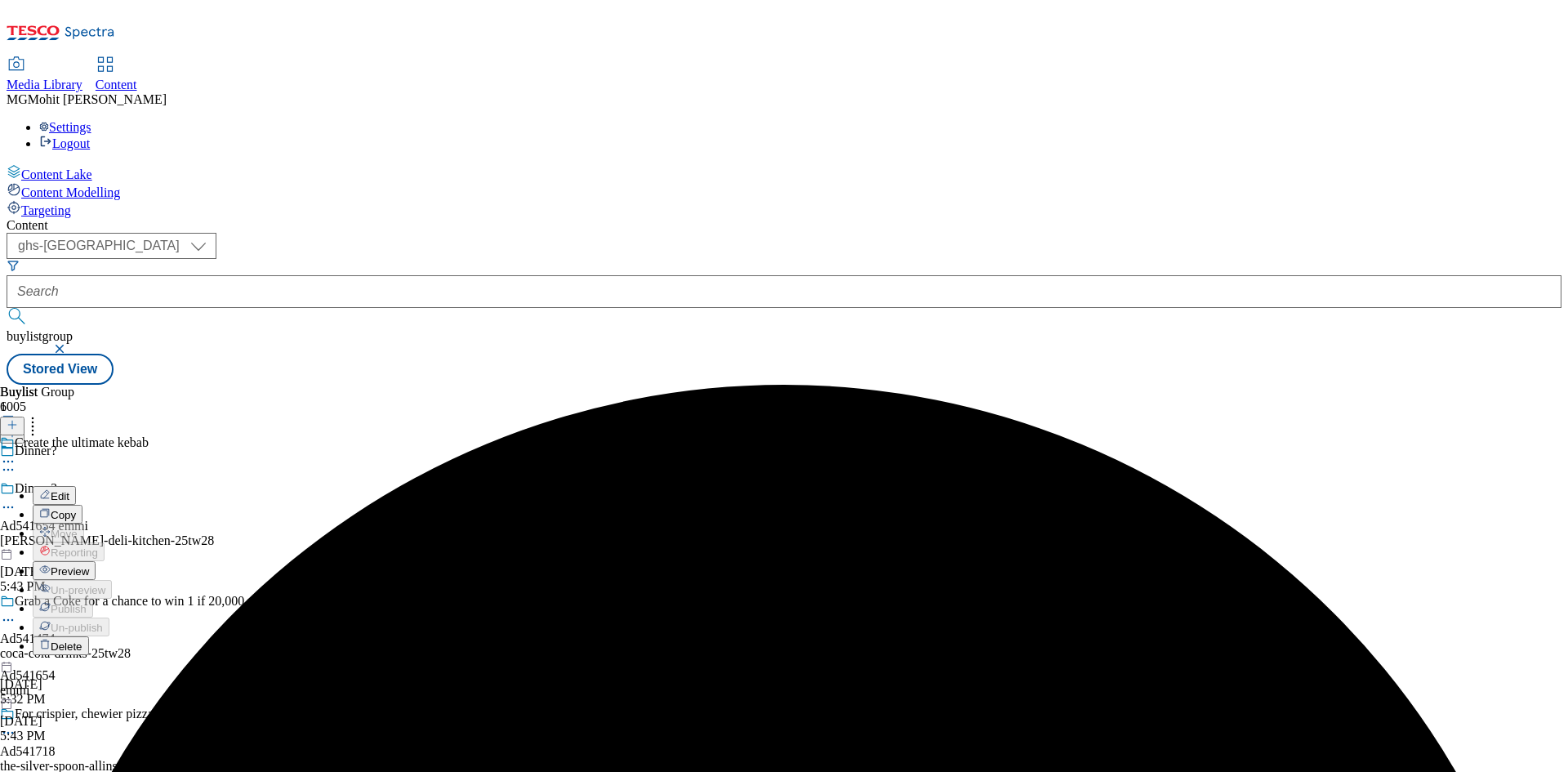
click at [89, 565] on span "Preview" at bounding box center [69, 571] width 38 height 12
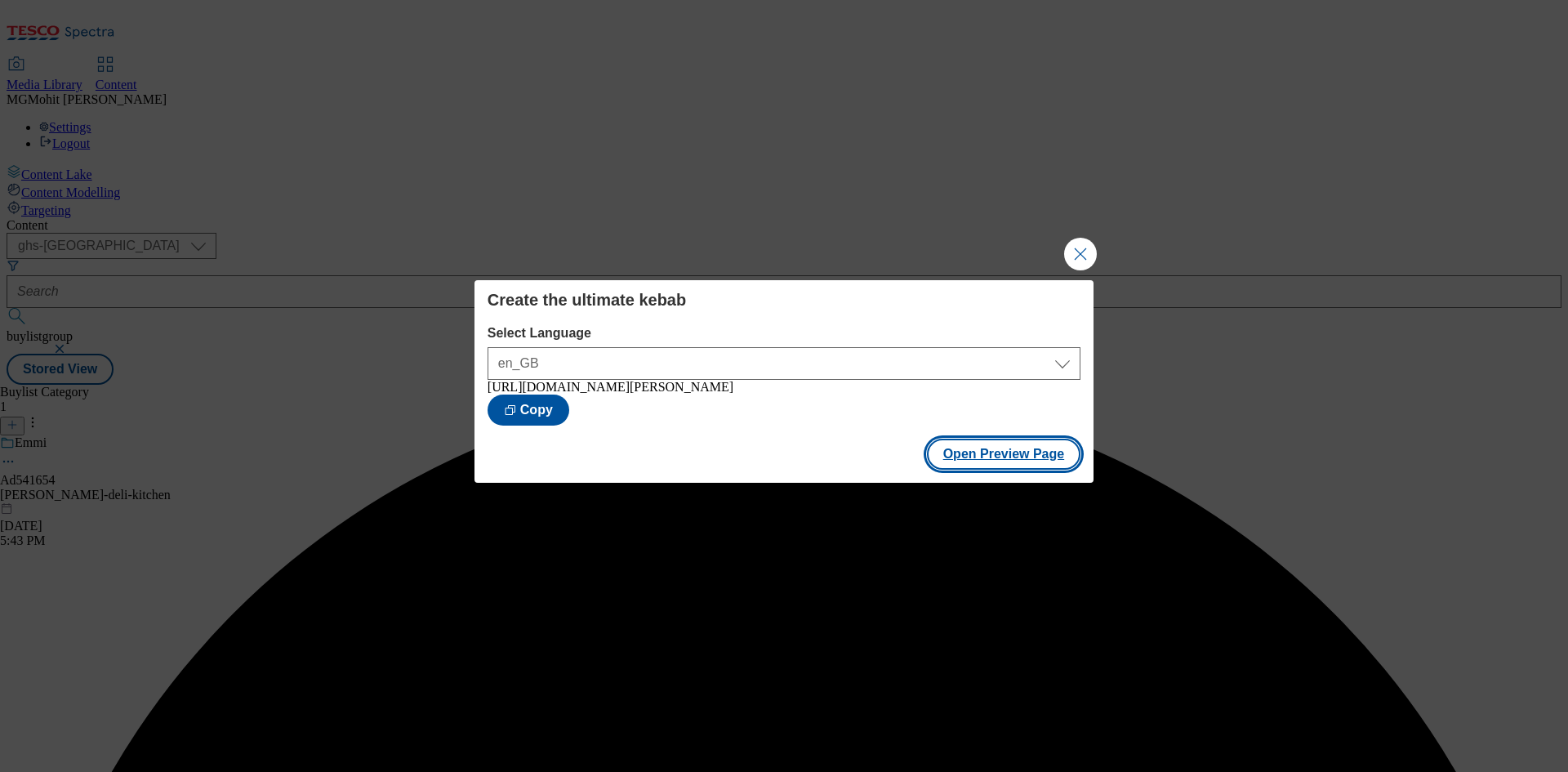
click at [977, 469] on button "Open Preview Page" at bounding box center [1004, 454] width 154 height 31
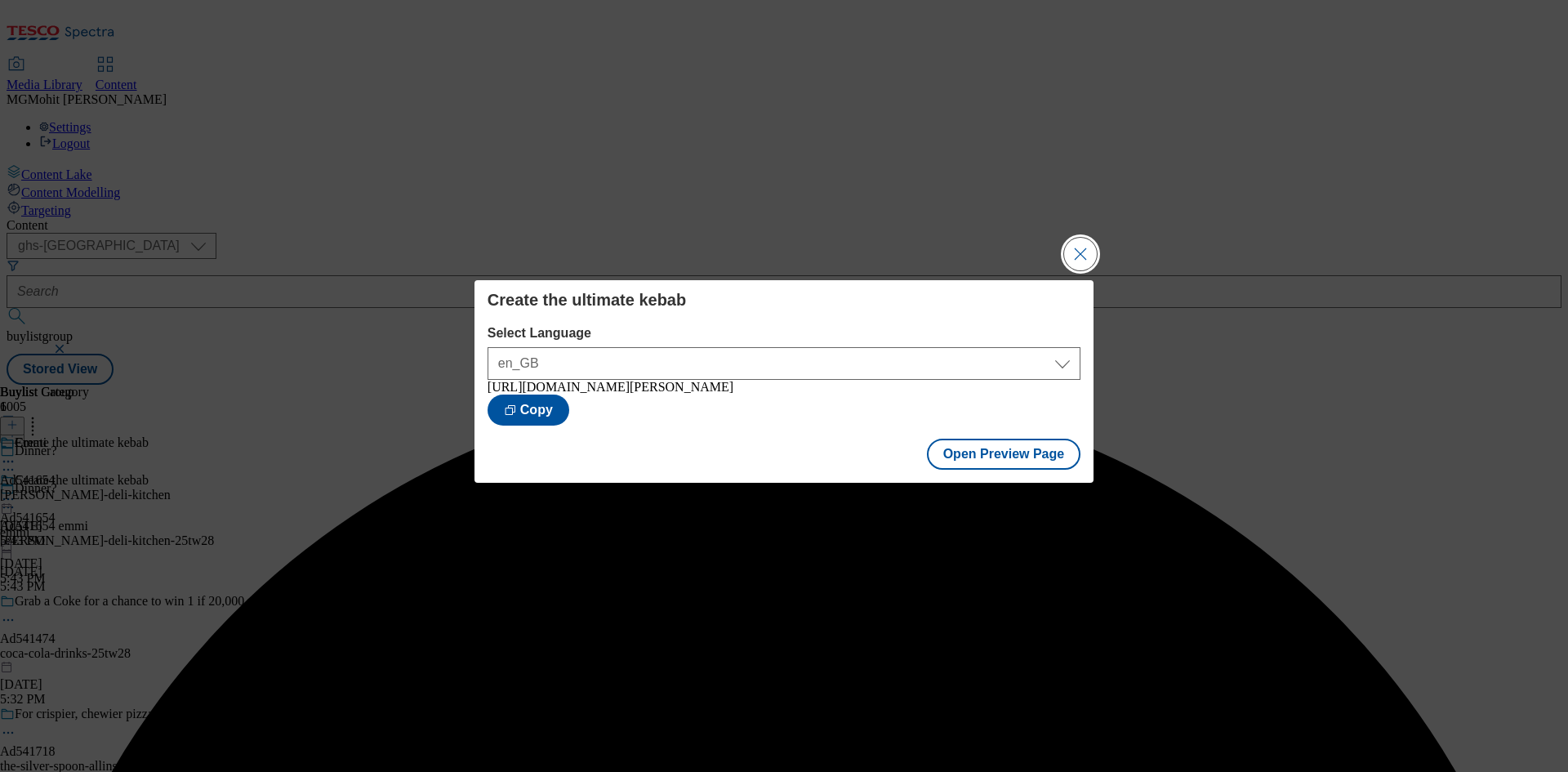
click at [1075, 256] on button "Close Modal" at bounding box center [1080, 254] width 33 height 33
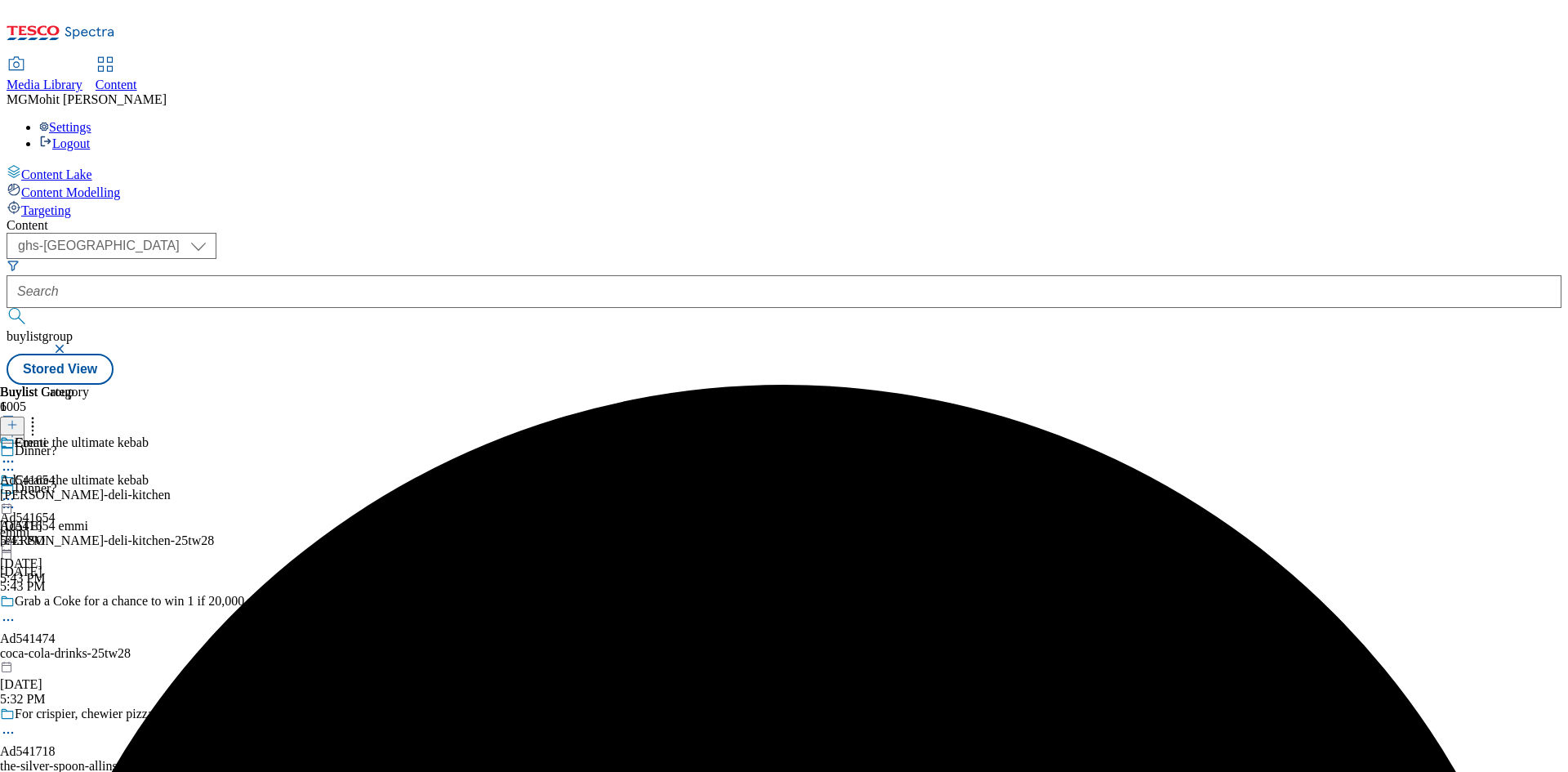
click at [16, 491] on icon at bounding box center [8, 499] width 16 height 16
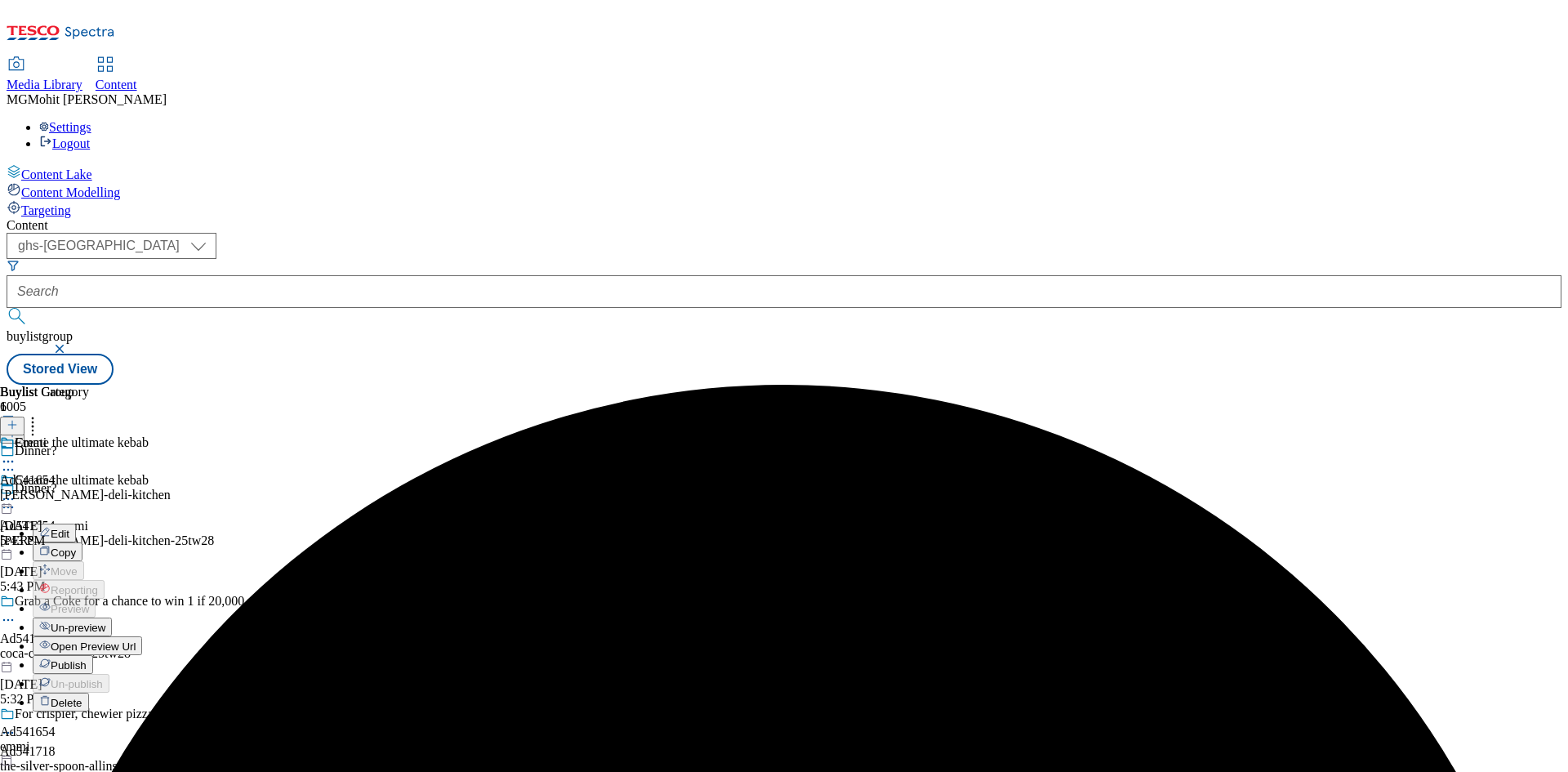
click at [87, 659] on span "Publish" at bounding box center [68, 666] width 36 height 12
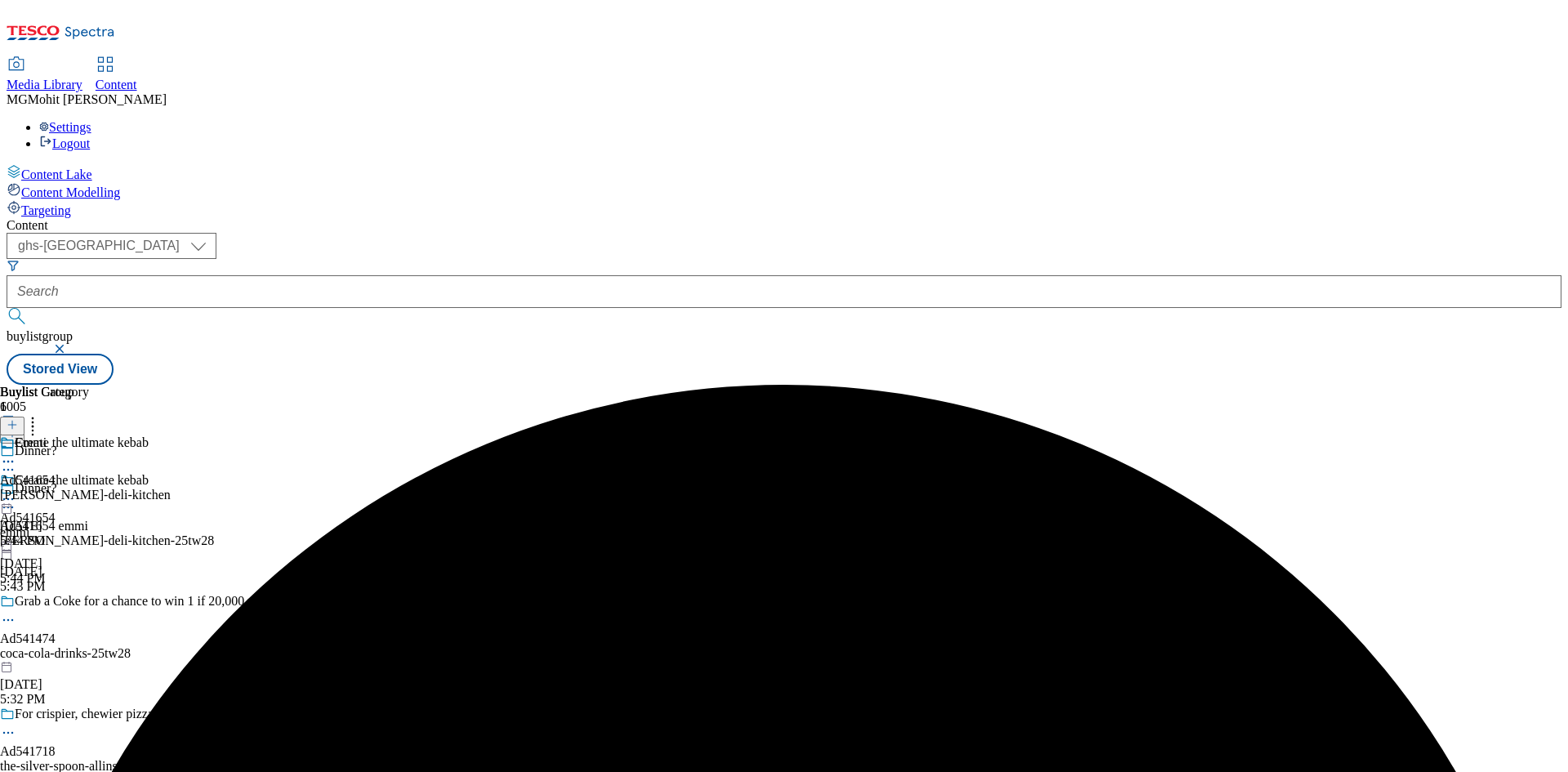
click at [16, 491] on icon at bounding box center [8, 499] width 16 height 16
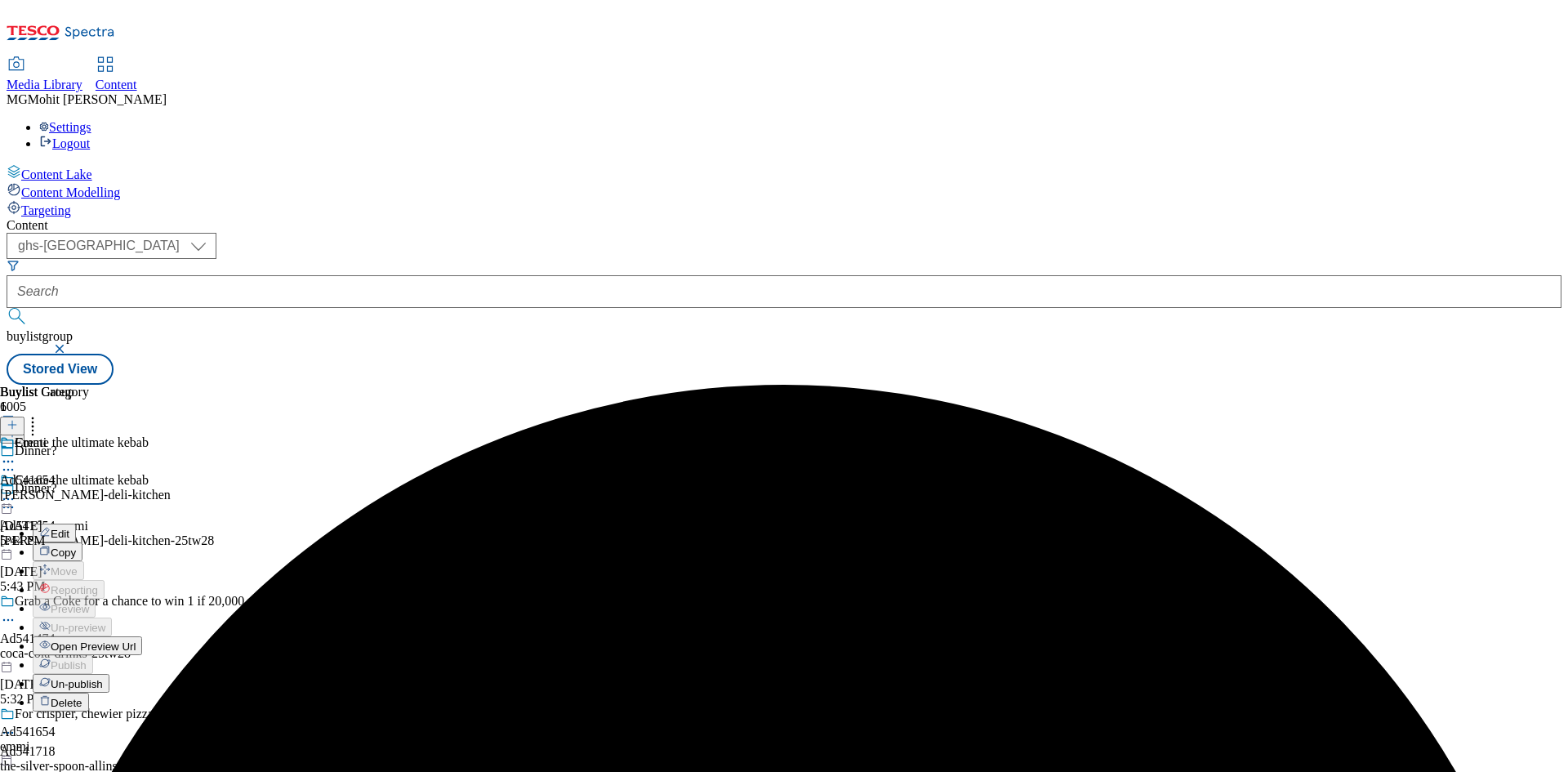
click at [136, 641] on span "Open Preview Url" at bounding box center [93, 647] width 85 height 12
